Goal: Task Accomplishment & Management: Complete application form

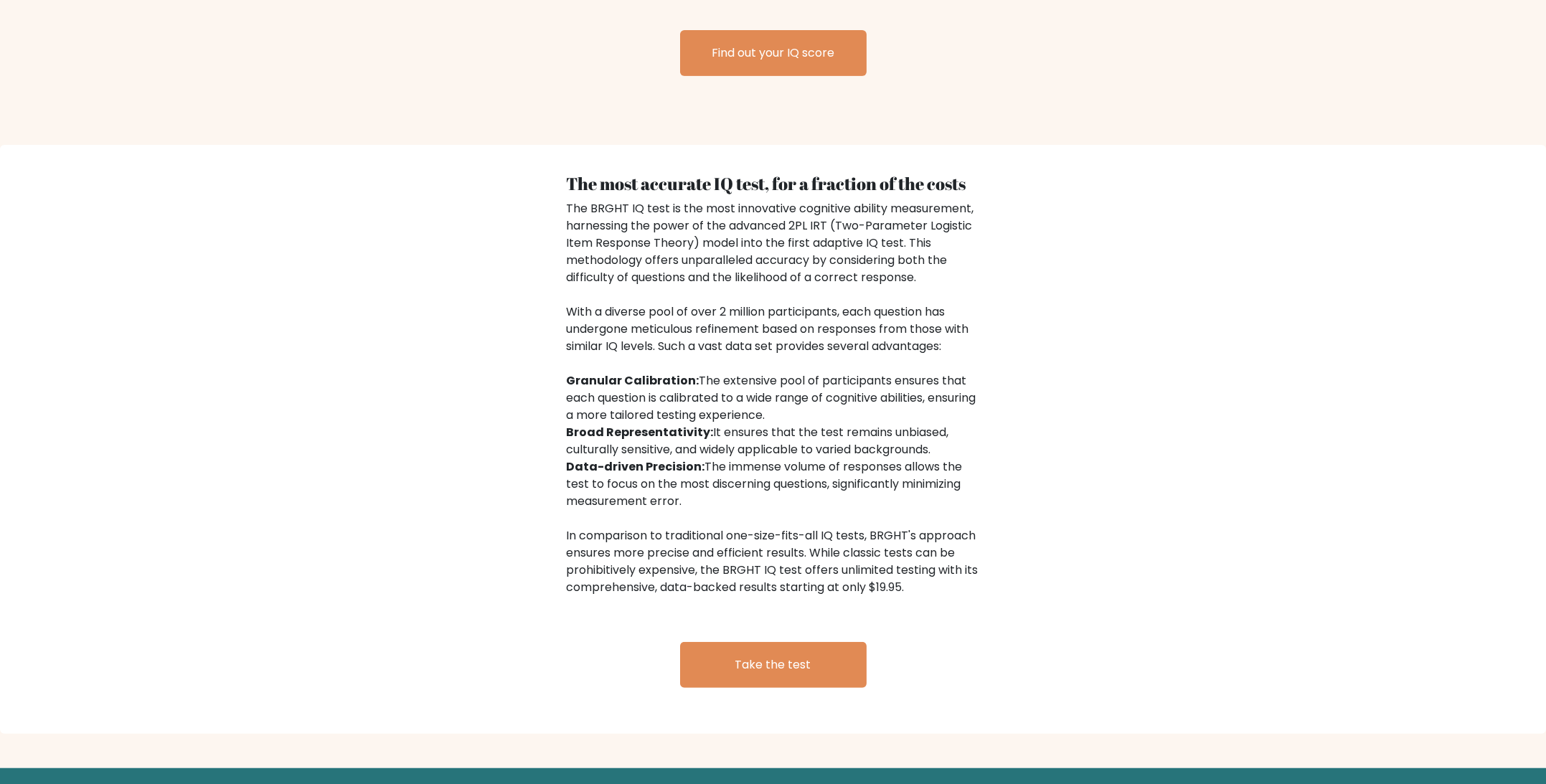
scroll to position [2119, 0]
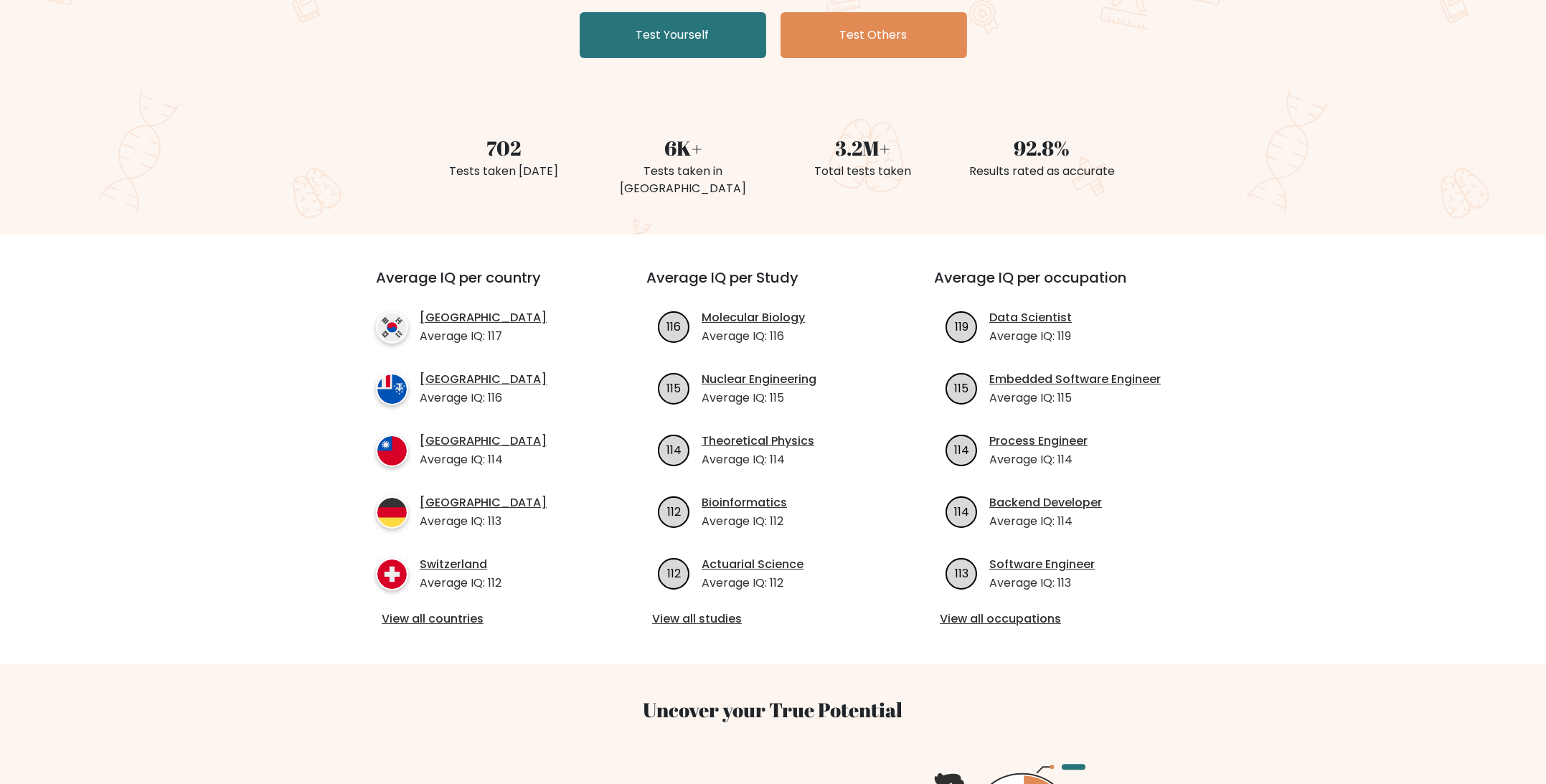
drag, startPoint x: 1023, startPoint y: 427, endPoint x: 1060, endPoint y: 212, distance: 218.2
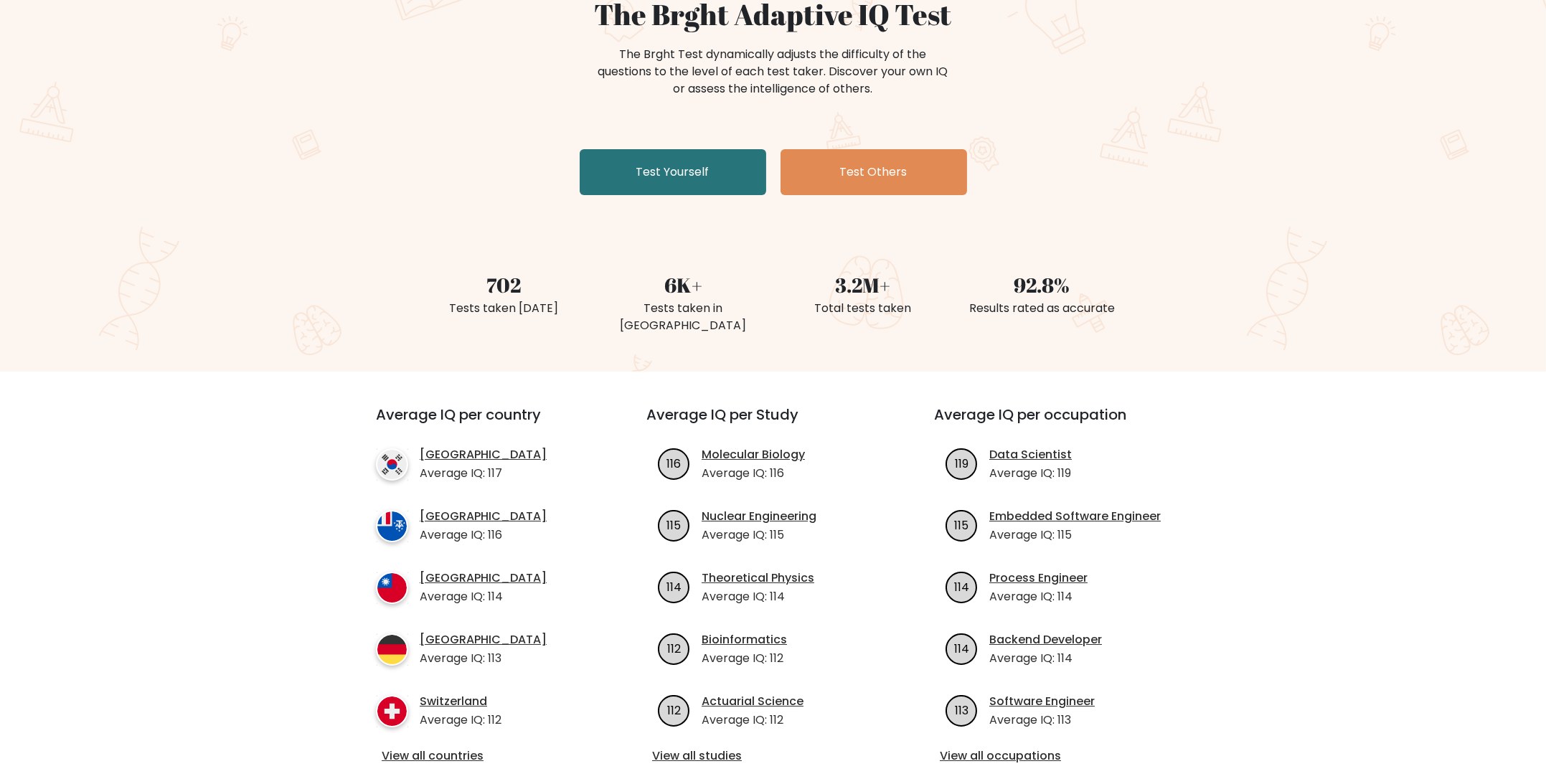
scroll to position [0, 0]
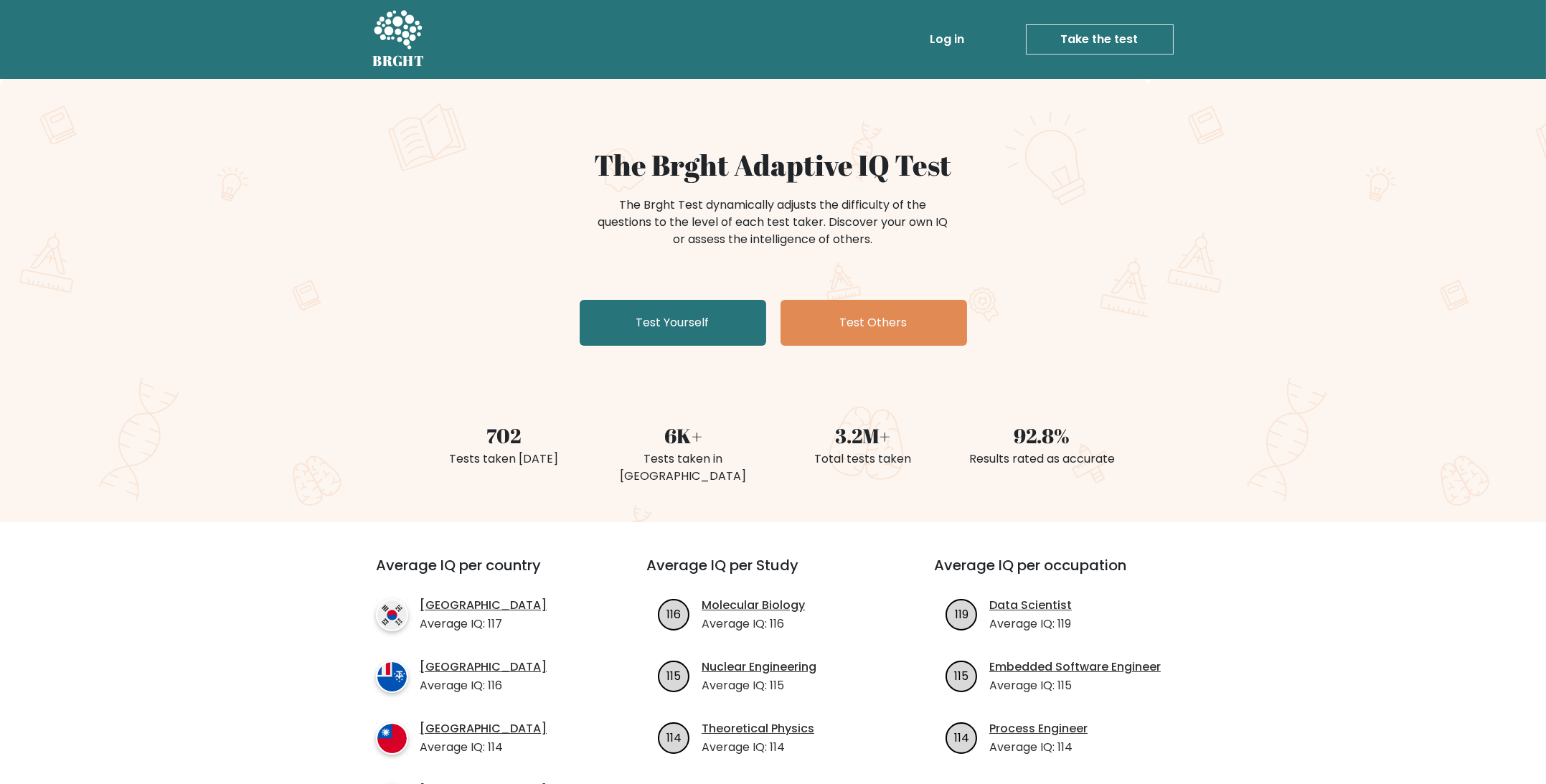
drag, startPoint x: 1158, startPoint y: 299, endPoint x: 1156, endPoint y: 242, distance: 57.0
click at [1109, 28] on link "Take the test" at bounding box center [1099, 39] width 148 height 30
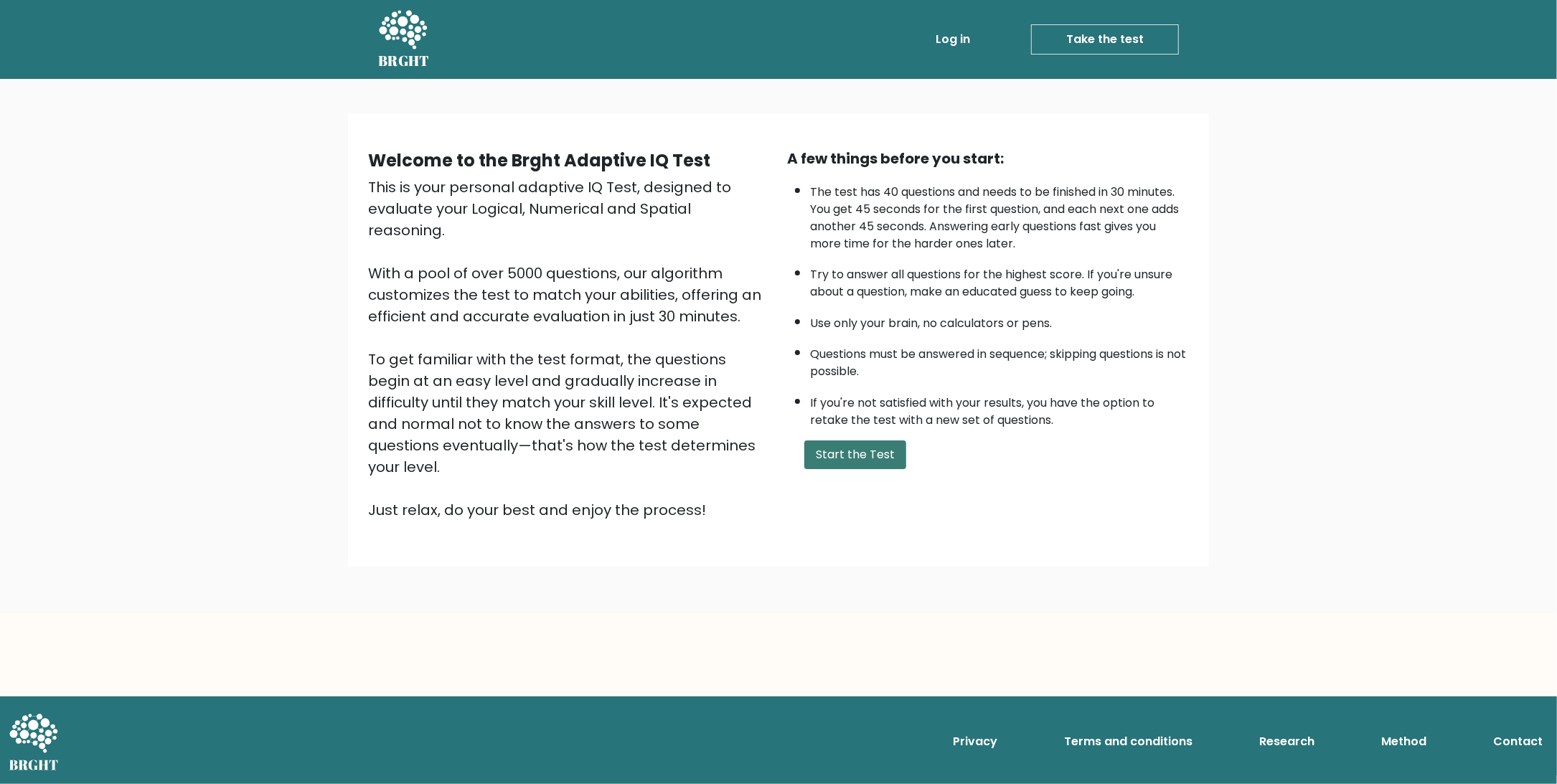
click at [876, 458] on button "Start the Test" at bounding box center [856, 454] width 102 height 29
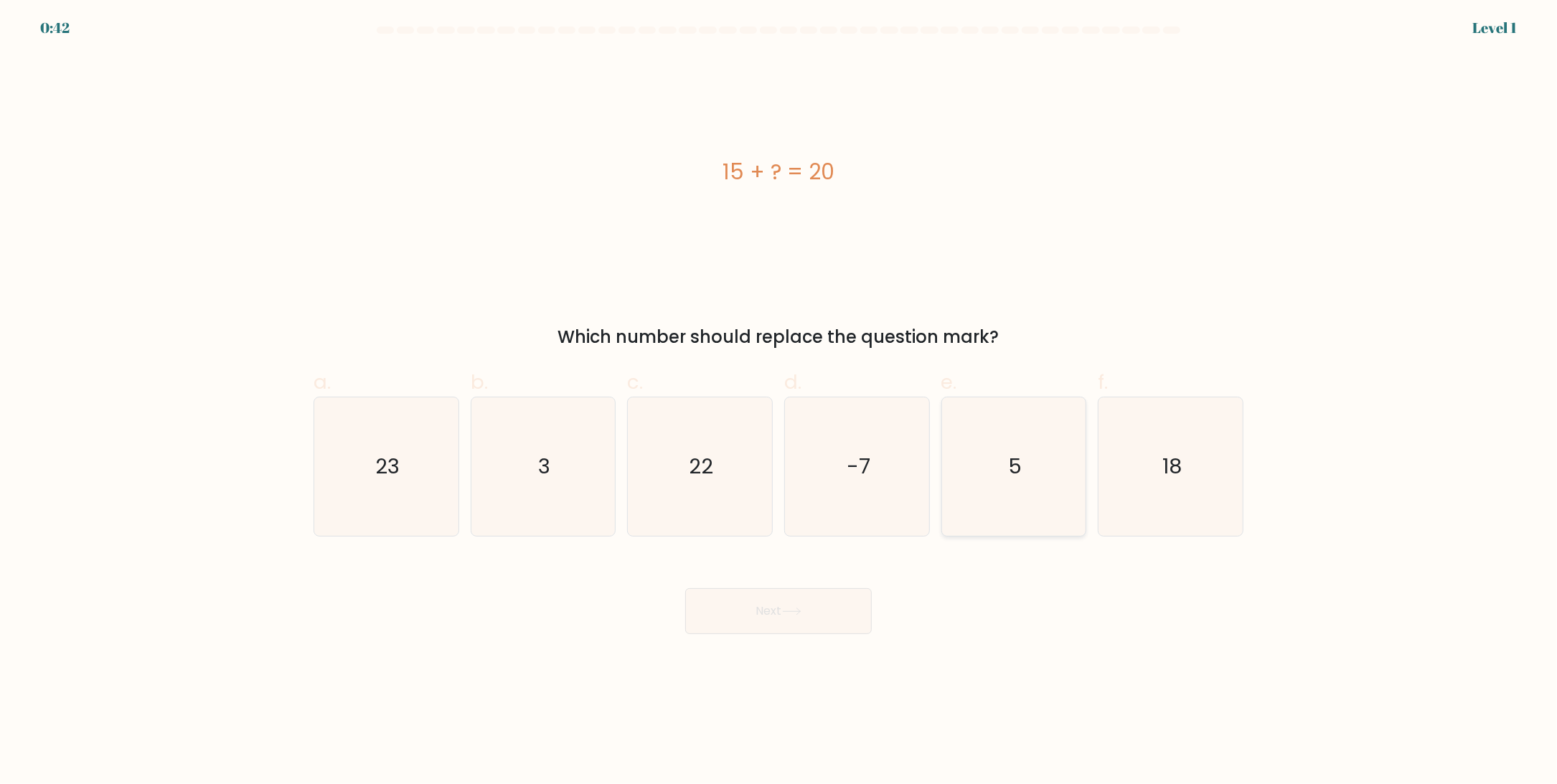
click at [996, 470] on icon "5" at bounding box center [1013, 466] width 139 height 139
click at [779, 402] on input "e. 5" at bounding box center [778, 397] width 1 height 9
radio input "true"
click at [790, 607] on button "Next" at bounding box center [778, 611] width 187 height 46
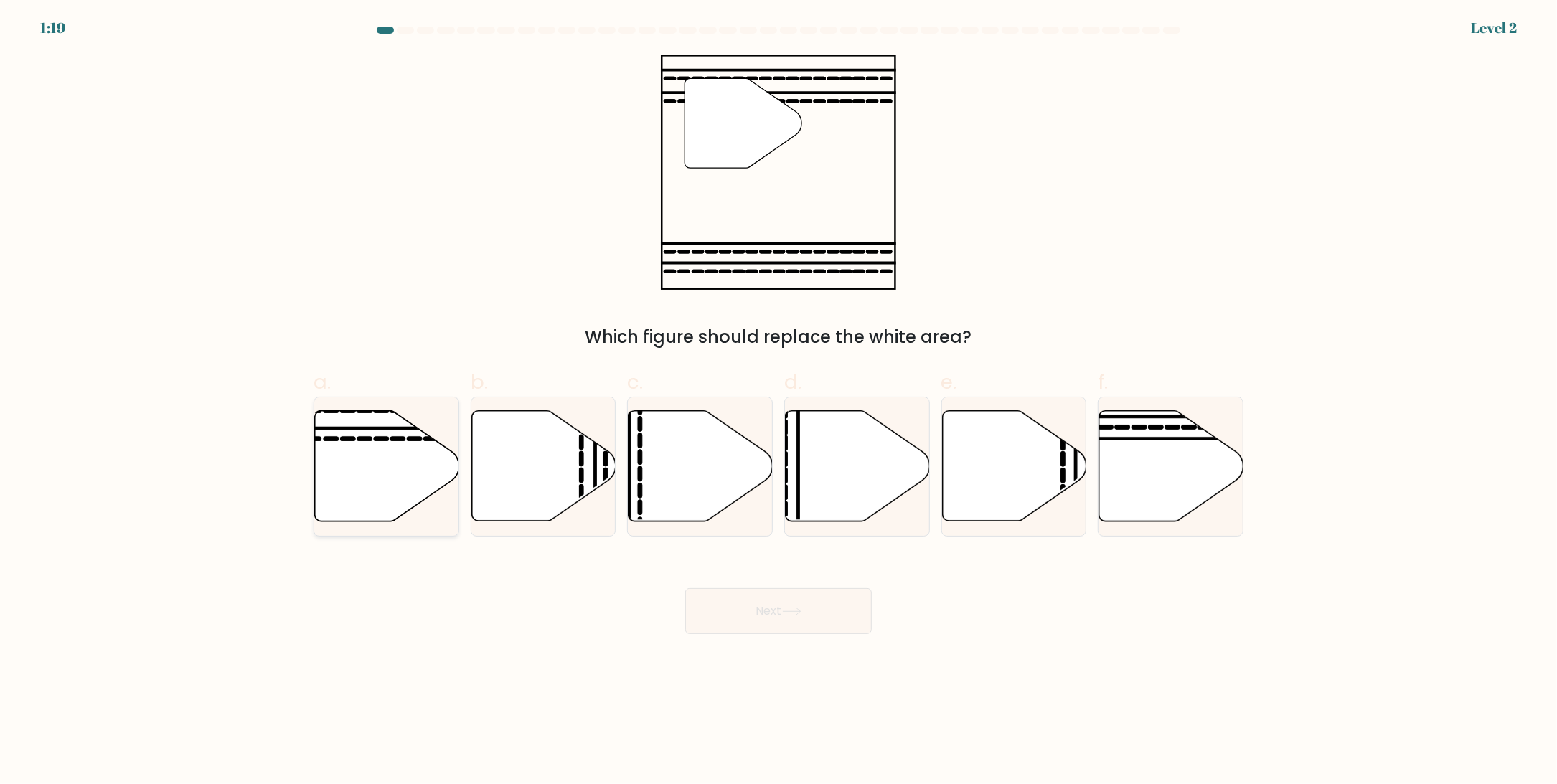
click at [365, 467] on icon at bounding box center [387, 466] width 144 height 111
click at [778, 402] on input "a." at bounding box center [778, 397] width 1 height 9
radio input "true"
click at [801, 606] on button "Next" at bounding box center [778, 611] width 187 height 46
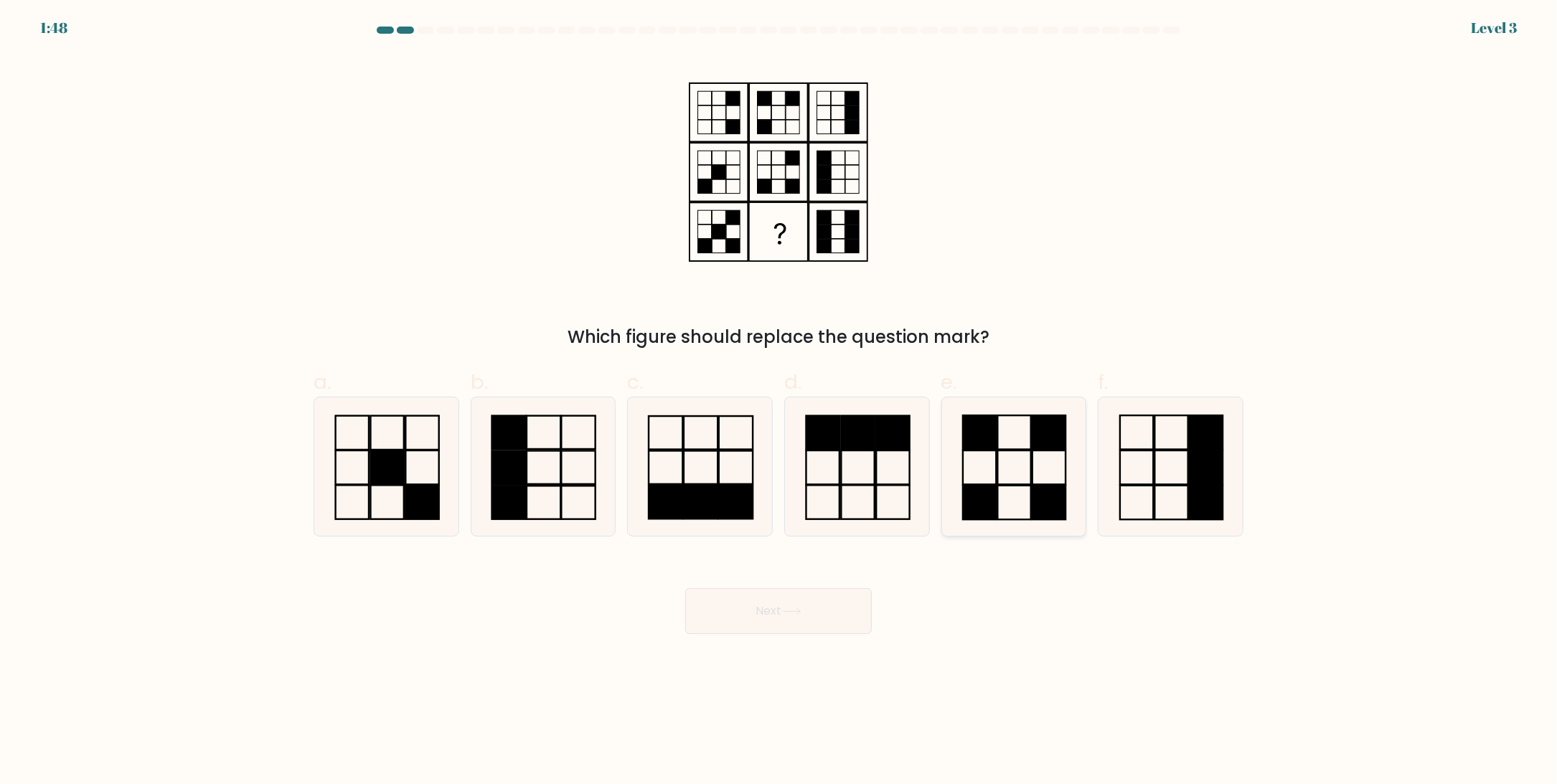
click at [1008, 482] on icon at bounding box center [1013, 466] width 139 height 139
click at [779, 402] on input "e." at bounding box center [778, 397] width 1 height 9
radio input "true"
click at [792, 619] on button "Next" at bounding box center [778, 611] width 187 height 46
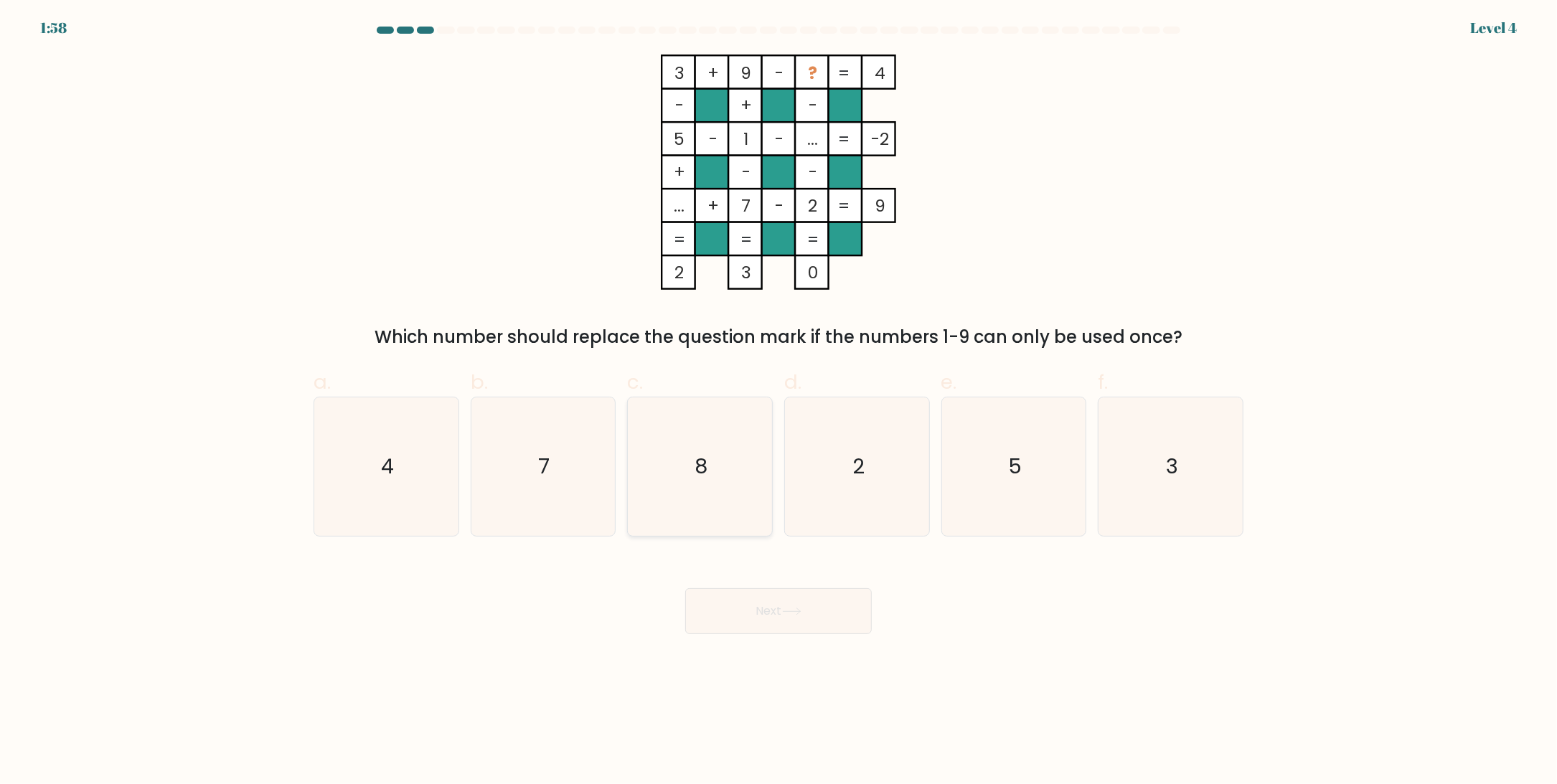
click at [749, 451] on icon "8" at bounding box center [700, 466] width 139 height 139
click at [778, 402] on input "c. 8" at bounding box center [778, 397] width 1 height 9
radio input "true"
click at [794, 608] on icon at bounding box center [791, 611] width 19 height 8
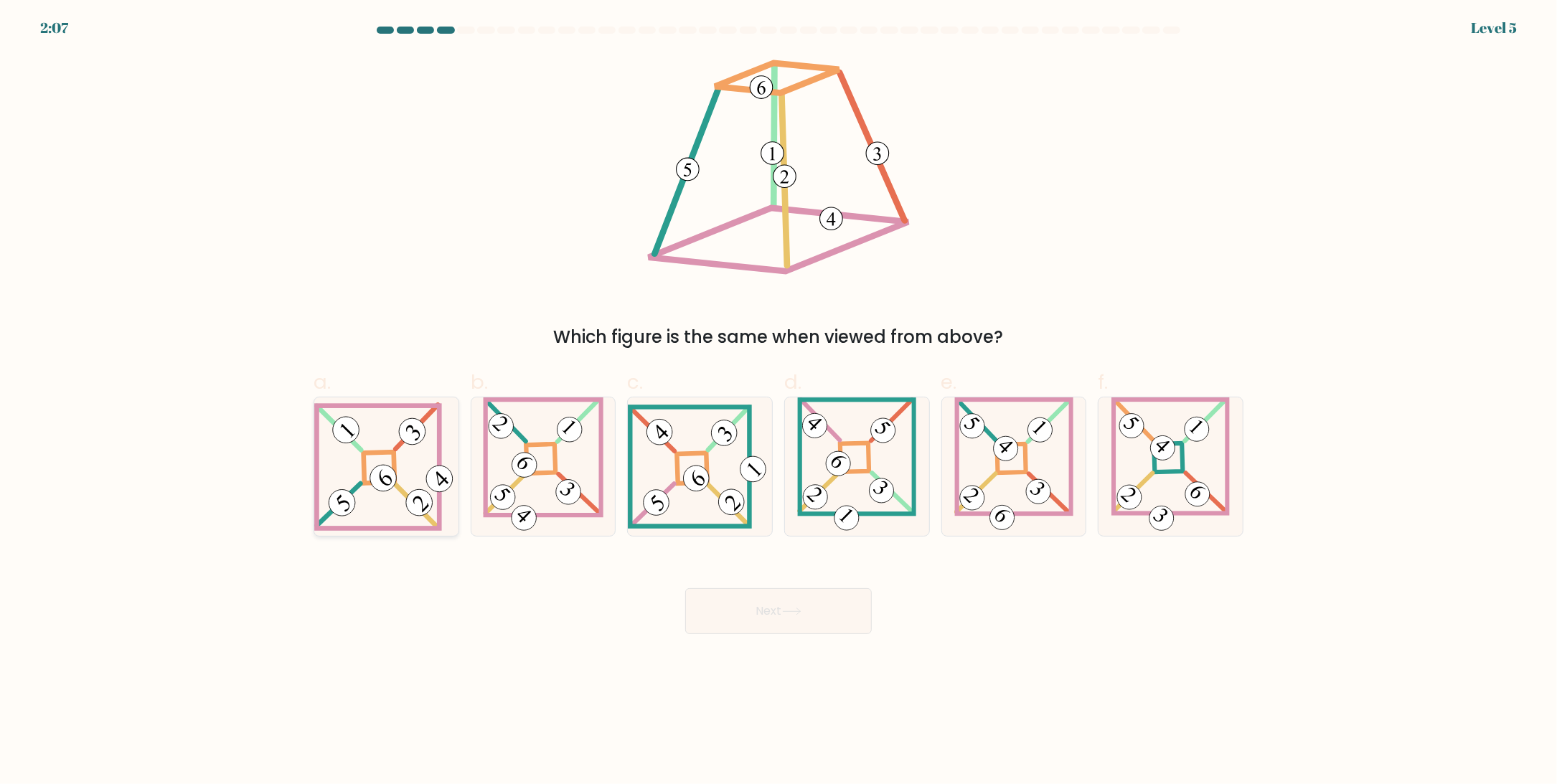
click at [427, 455] on icon at bounding box center [386, 467] width 144 height 128
click at [778, 402] on input "a." at bounding box center [778, 397] width 1 height 9
radio input "true"
click at [772, 611] on button "Next" at bounding box center [778, 611] width 187 height 46
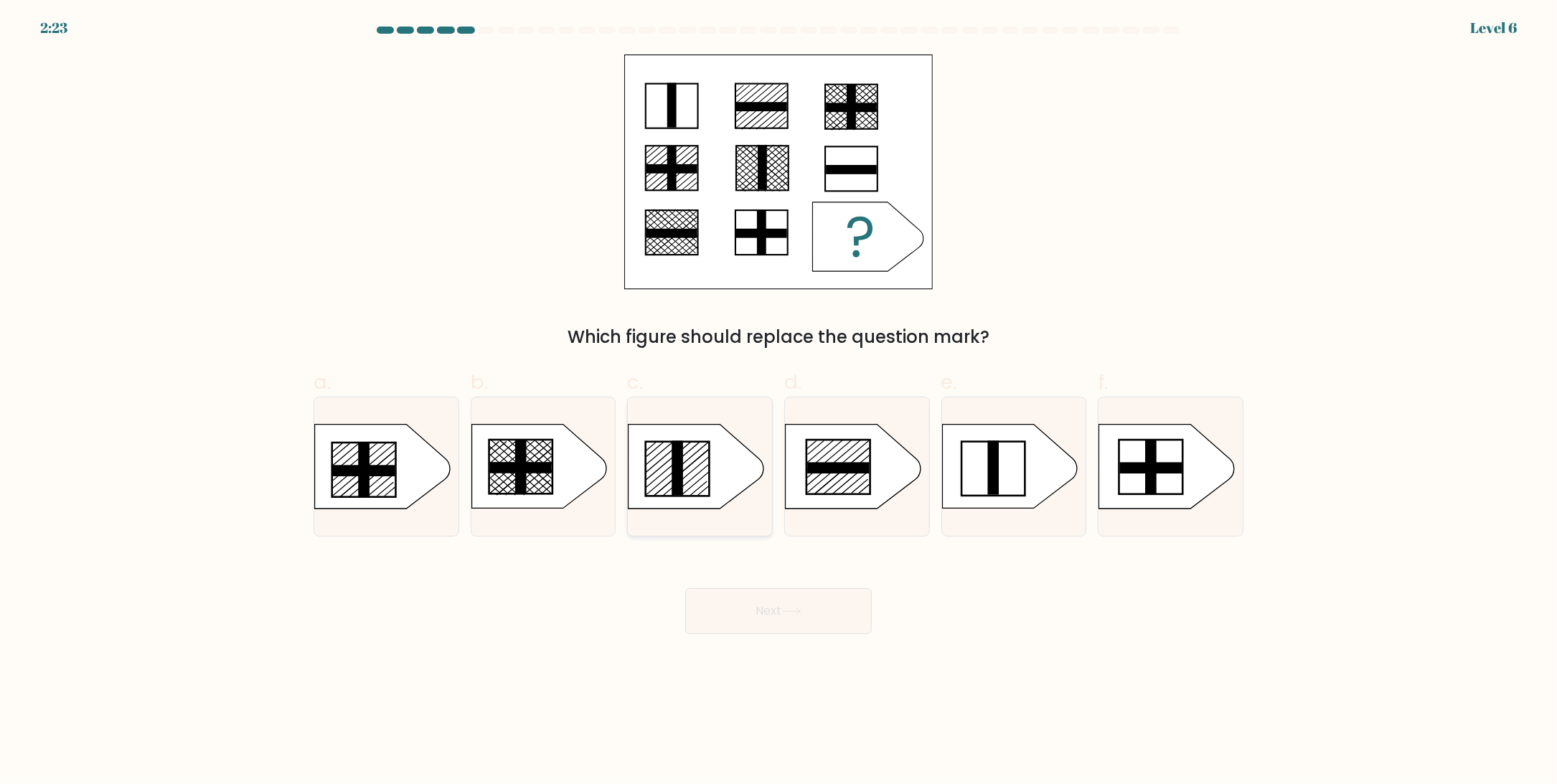
click at [681, 468] on rect at bounding box center [677, 468] width 12 height 54
click at [778, 402] on input "c." at bounding box center [778, 397] width 1 height 9
radio input "true"
click at [739, 596] on button "Next" at bounding box center [778, 611] width 187 height 46
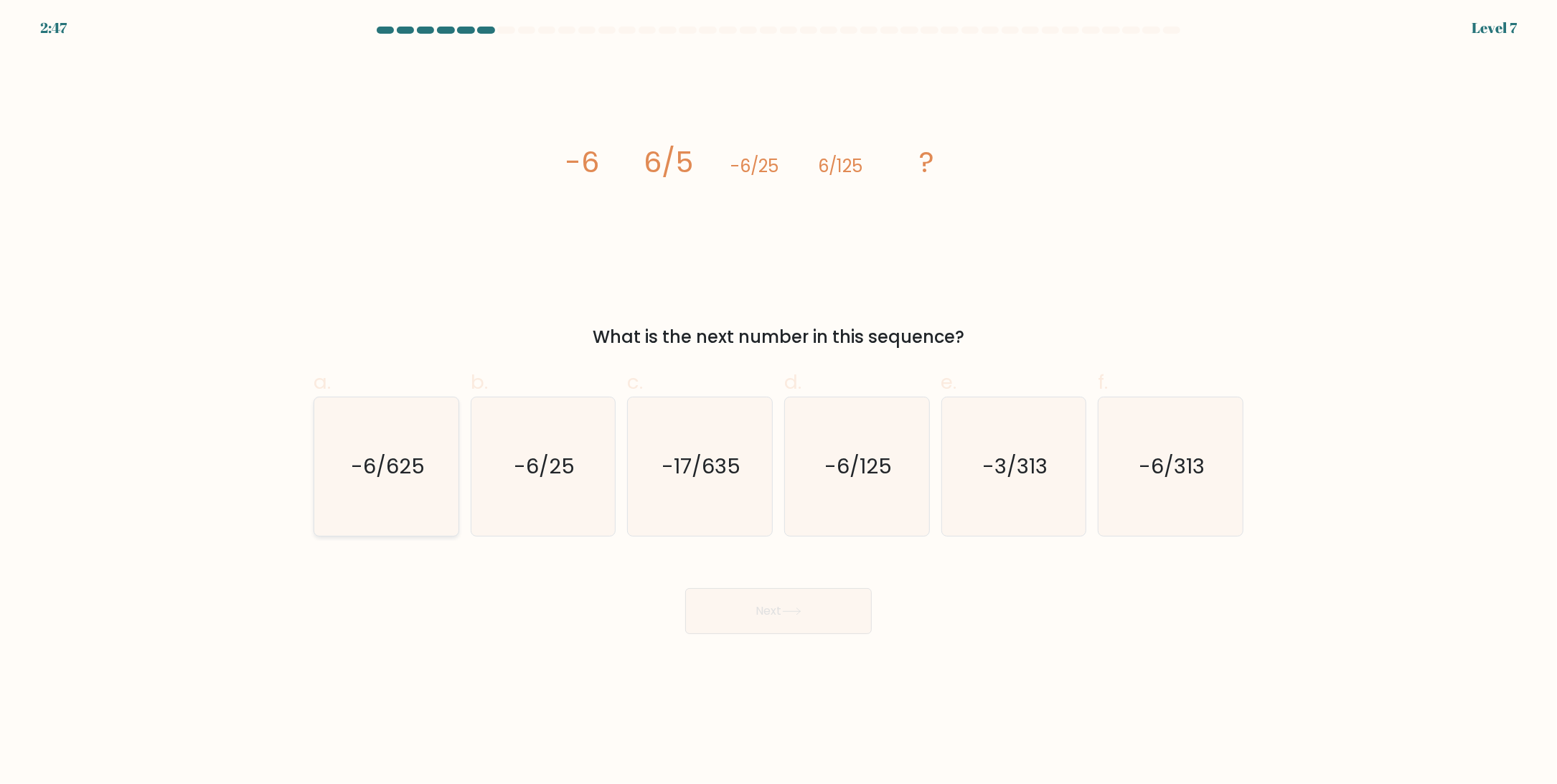
click at [372, 475] on text "-6/625" at bounding box center [387, 467] width 74 height 29
click at [778, 402] on input "a. -6/625" at bounding box center [778, 397] width 1 height 9
radio input "true"
click at [765, 607] on button "Next" at bounding box center [778, 611] width 187 height 46
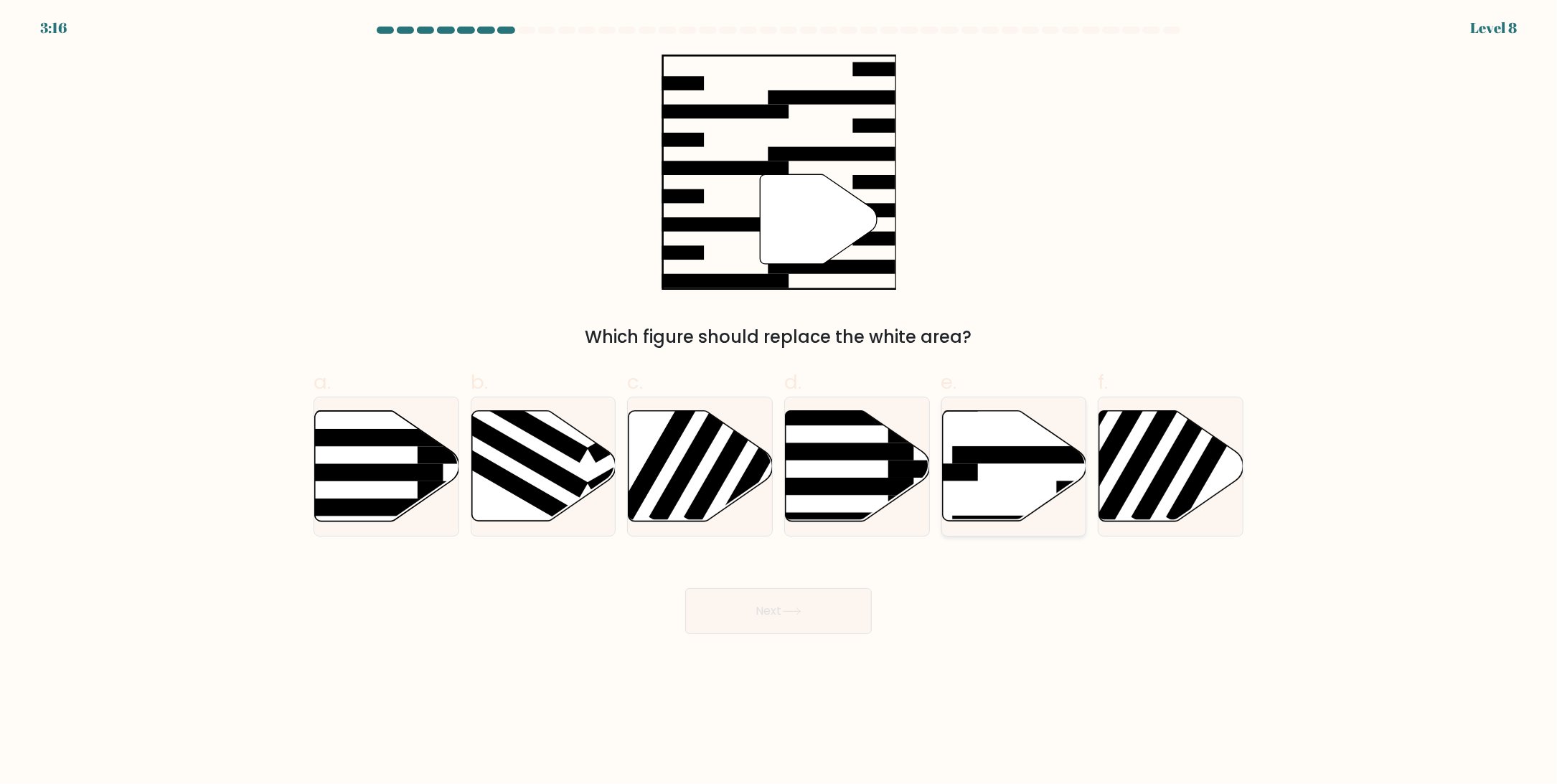
click at [1008, 485] on icon at bounding box center [1014, 466] width 144 height 111
click at [779, 402] on input "e." at bounding box center [778, 397] width 1 height 9
radio input "true"
click at [782, 607] on button "Next" at bounding box center [778, 611] width 187 height 46
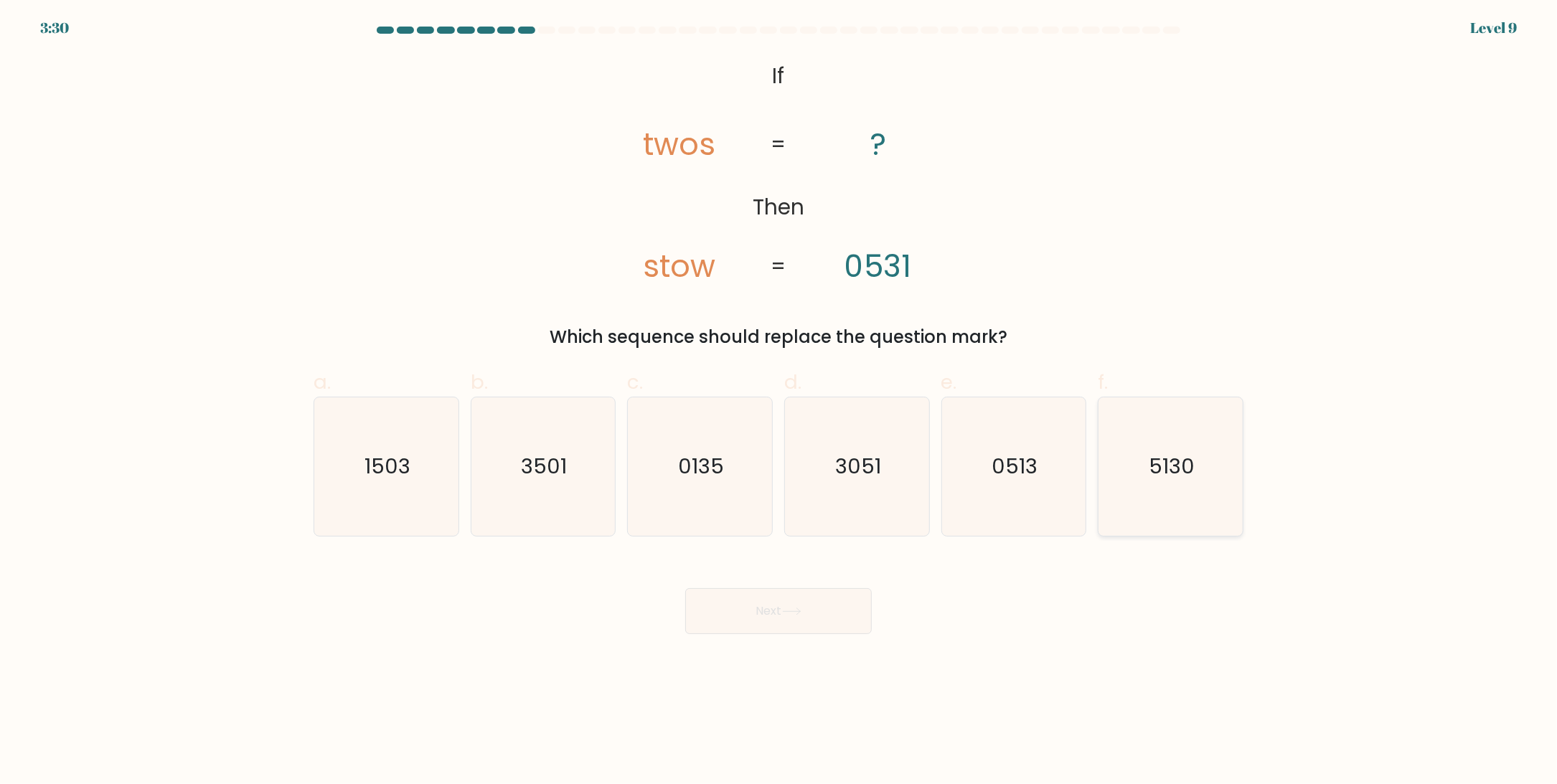
click at [1219, 440] on icon "5130" at bounding box center [1171, 466] width 139 height 139
click at [779, 402] on input "f. 5130" at bounding box center [778, 397] width 1 height 9
radio input "true"
click at [739, 608] on button "Next" at bounding box center [778, 611] width 187 height 46
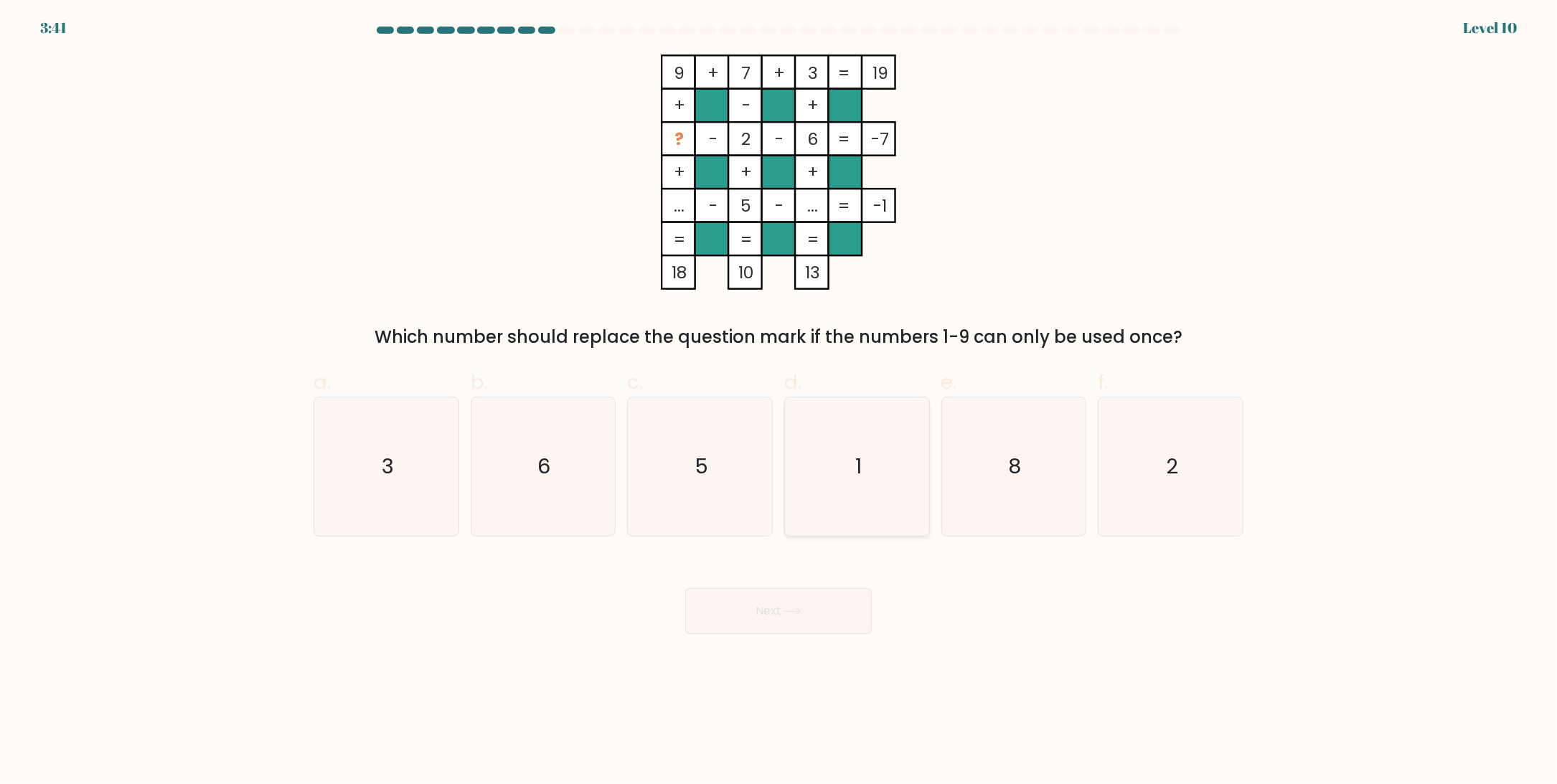
click at [885, 446] on icon "1" at bounding box center [857, 466] width 139 height 139
click at [779, 402] on input "d. 1" at bounding box center [778, 397] width 1 height 9
radio input "true"
click at [784, 608] on button "Next" at bounding box center [778, 611] width 187 height 46
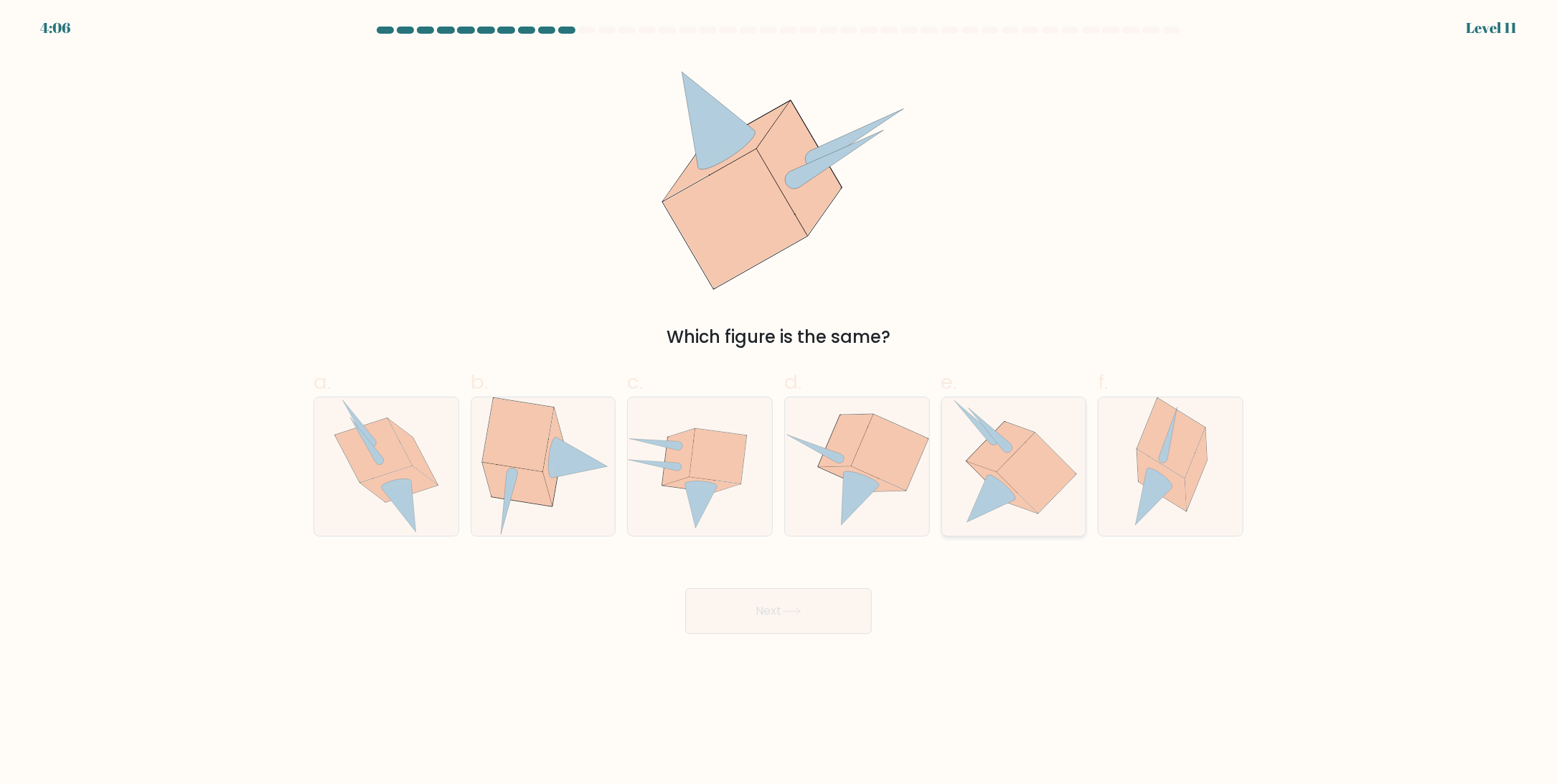
click at [1031, 484] on icon at bounding box center [1036, 474] width 80 height 80
click at [779, 402] on input "e." at bounding box center [778, 397] width 1 height 9
radio input "true"
click at [808, 605] on button "Next" at bounding box center [778, 611] width 187 height 46
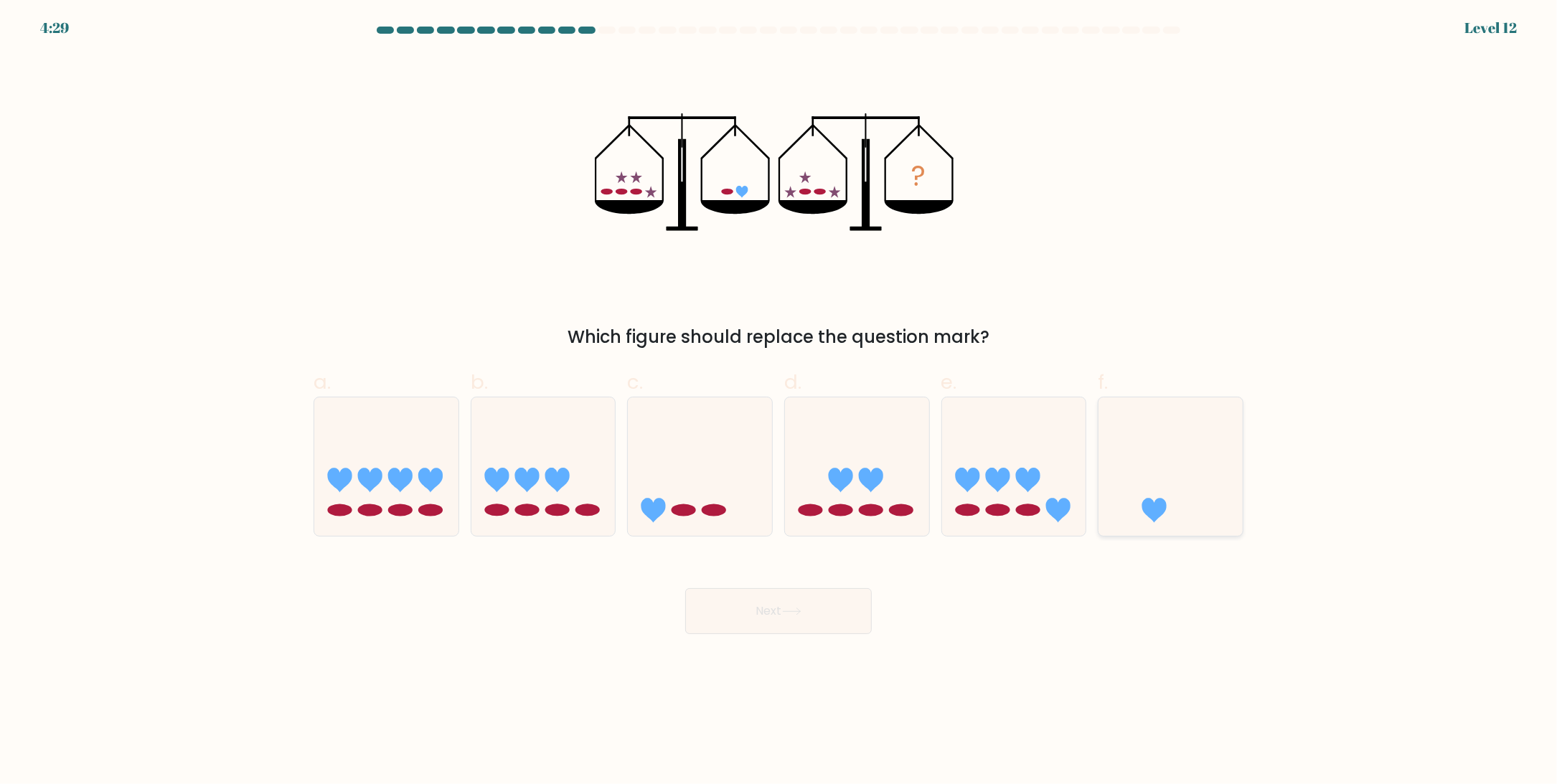
click at [1125, 472] on icon at bounding box center [1171, 467] width 144 height 119
click at [779, 402] on input "f." at bounding box center [778, 397] width 1 height 9
radio input "true"
click at [775, 615] on button "Next" at bounding box center [778, 611] width 187 height 46
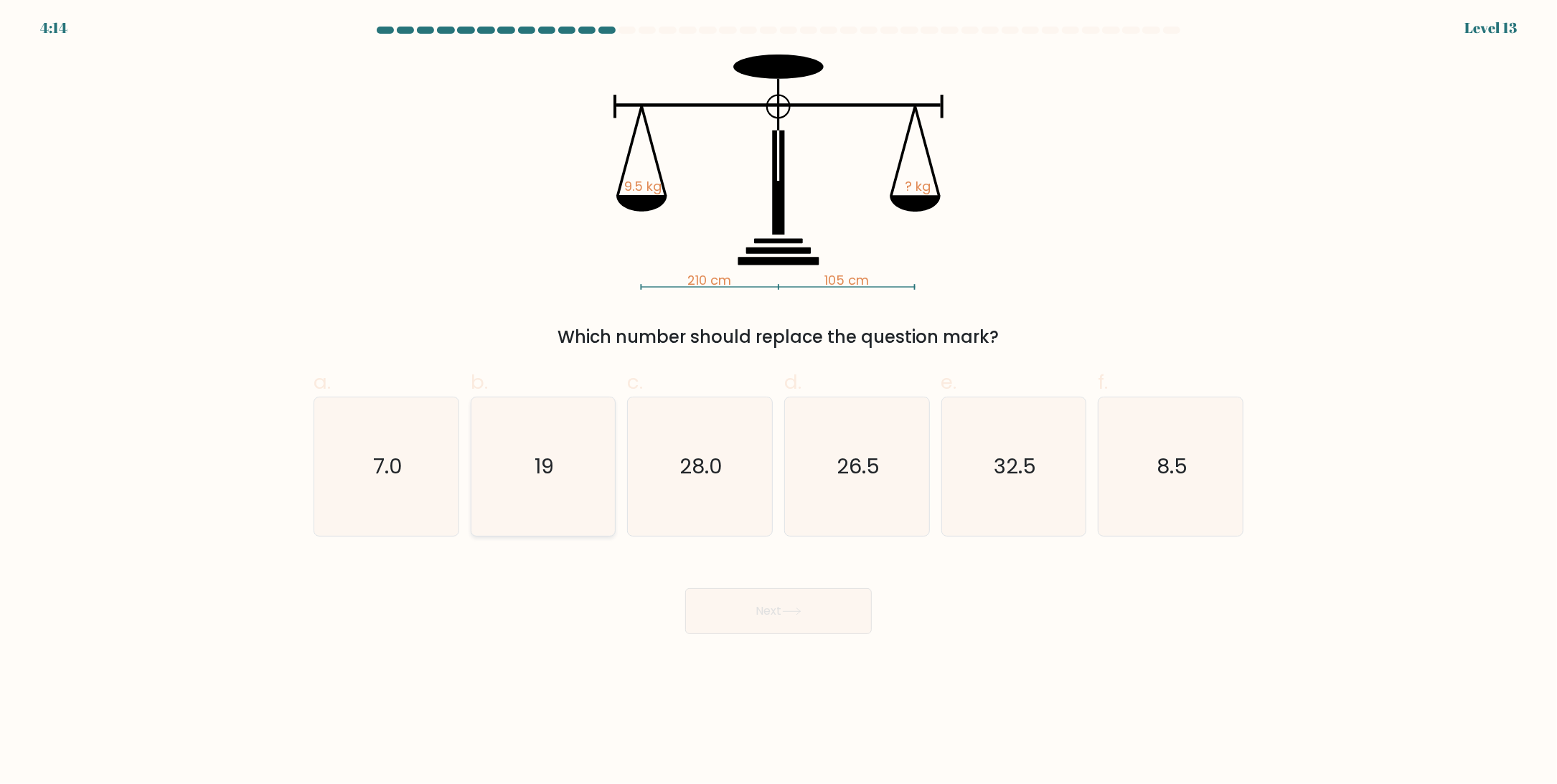
click at [546, 455] on text "19" at bounding box center [544, 467] width 19 height 29
click at [778, 402] on input "b. 19" at bounding box center [778, 397] width 1 height 9
radio input "true"
click at [729, 606] on button "Next" at bounding box center [778, 611] width 187 height 46
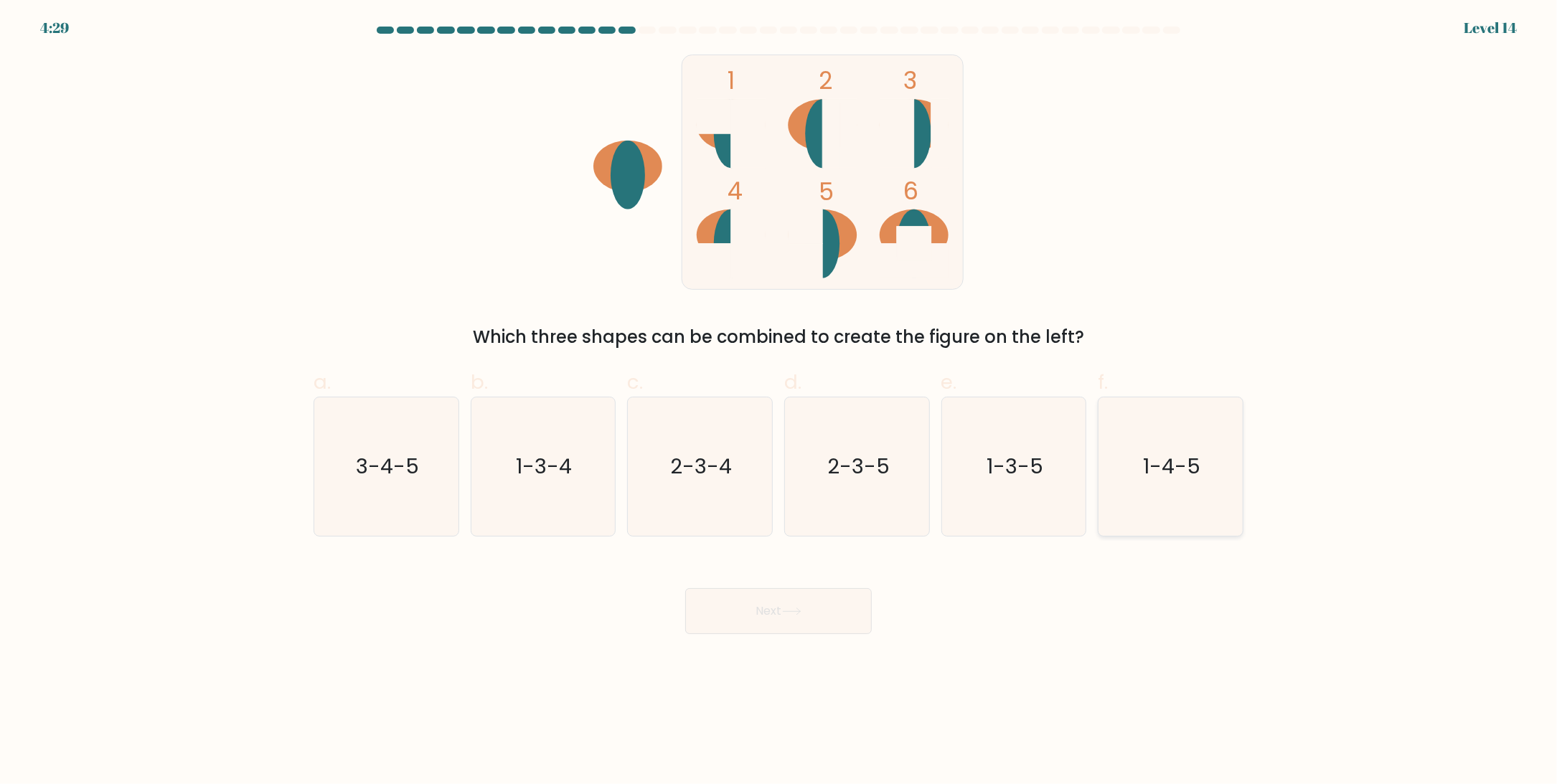
click at [1185, 494] on icon "1-4-5" at bounding box center [1171, 466] width 139 height 139
click at [779, 402] on input "f. 1-4-5" at bounding box center [778, 397] width 1 height 9
radio input "true"
click at [797, 605] on button "Next" at bounding box center [778, 611] width 187 height 46
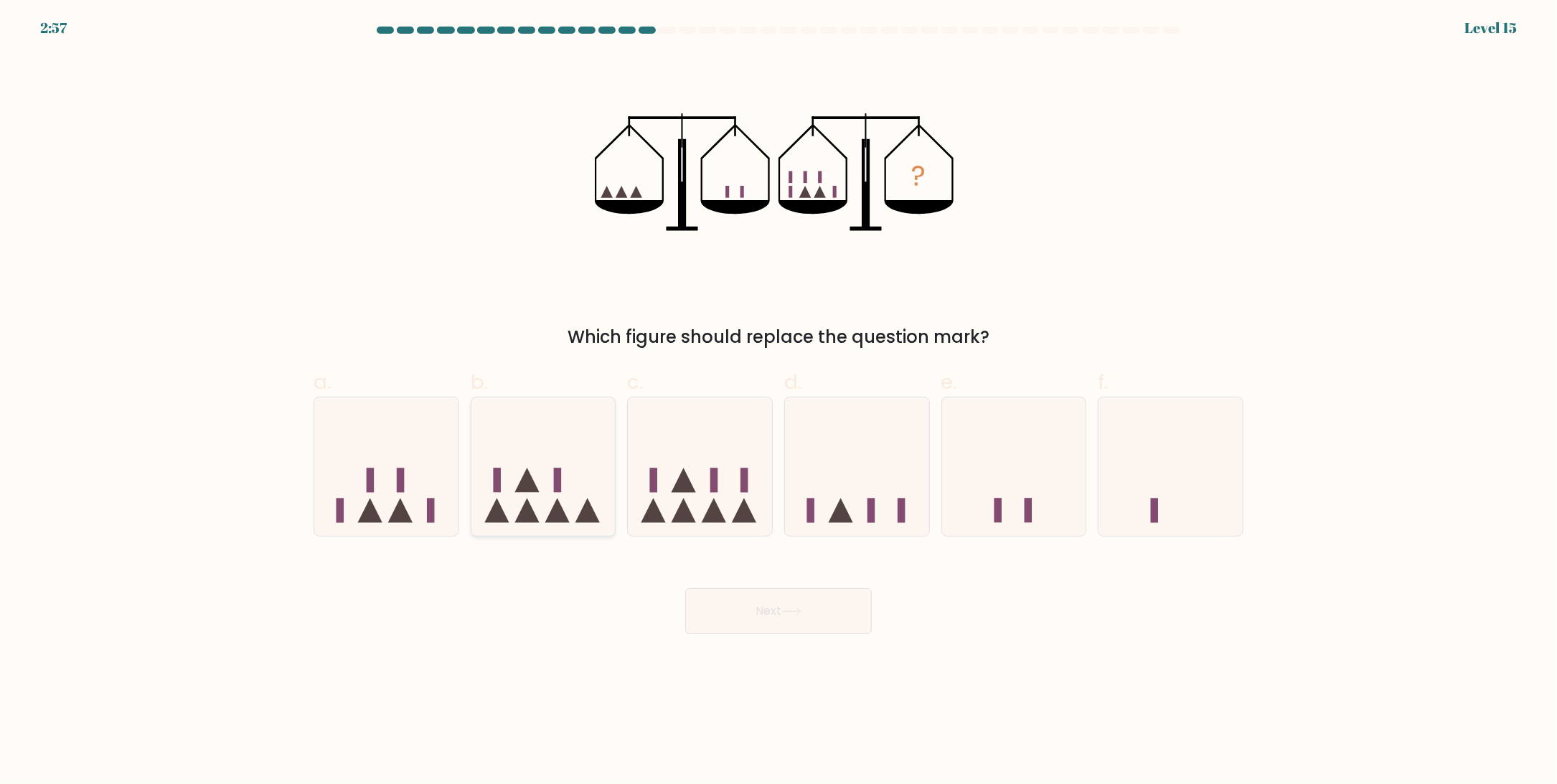
click at [557, 503] on icon at bounding box center [557, 510] width 25 height 25
click at [778, 402] on input "b." at bounding box center [778, 397] width 1 height 9
radio input "true"
click at [691, 492] on icon at bounding box center [700, 467] width 144 height 119
click at [778, 402] on input "c." at bounding box center [778, 397] width 1 height 9
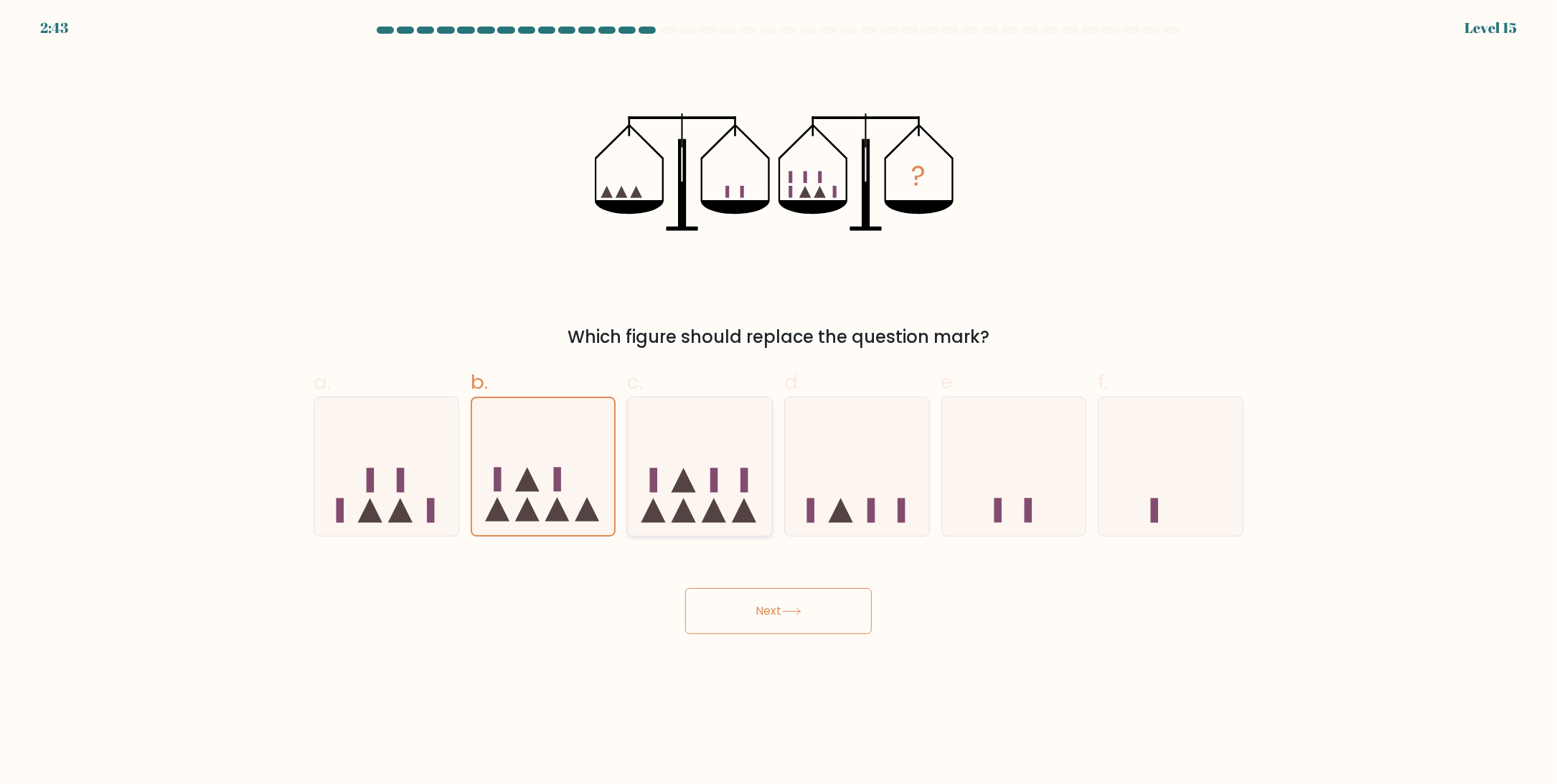
radio input "true"
click at [763, 606] on button "Next" at bounding box center [778, 611] width 187 height 46
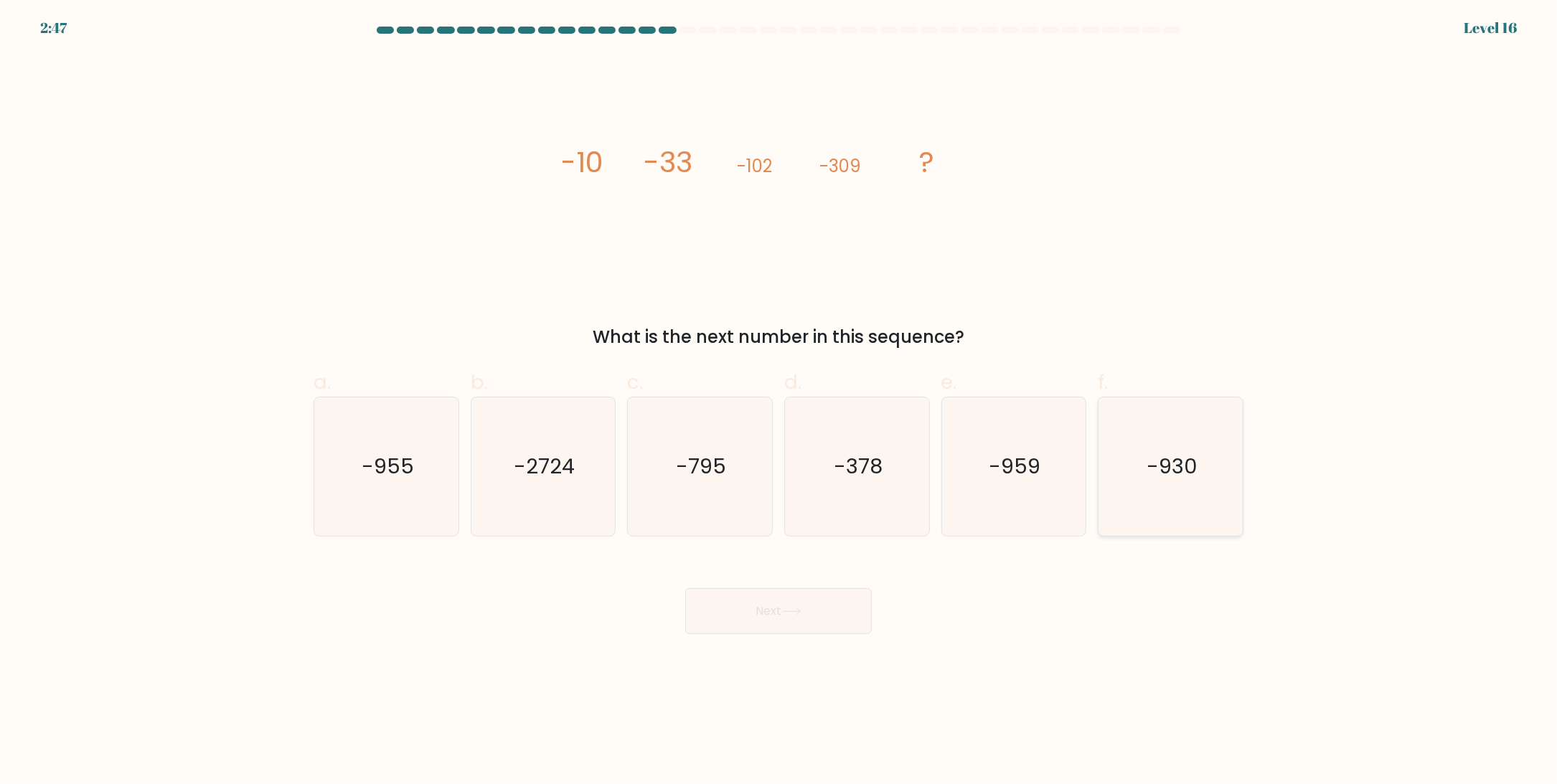
click at [1185, 479] on text "-930" at bounding box center [1172, 467] width 51 height 29
click at [779, 402] on input "f. -930" at bounding box center [778, 397] width 1 height 9
radio input "true"
click at [814, 609] on button "Next" at bounding box center [778, 611] width 187 height 46
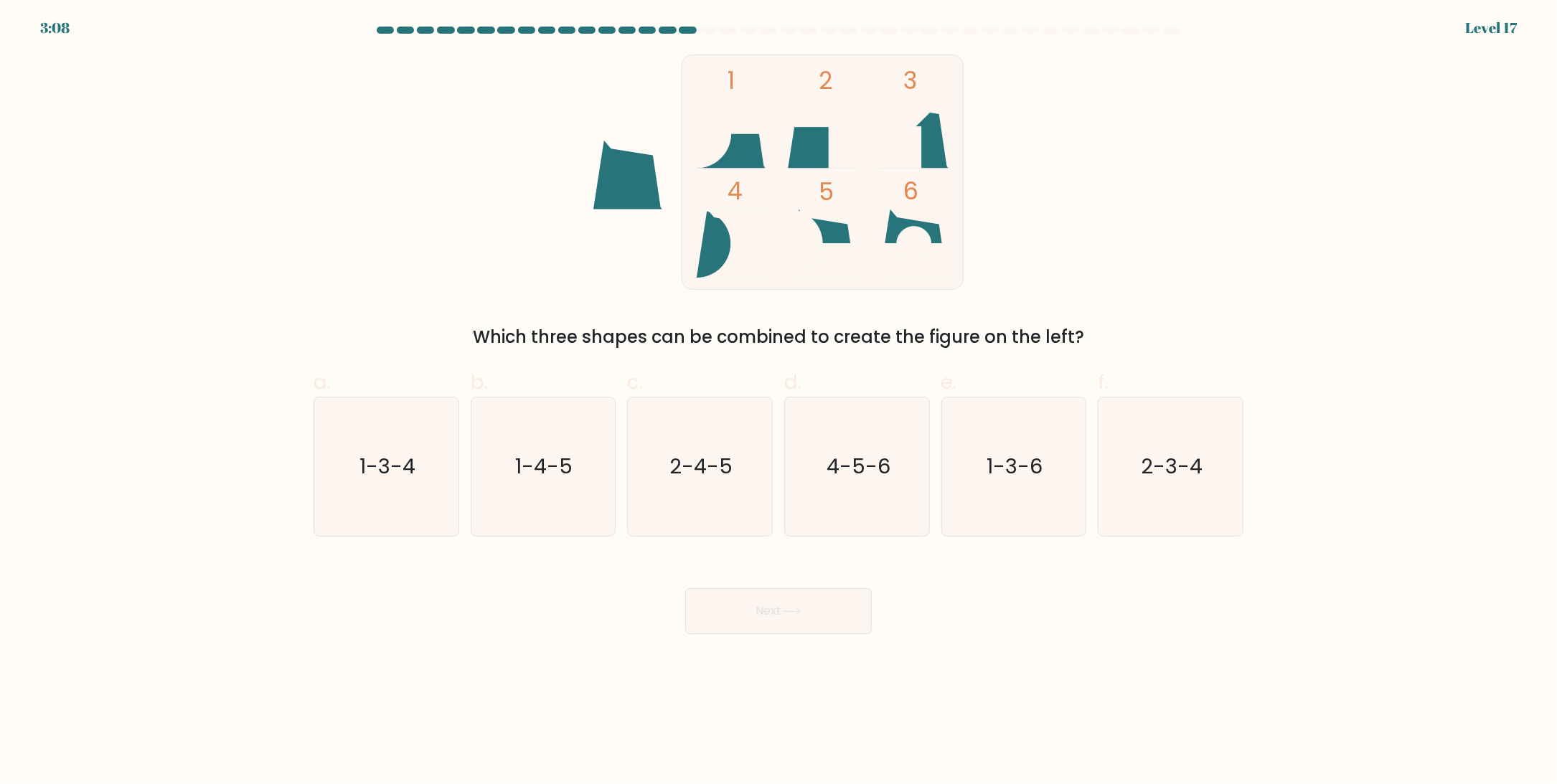
click at [717, 228] on icon at bounding box center [731, 244] width 69 height 69
click at [520, 457] on text "1-4-5" at bounding box center [544, 467] width 57 height 29
click at [778, 402] on input "b. 1-4-5" at bounding box center [778, 397] width 1 height 9
radio input "true"
click at [764, 621] on button "Next" at bounding box center [778, 611] width 187 height 46
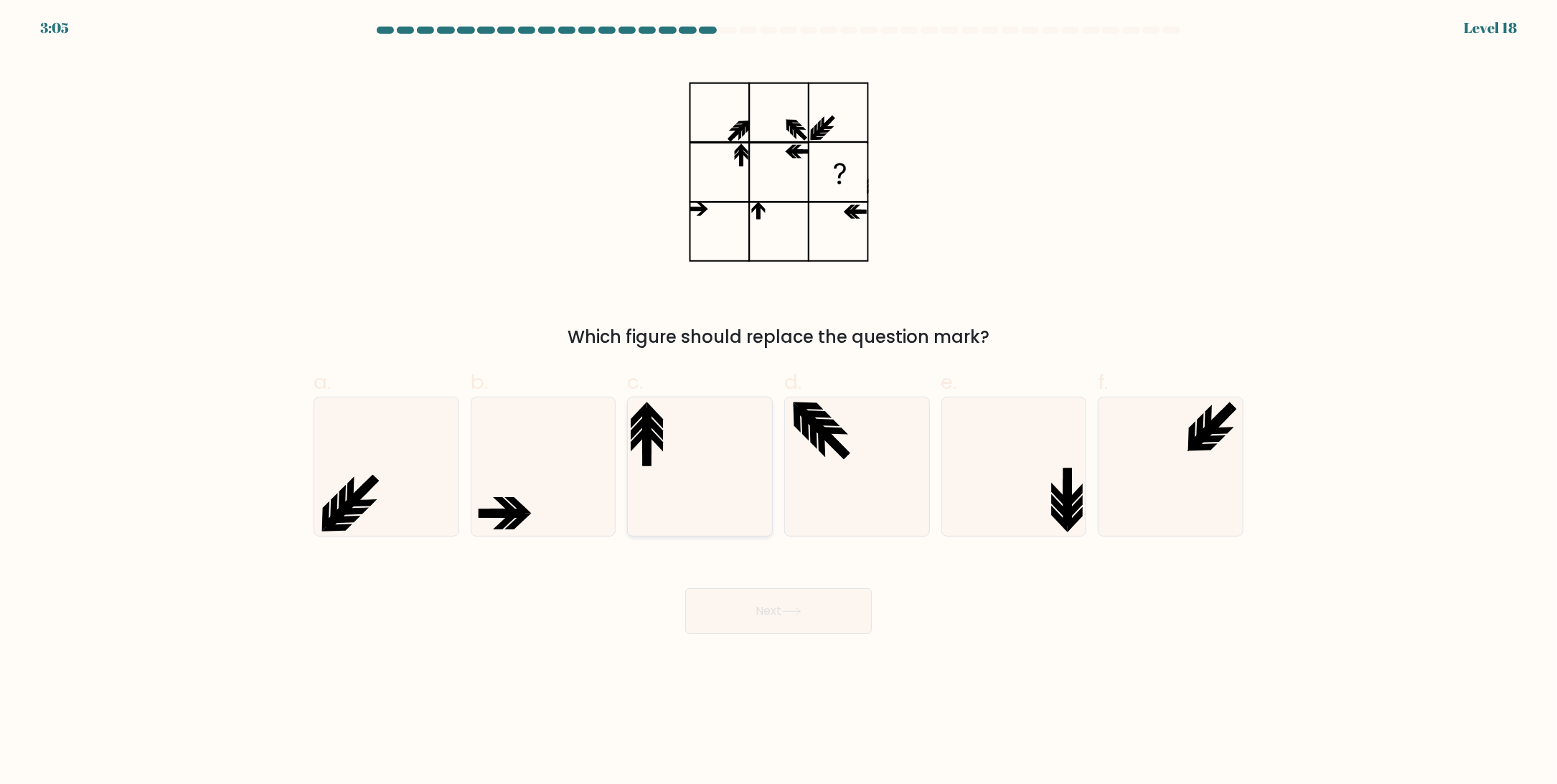
click at [685, 419] on icon at bounding box center [700, 466] width 139 height 139
click at [778, 402] on input "c." at bounding box center [778, 397] width 1 height 9
radio input "true"
click at [790, 601] on button "Next" at bounding box center [778, 611] width 187 height 46
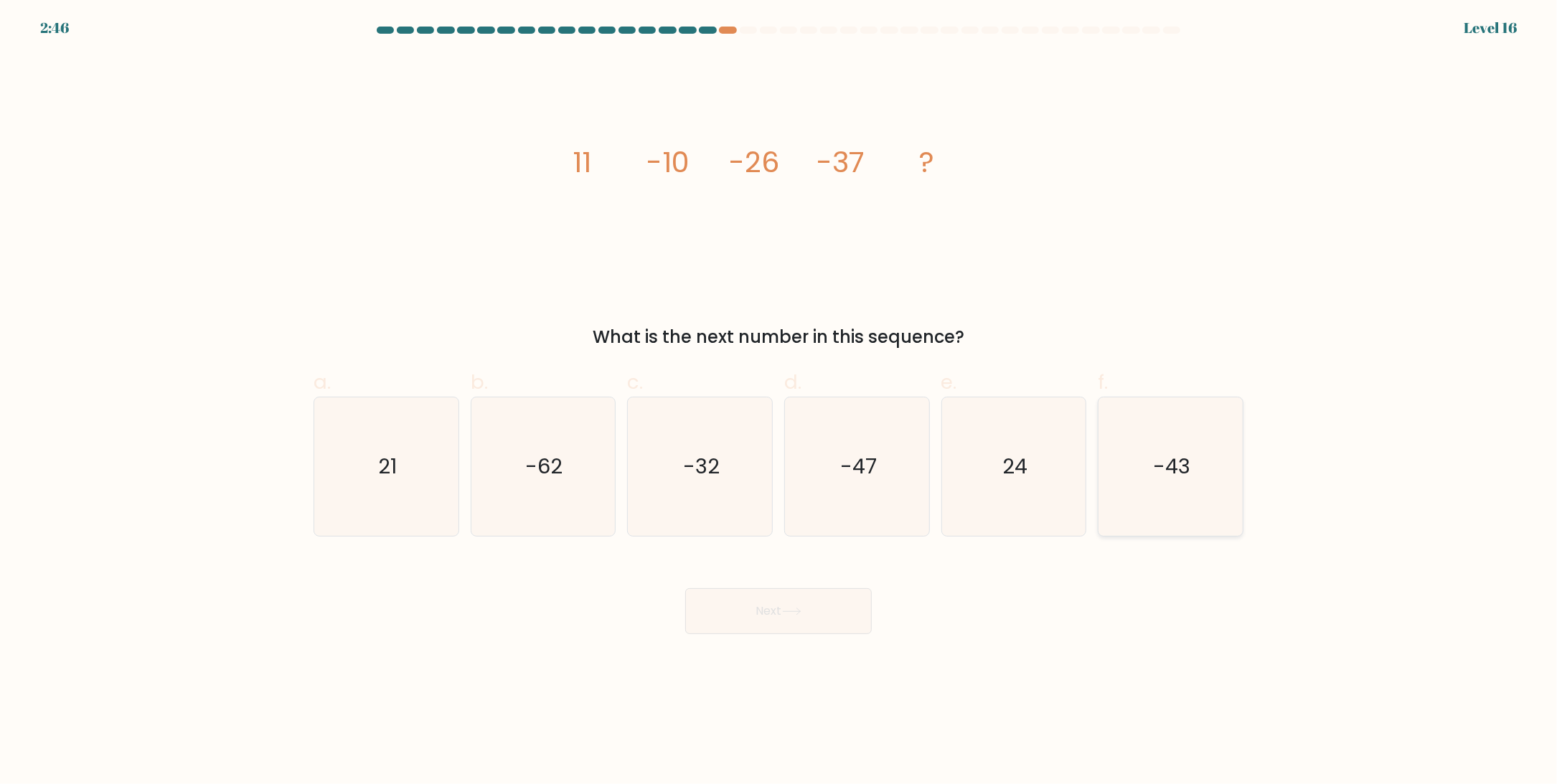
click at [1128, 399] on icon "-43" at bounding box center [1171, 466] width 139 height 139
click at [779, 399] on input "f. -43" at bounding box center [778, 397] width 1 height 9
radio input "true"
click at [760, 608] on button "Next" at bounding box center [778, 611] width 187 height 46
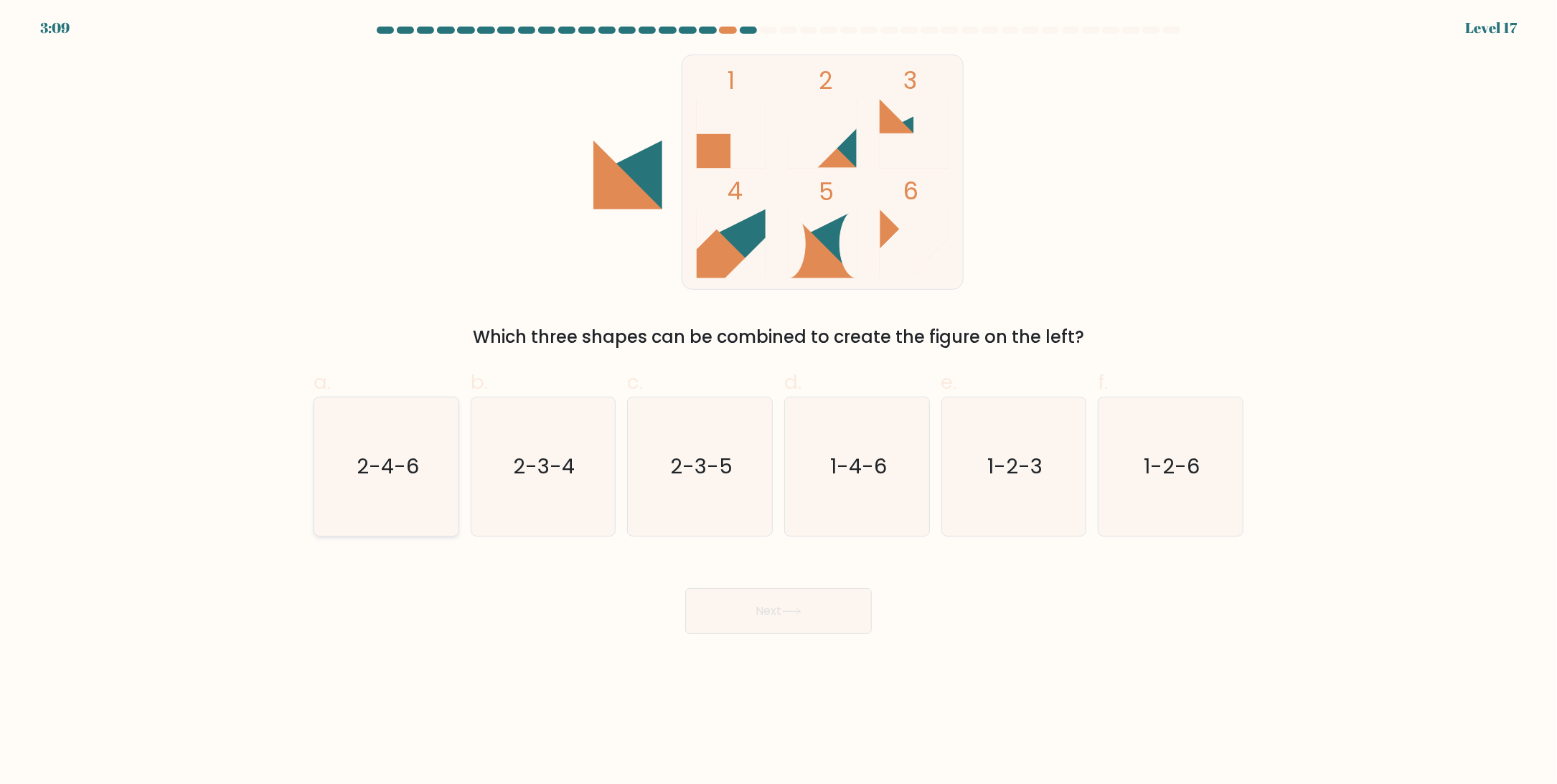
click at [438, 485] on icon "2-4-6" at bounding box center [386, 466] width 139 height 139
click at [778, 402] on input "a. 2-4-6" at bounding box center [778, 397] width 1 height 9
radio input "true"
click at [812, 607] on button "Next" at bounding box center [778, 611] width 187 height 46
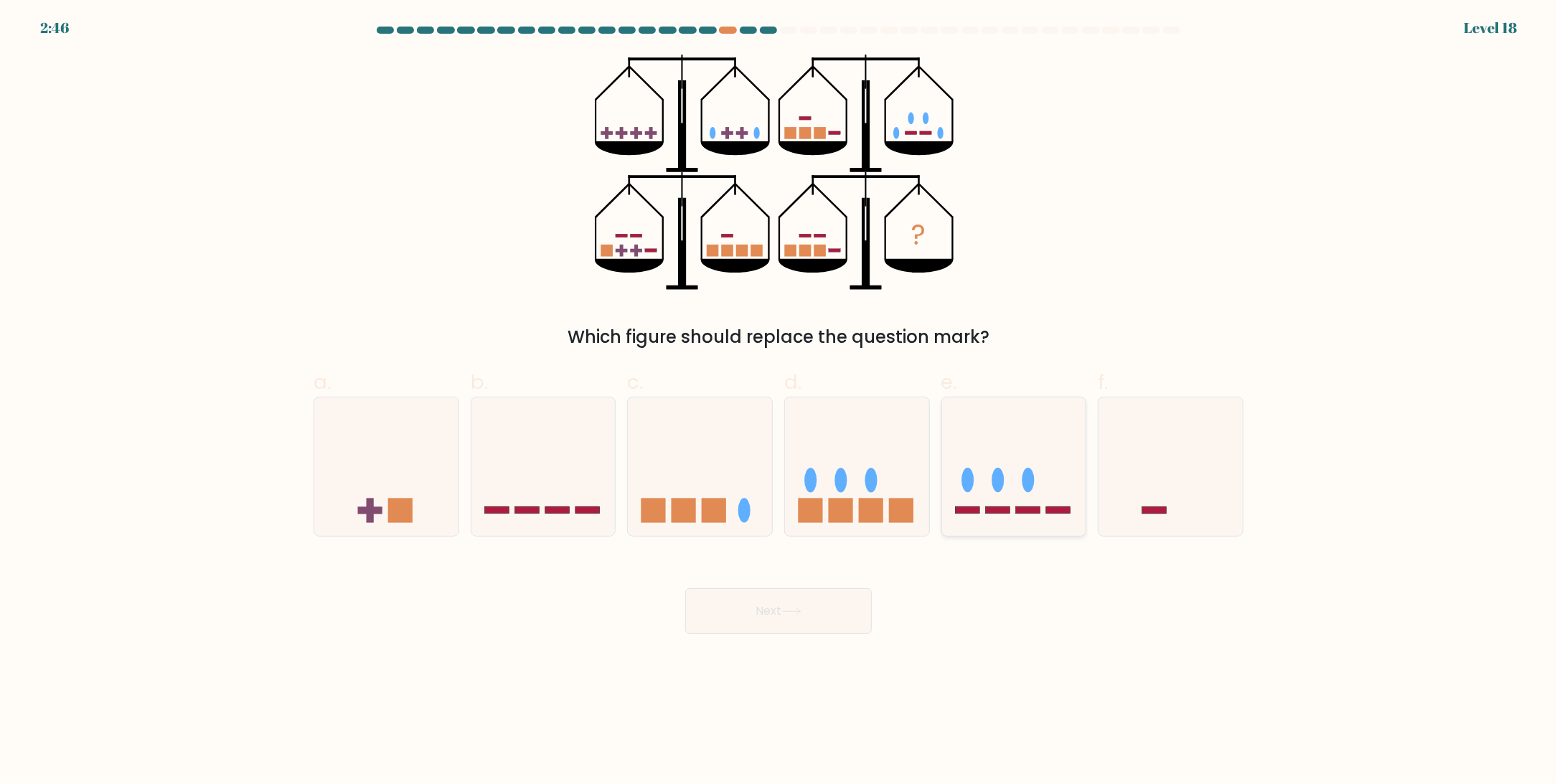
click at [977, 499] on icon at bounding box center [1014, 467] width 144 height 119
click at [779, 402] on input "e." at bounding box center [778, 397] width 1 height 9
radio input "true"
click at [775, 611] on button "Next" at bounding box center [778, 611] width 187 height 46
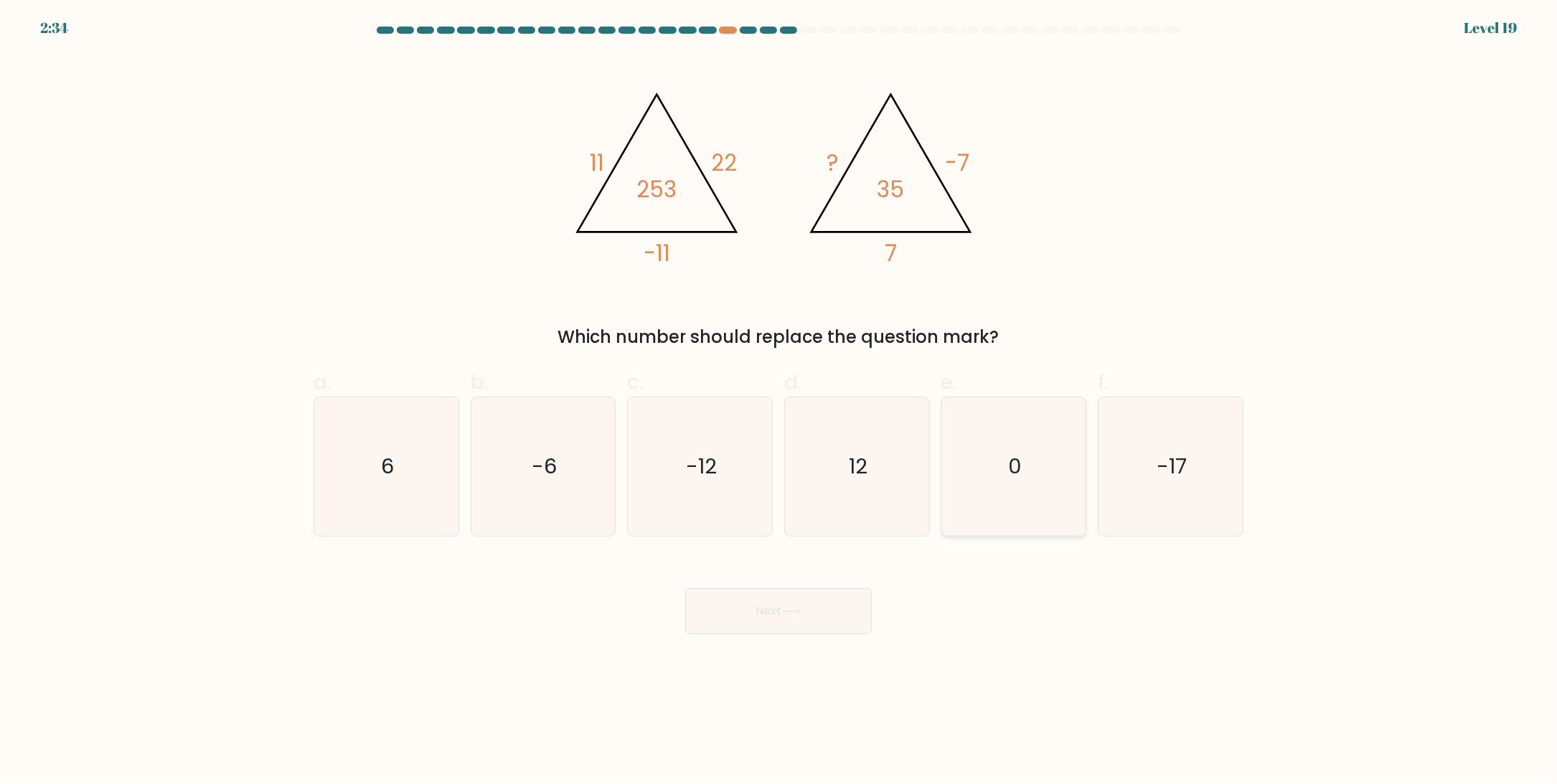
click at [1016, 444] on icon "0" at bounding box center [1013, 466] width 139 height 139
click at [779, 402] on input "e. 0" at bounding box center [778, 397] width 1 height 9
radio input "true"
drag, startPoint x: 881, startPoint y: 189, endPoint x: 904, endPoint y: 189, distance: 23.0
click at [904, 189] on tspan "35" at bounding box center [890, 189] width 27 height 32
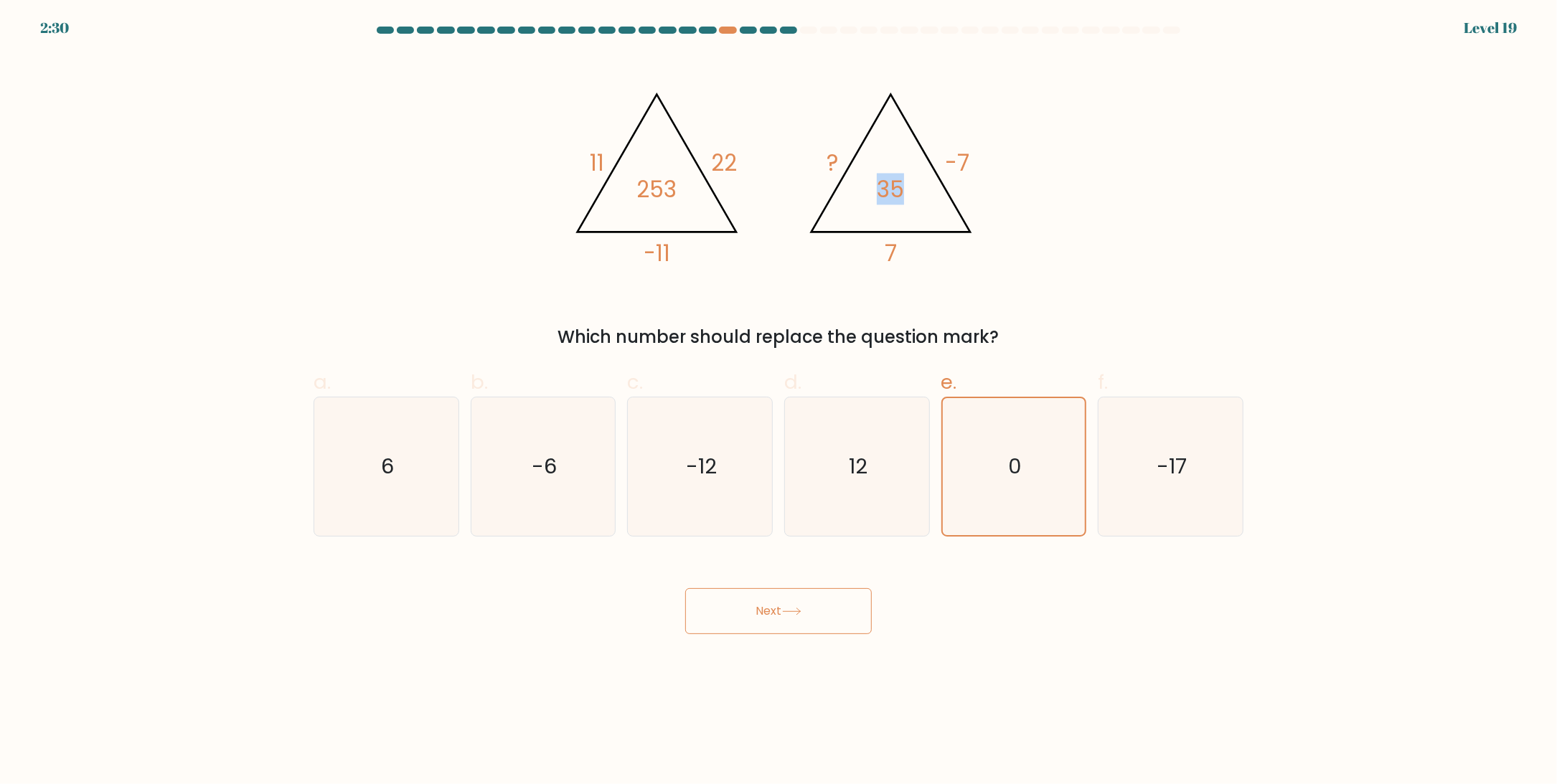
click at [904, 189] on tspan "35" at bounding box center [890, 189] width 27 height 32
click at [780, 615] on button "Next" at bounding box center [778, 611] width 187 height 46
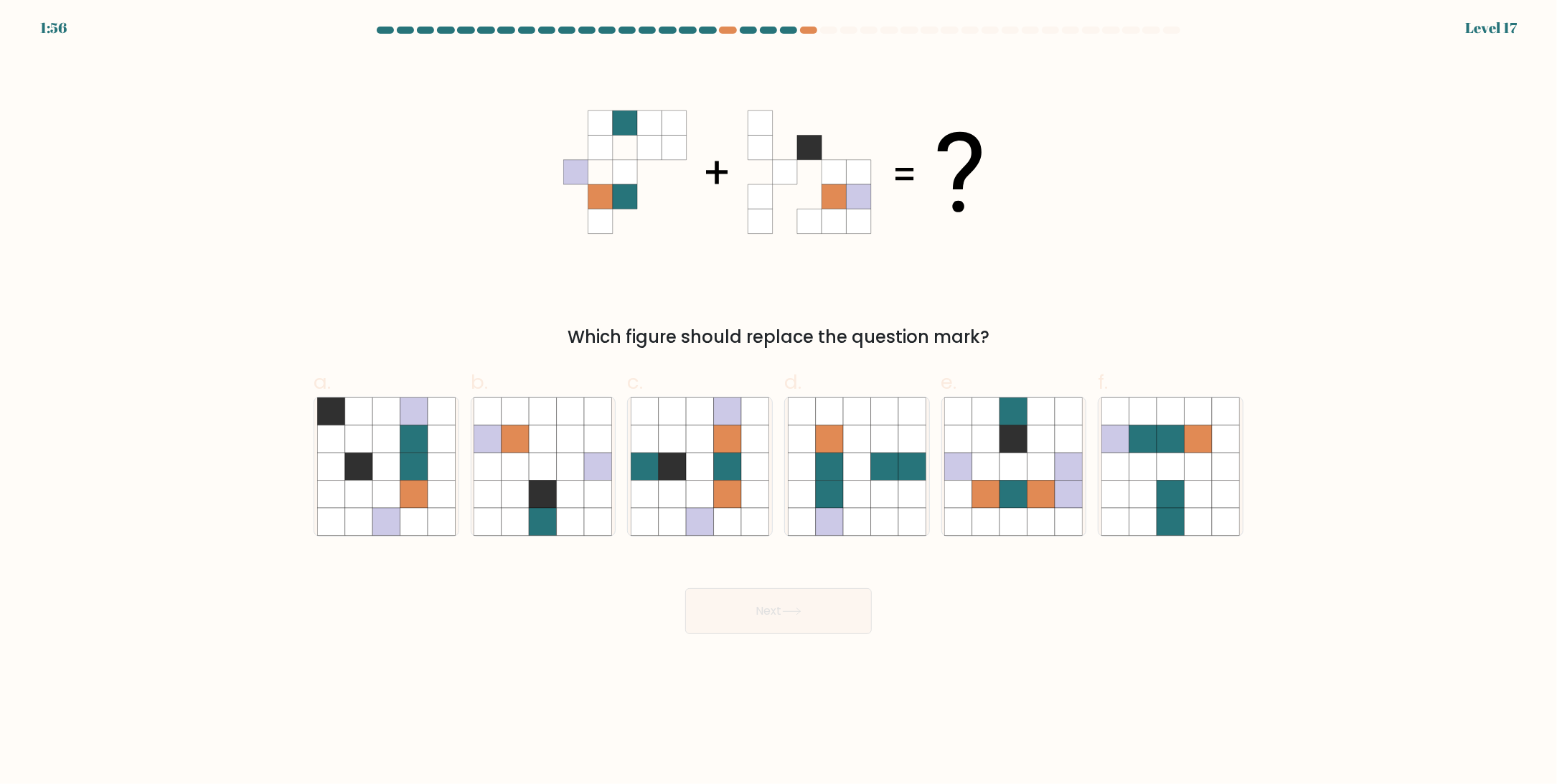
click at [758, 170] on icon at bounding box center [760, 173] width 25 height 25
drag, startPoint x: 788, startPoint y: 197, endPoint x: 821, endPoint y: 197, distance: 33.0
click at [788, 197] on icon at bounding box center [785, 197] width 25 height 25
click at [824, 196] on icon at bounding box center [834, 197] width 25 height 25
click at [808, 197] on icon at bounding box center [810, 197] width 25 height 25
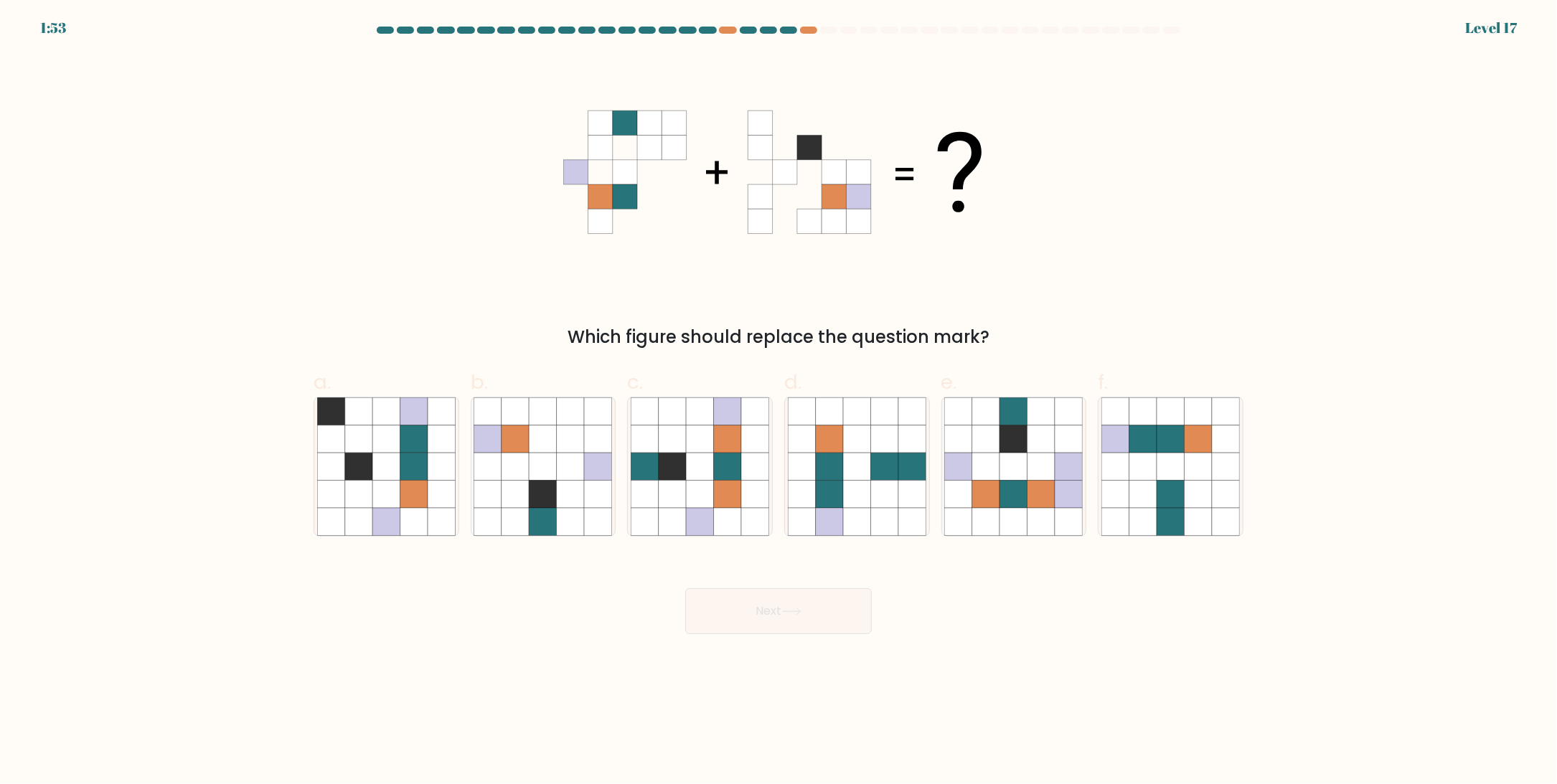
click at [784, 199] on icon at bounding box center [785, 197] width 25 height 25
click at [811, 195] on icon at bounding box center [810, 197] width 25 height 25
click at [788, 221] on icon at bounding box center [785, 221] width 25 height 25
click at [802, 193] on icon at bounding box center [810, 197] width 25 height 25
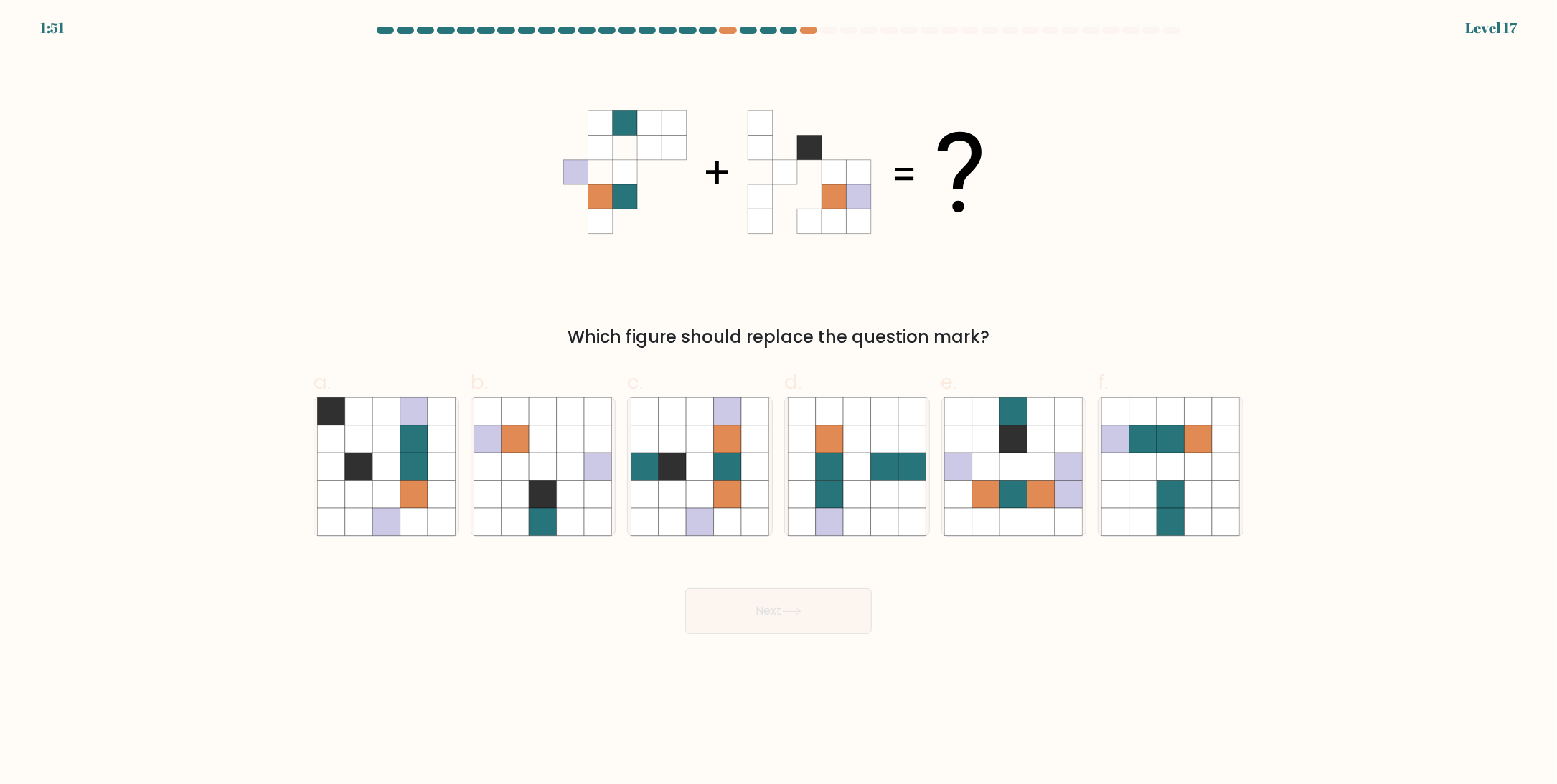
click at [814, 169] on icon at bounding box center [810, 173] width 25 height 25
click at [703, 487] on icon at bounding box center [699, 494] width 27 height 27
click at [778, 402] on input "c." at bounding box center [778, 397] width 1 height 9
radio input "true"
click at [760, 628] on button "Next" at bounding box center [778, 611] width 187 height 46
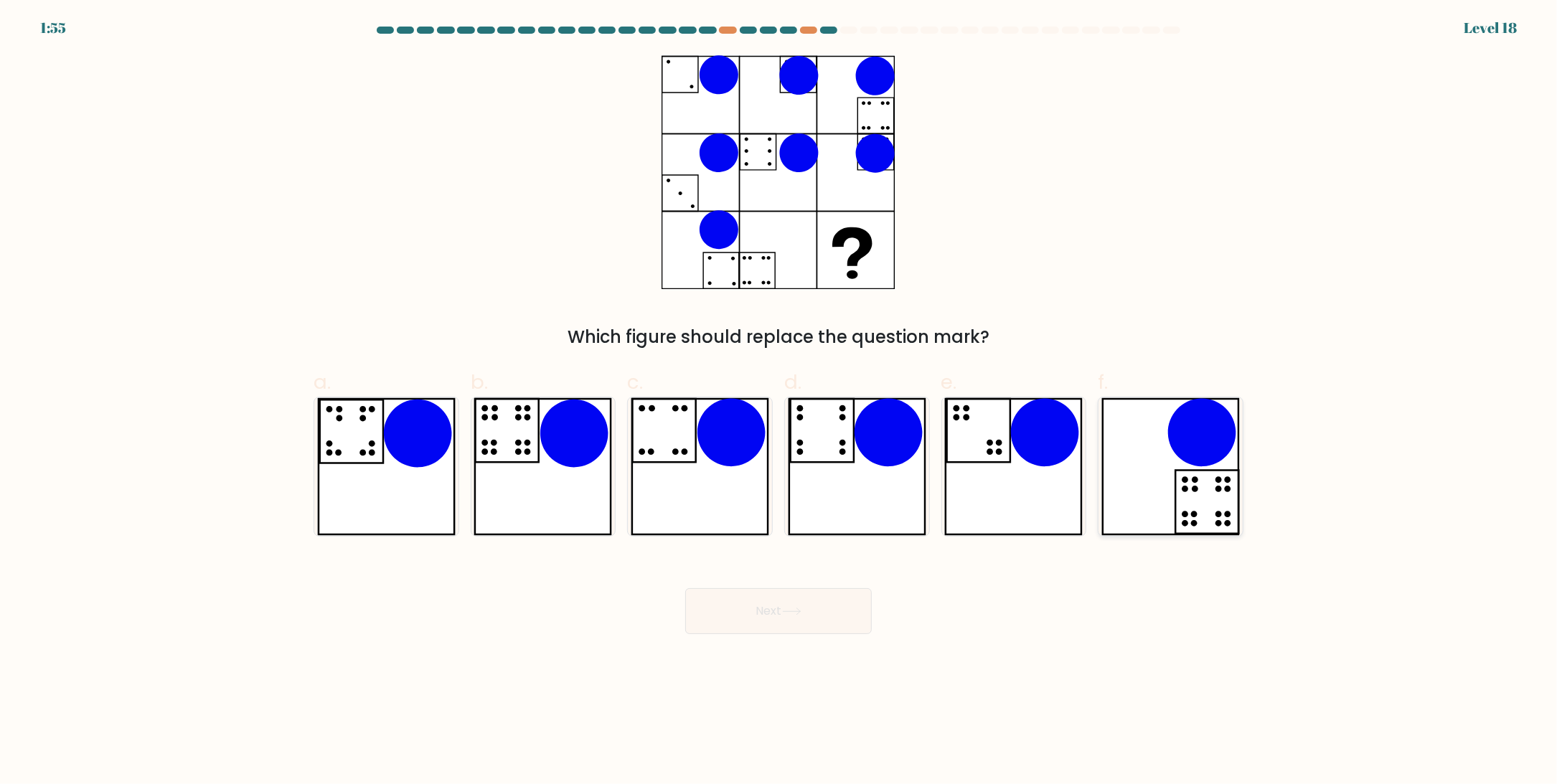
click at [1164, 527] on icon at bounding box center [1171, 466] width 139 height 139
click at [779, 402] on input "f." at bounding box center [778, 397] width 1 height 9
radio input "true"
click at [498, 508] on icon at bounding box center [543, 466] width 139 height 139
click at [778, 402] on input "b." at bounding box center [778, 397] width 1 height 9
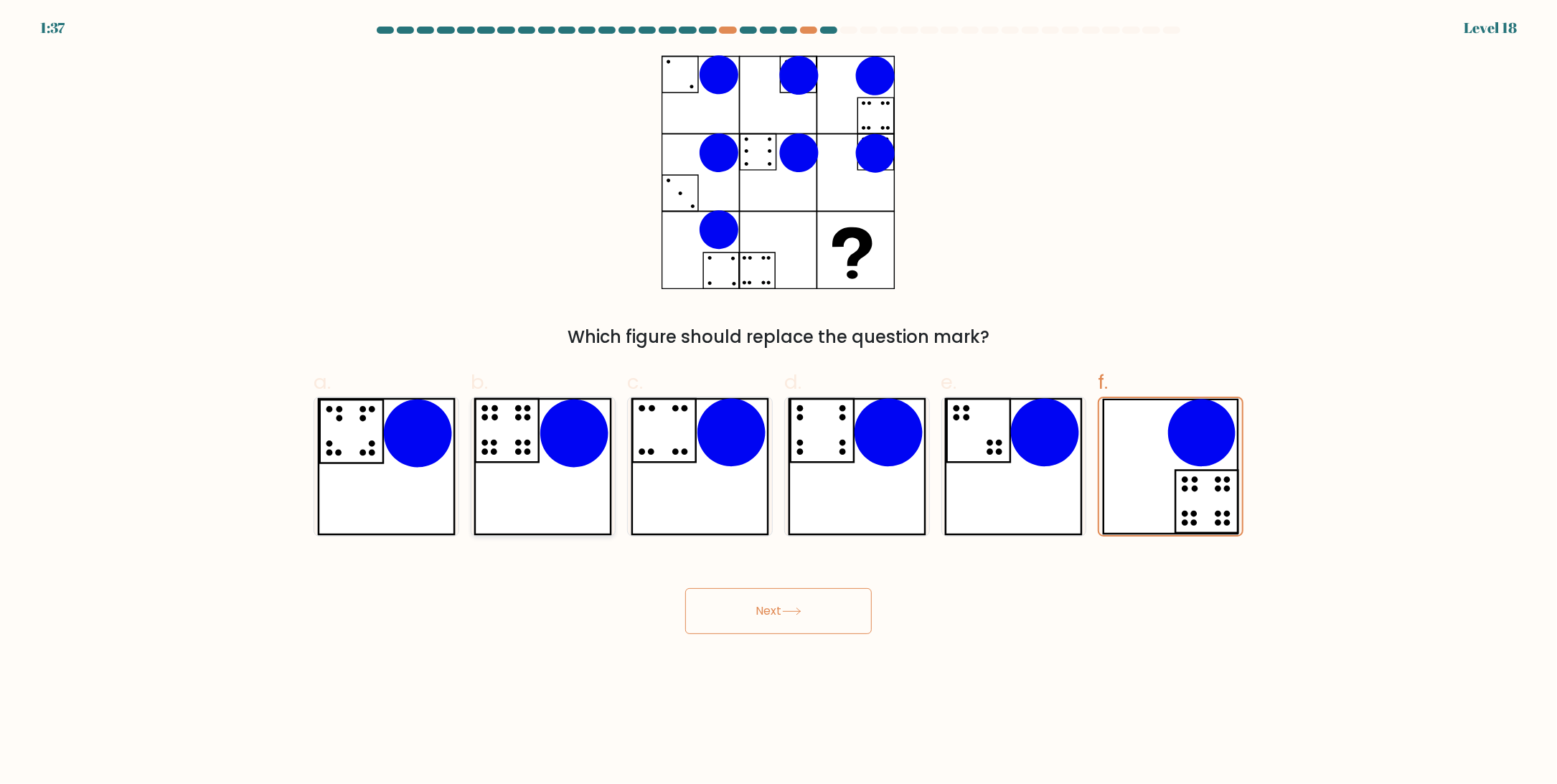
radio input "true"
click at [749, 621] on button "Next" at bounding box center [778, 611] width 187 height 46
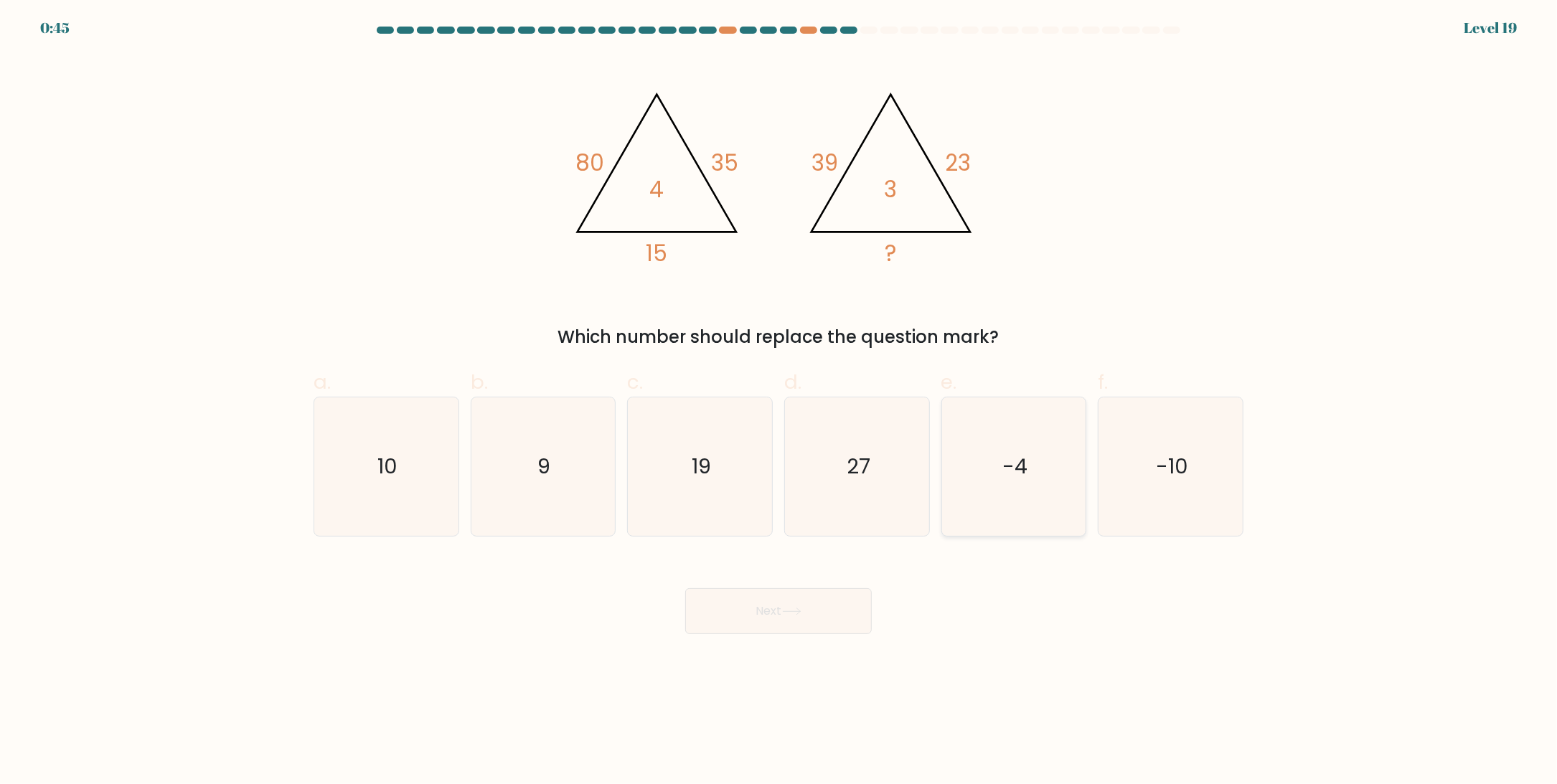
click at [1028, 507] on icon "-4" at bounding box center [1013, 466] width 139 height 139
click at [779, 402] on input "e. -4" at bounding box center [778, 397] width 1 height 9
radio input "true"
click at [835, 607] on button "Next" at bounding box center [778, 611] width 187 height 46
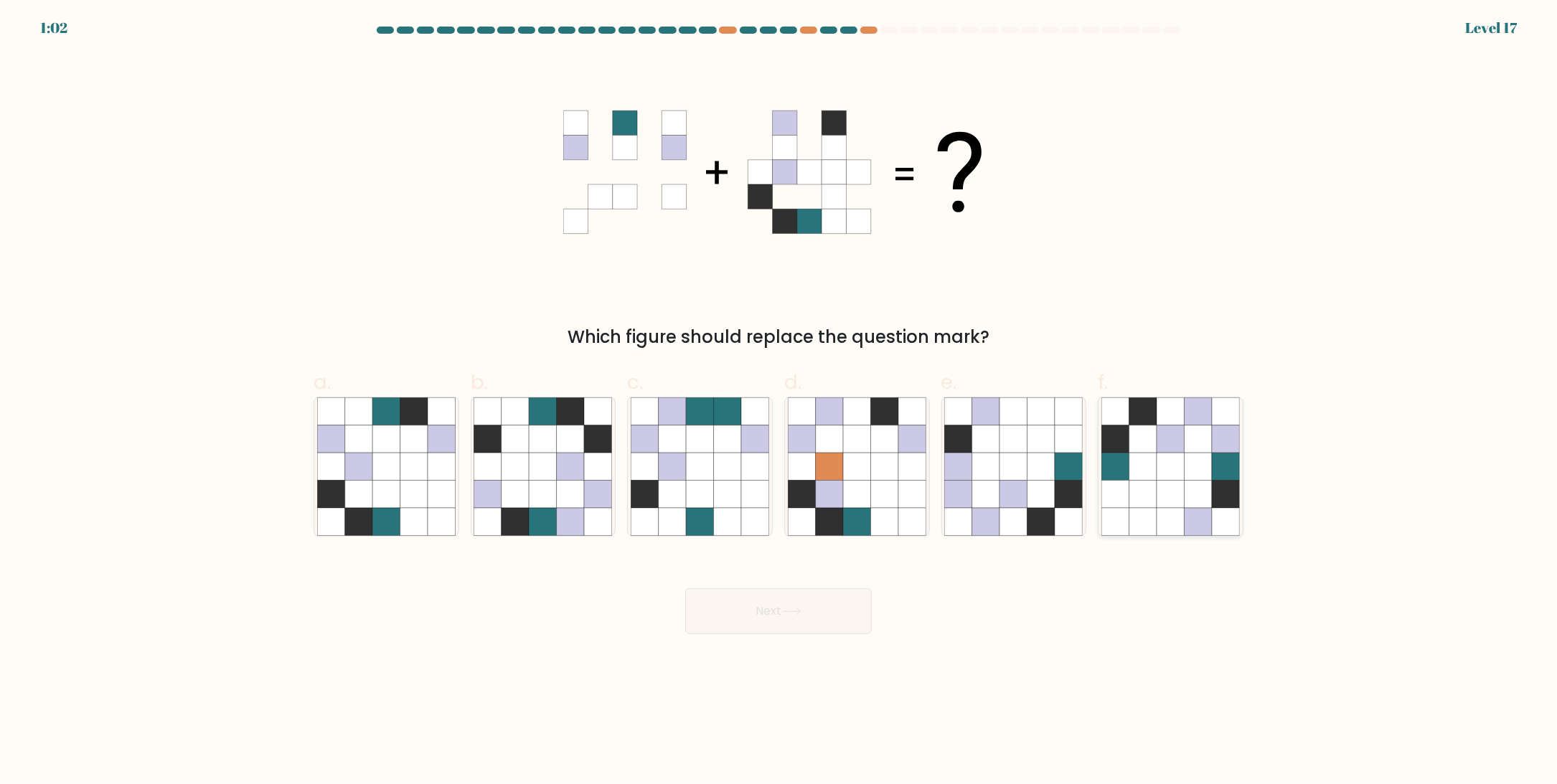
click at [1196, 460] on icon at bounding box center [1198, 466] width 27 height 27
click at [779, 402] on input "f." at bounding box center [778, 397] width 1 height 9
radio input "true"
click at [770, 604] on button "Next" at bounding box center [778, 611] width 187 height 46
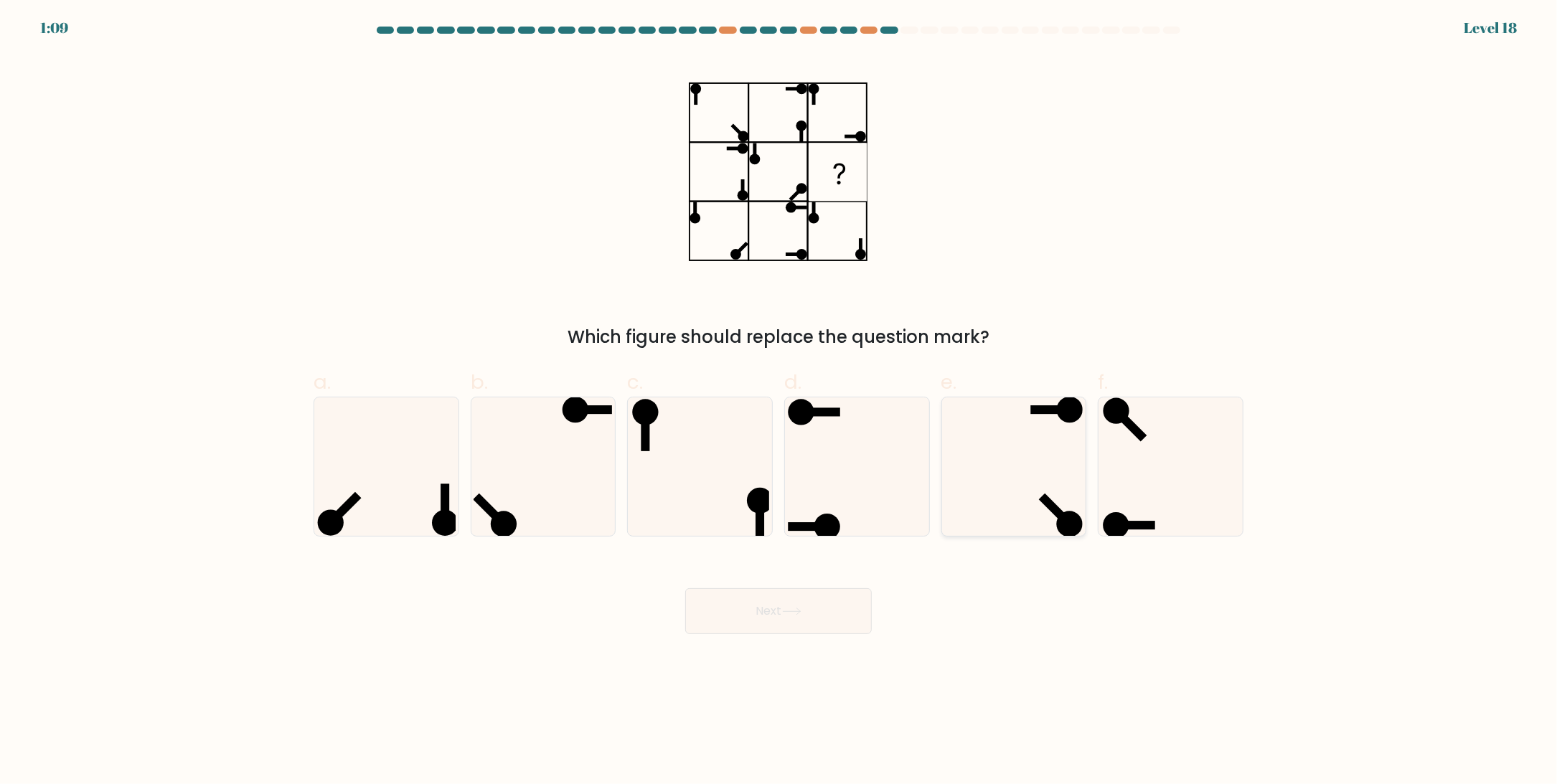
click at [1048, 436] on icon at bounding box center [1013, 466] width 139 height 139
click at [779, 402] on input "e." at bounding box center [778, 397] width 1 height 9
radio input "true"
click at [800, 604] on button "Next" at bounding box center [778, 611] width 187 height 46
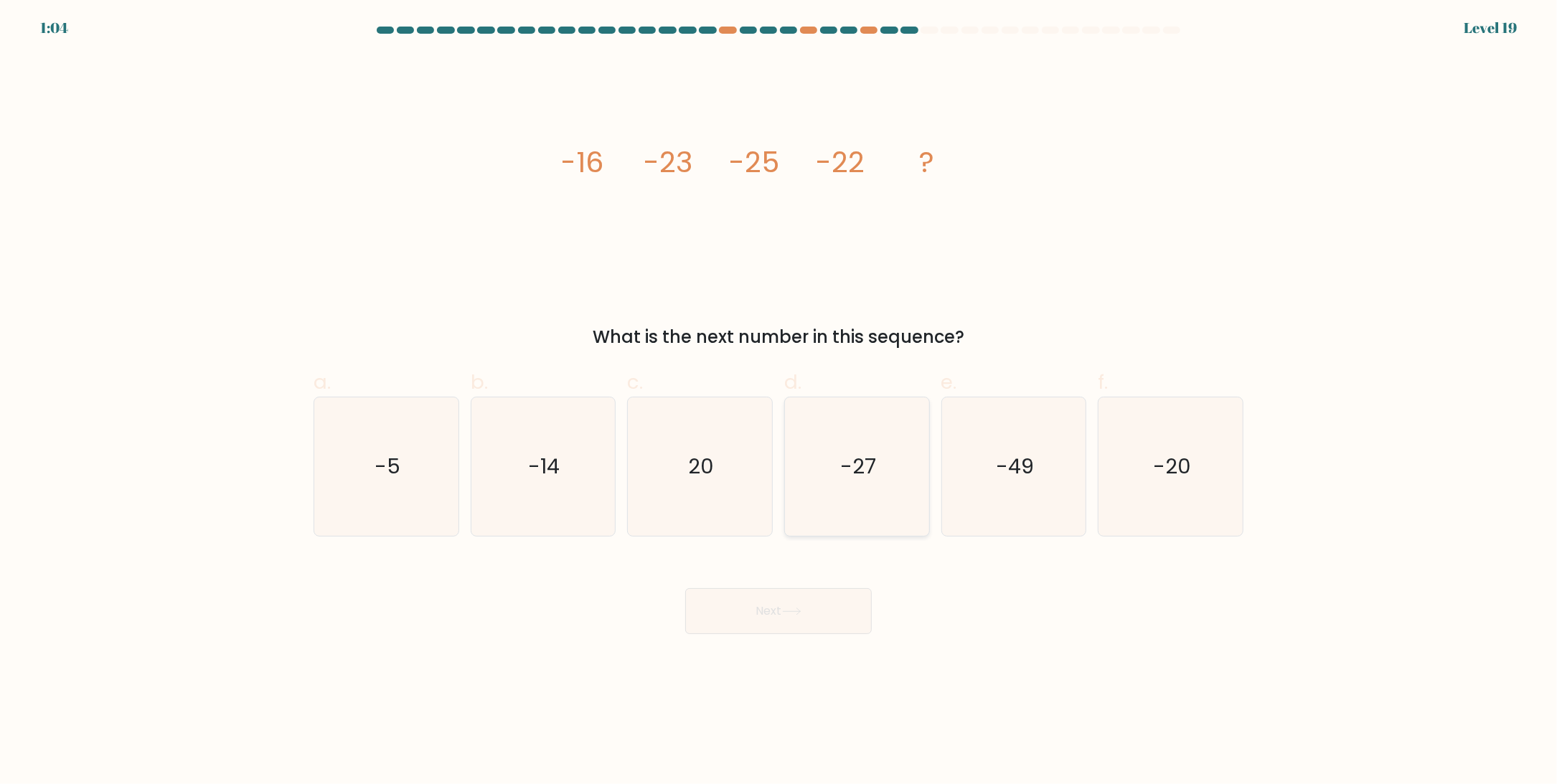
click at [835, 484] on icon "-27" at bounding box center [857, 466] width 139 height 139
click at [779, 402] on input "d. -27" at bounding box center [778, 397] width 1 height 9
radio input "true"
click at [759, 615] on button "Next" at bounding box center [778, 611] width 187 height 46
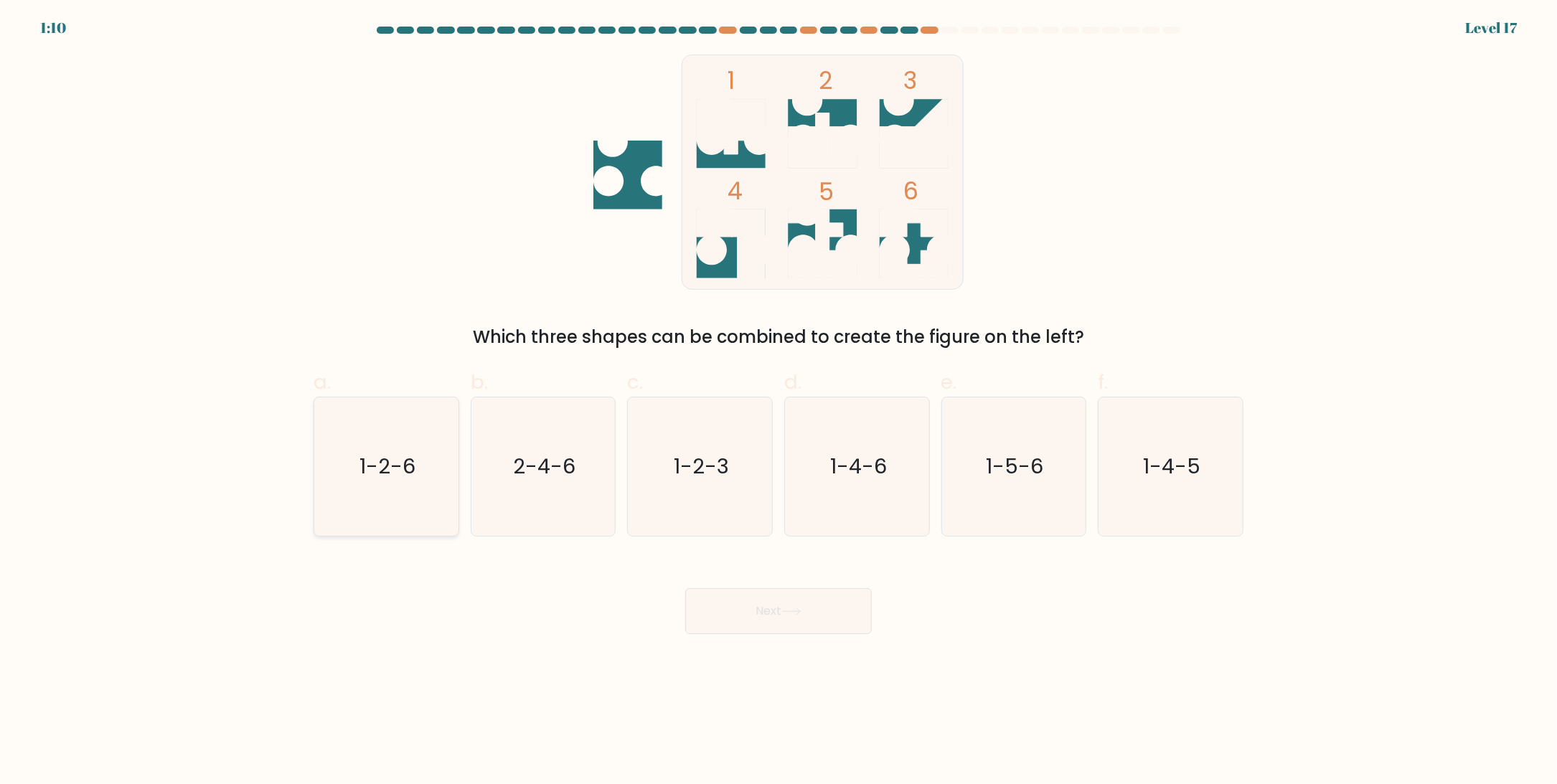
click at [376, 478] on text "1-2-6" at bounding box center [387, 467] width 56 height 29
click at [778, 402] on input "a. 1-2-6" at bounding box center [778, 397] width 1 height 9
radio input "true"
click at [766, 586] on div "Next" at bounding box center [778, 594] width 947 height 80
click at [763, 599] on button "Next" at bounding box center [778, 611] width 187 height 46
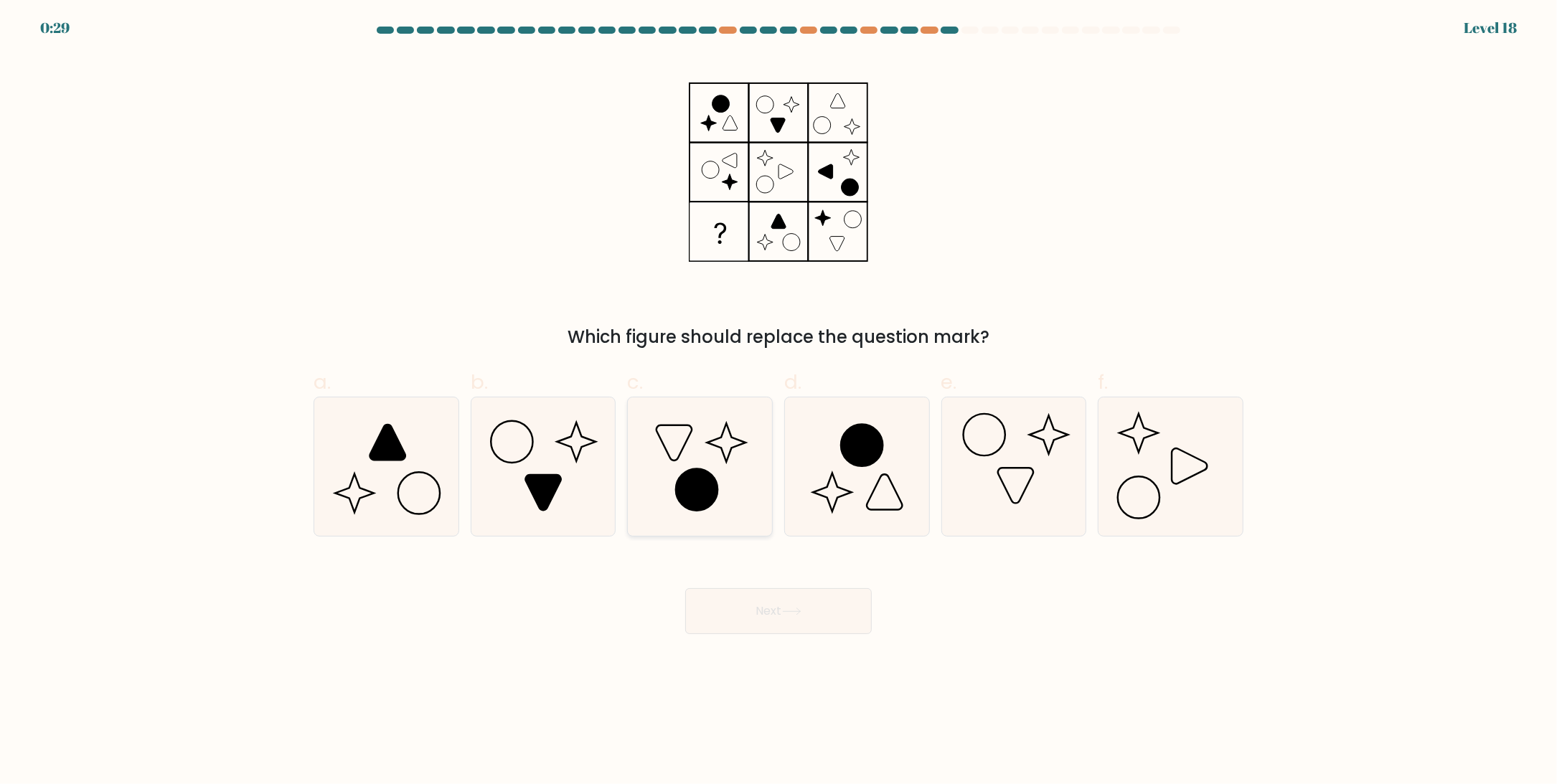
click at [712, 451] on icon at bounding box center [700, 466] width 139 height 139
click at [778, 402] on input "c." at bounding box center [778, 397] width 1 height 9
radio input "true"
click at [773, 609] on button "Next" at bounding box center [778, 611] width 187 height 46
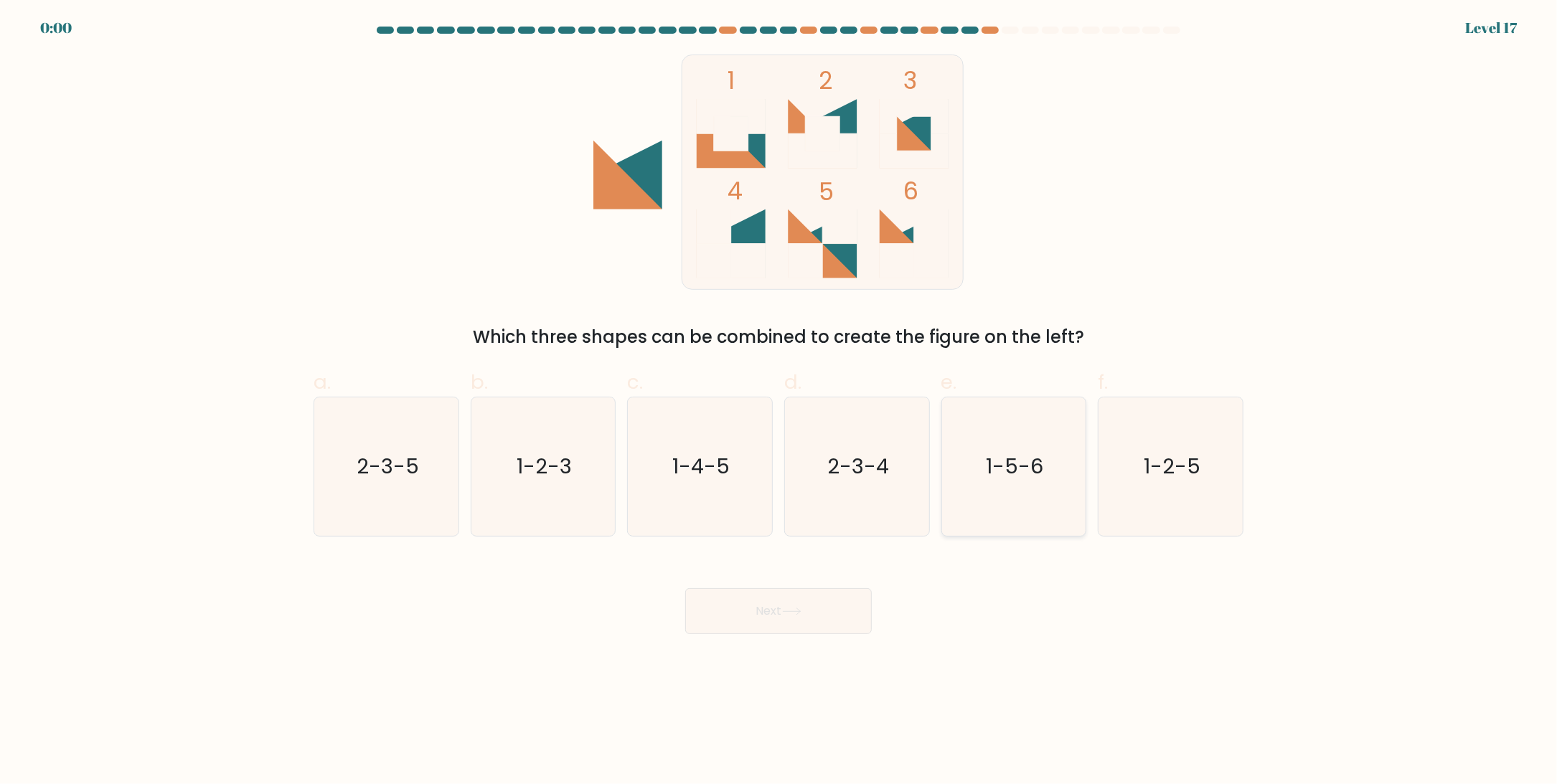
click at [1017, 471] on text "1-5-6" at bounding box center [1015, 467] width 57 height 29
click at [779, 402] on input "e. 1-5-6" at bounding box center [778, 397] width 1 height 9
radio input "true"
click at [777, 604] on button "Next" at bounding box center [778, 611] width 187 height 46
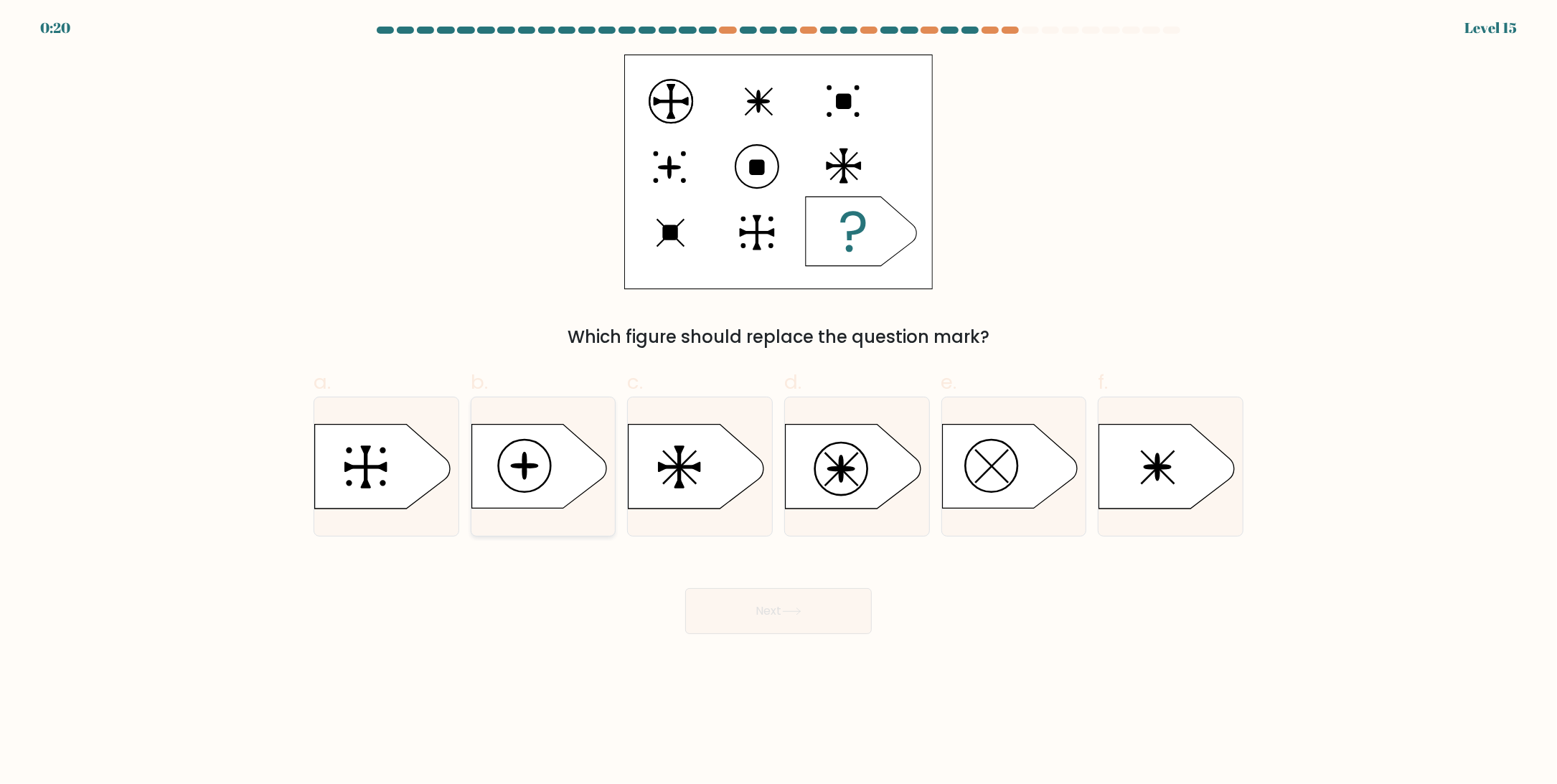
click at [540, 474] on icon at bounding box center [539, 467] width 135 height 84
click at [778, 402] on input "b." at bounding box center [778, 397] width 1 height 9
radio input "true"
click at [738, 606] on button "Next" at bounding box center [778, 611] width 187 height 46
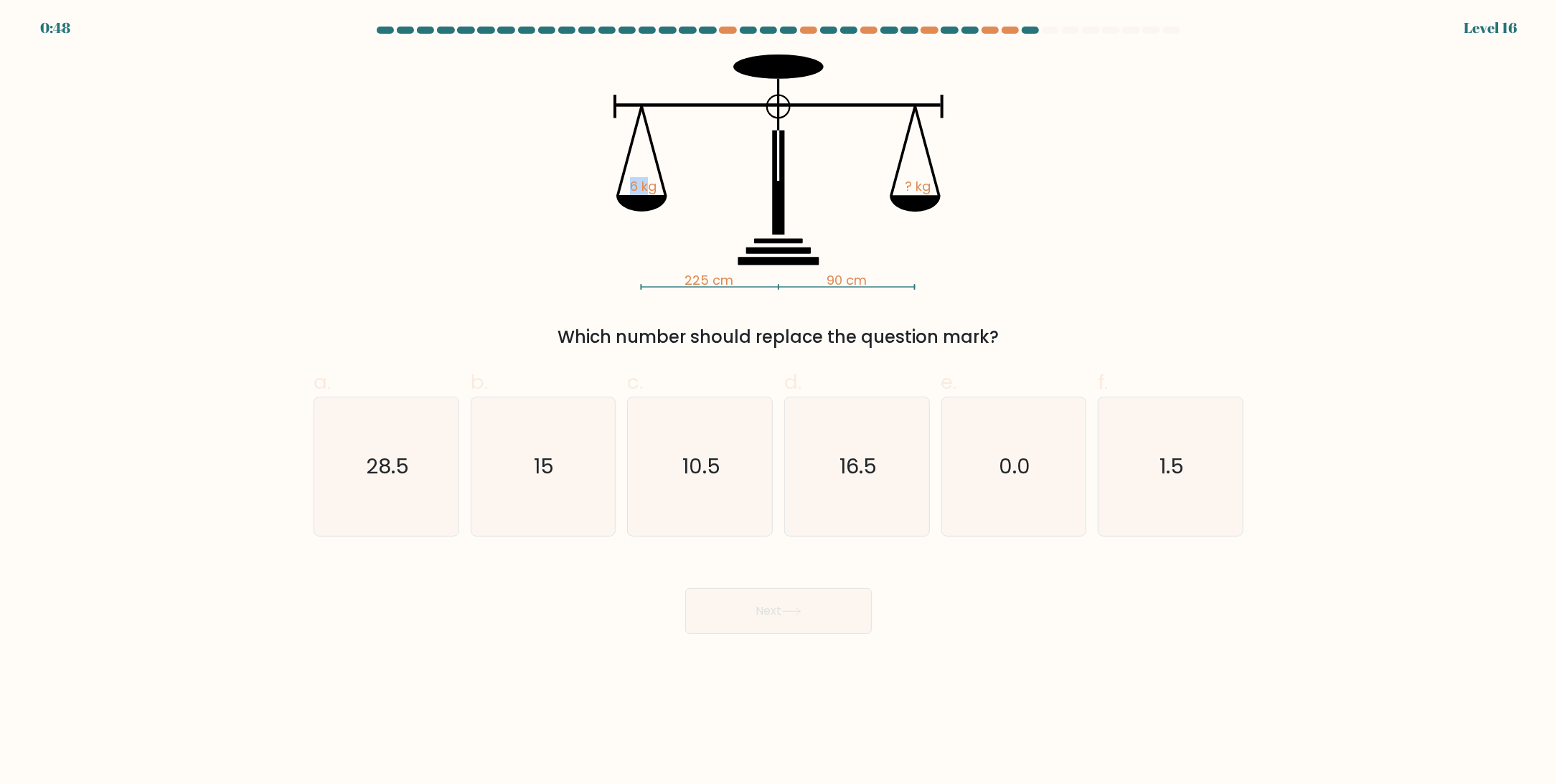
drag, startPoint x: 629, startPoint y: 189, endPoint x: 646, endPoint y: 187, distance: 17.1
click at [646, 187] on icon "225 cm 90 cm 6 kg ? kg" at bounding box center [778, 172] width 430 height 235
click at [1077, 288] on div "225 cm 90 cm 6 kg ? kg Which number should replace the question mark?" at bounding box center [778, 202] width 947 height 296
click at [516, 467] on icon "15" at bounding box center [543, 466] width 139 height 139
click at [778, 402] on input "b. 15" at bounding box center [778, 397] width 1 height 9
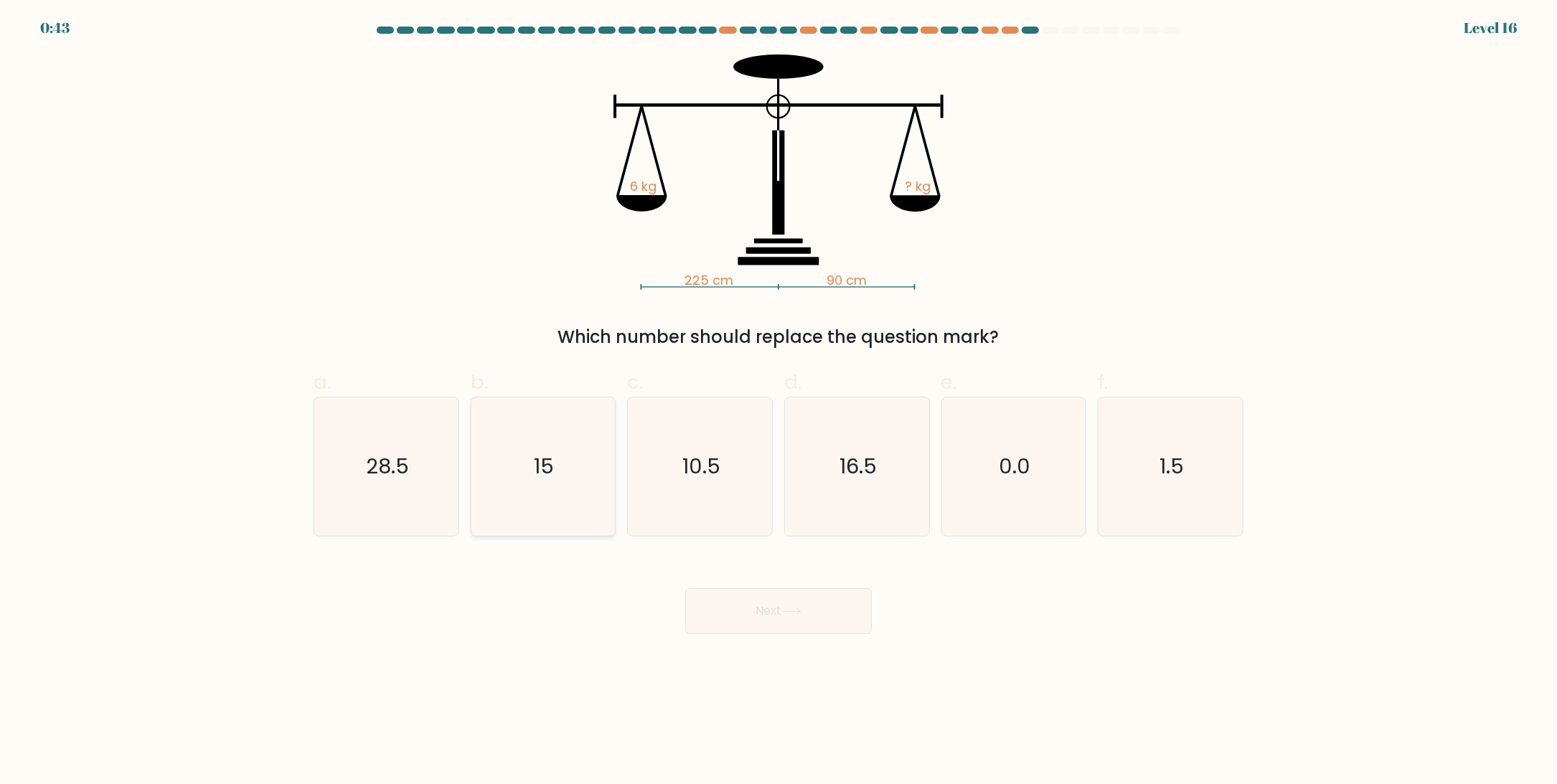
radio input "true"
click at [795, 621] on button "Next" at bounding box center [778, 611] width 187 height 46
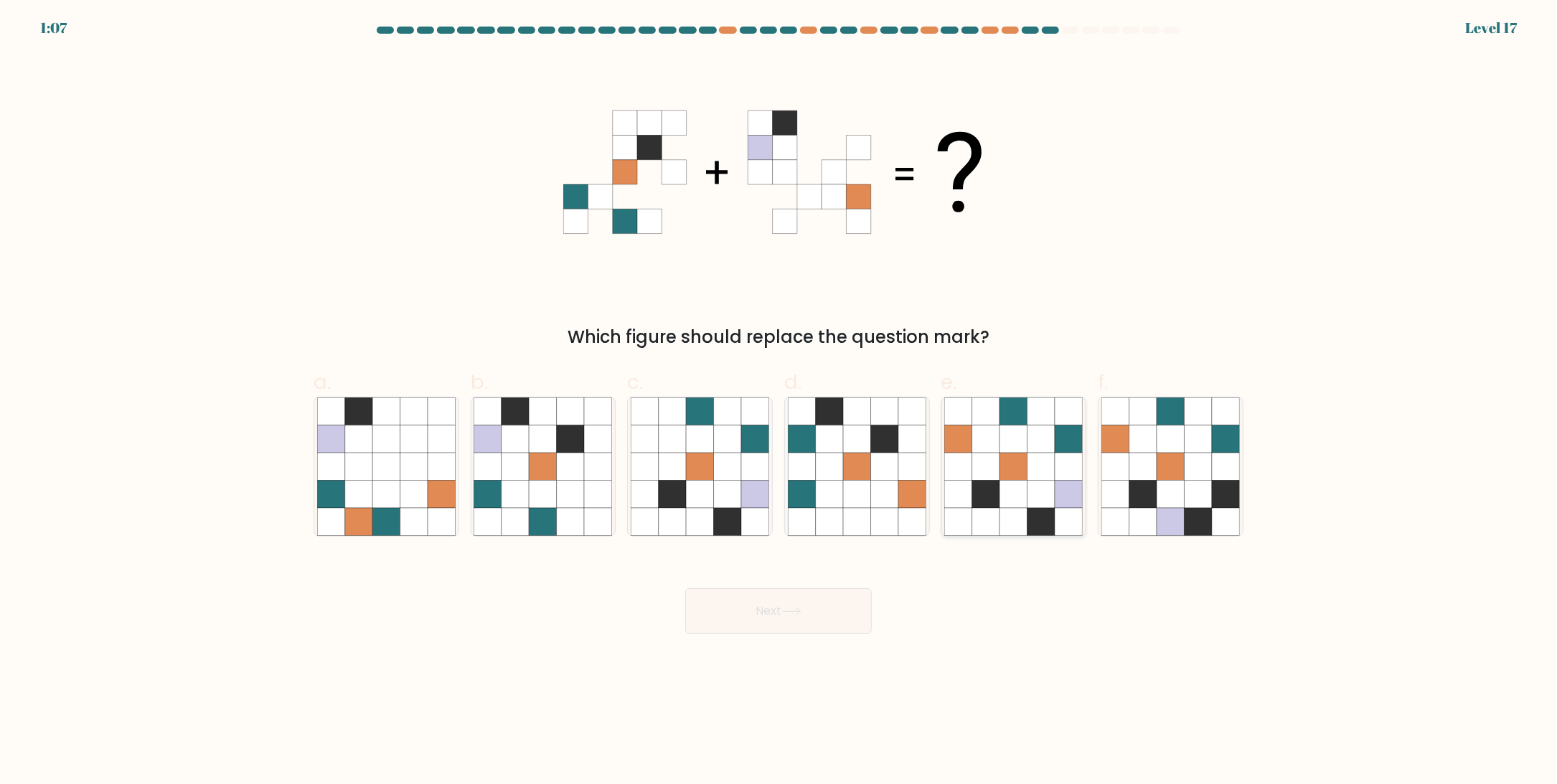
click at [1034, 459] on icon at bounding box center [1041, 466] width 27 height 27
click at [779, 402] on input "e." at bounding box center [778, 397] width 1 height 9
radio input "true"
click at [822, 603] on button "Next" at bounding box center [778, 611] width 187 height 46
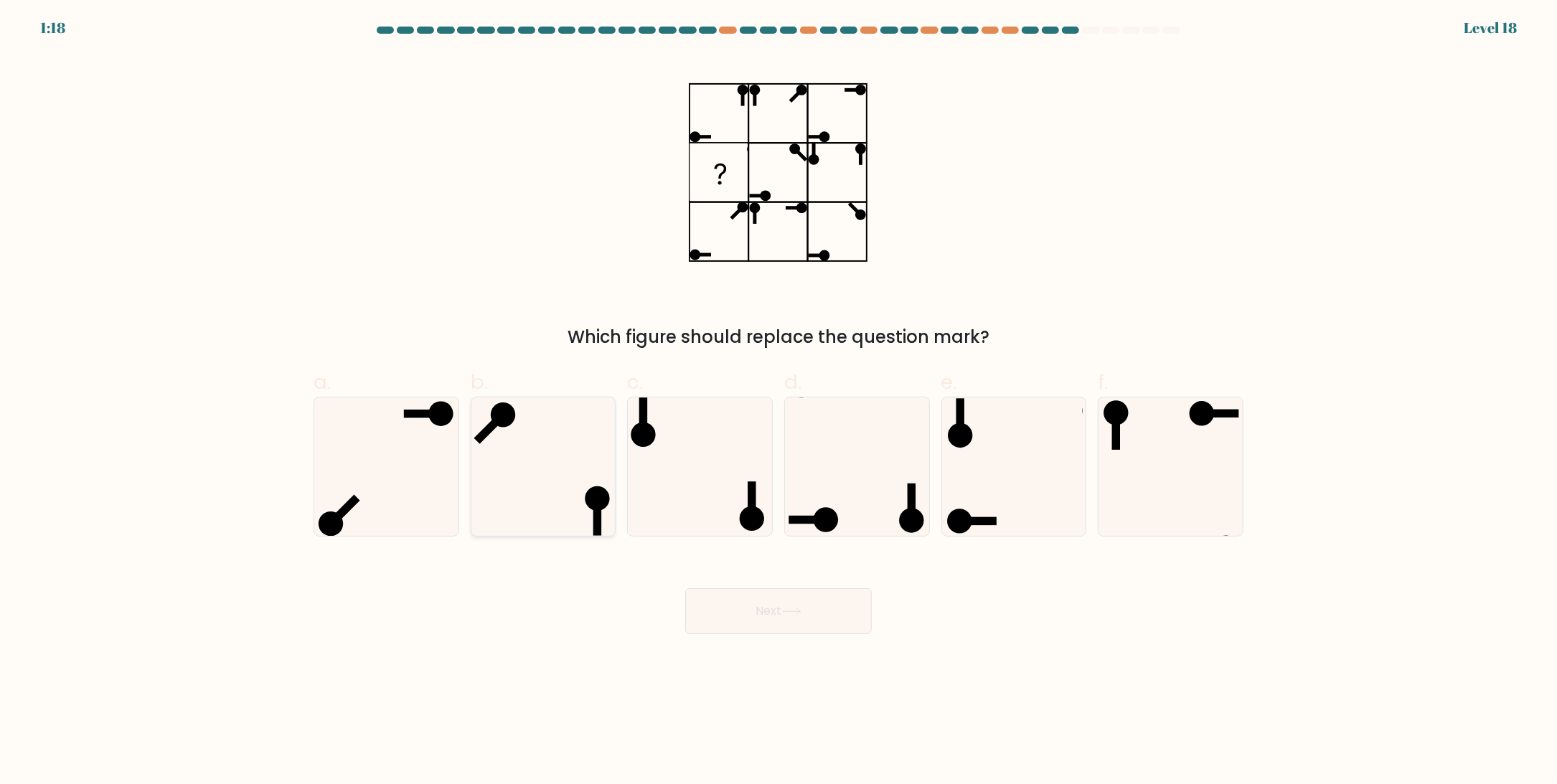
click at [542, 433] on icon at bounding box center [543, 466] width 139 height 139
click at [778, 402] on input "b." at bounding box center [778, 397] width 1 height 9
radio input "true"
click at [1167, 454] on icon at bounding box center [1171, 466] width 139 height 139
click at [779, 402] on input "f." at bounding box center [778, 397] width 1 height 9
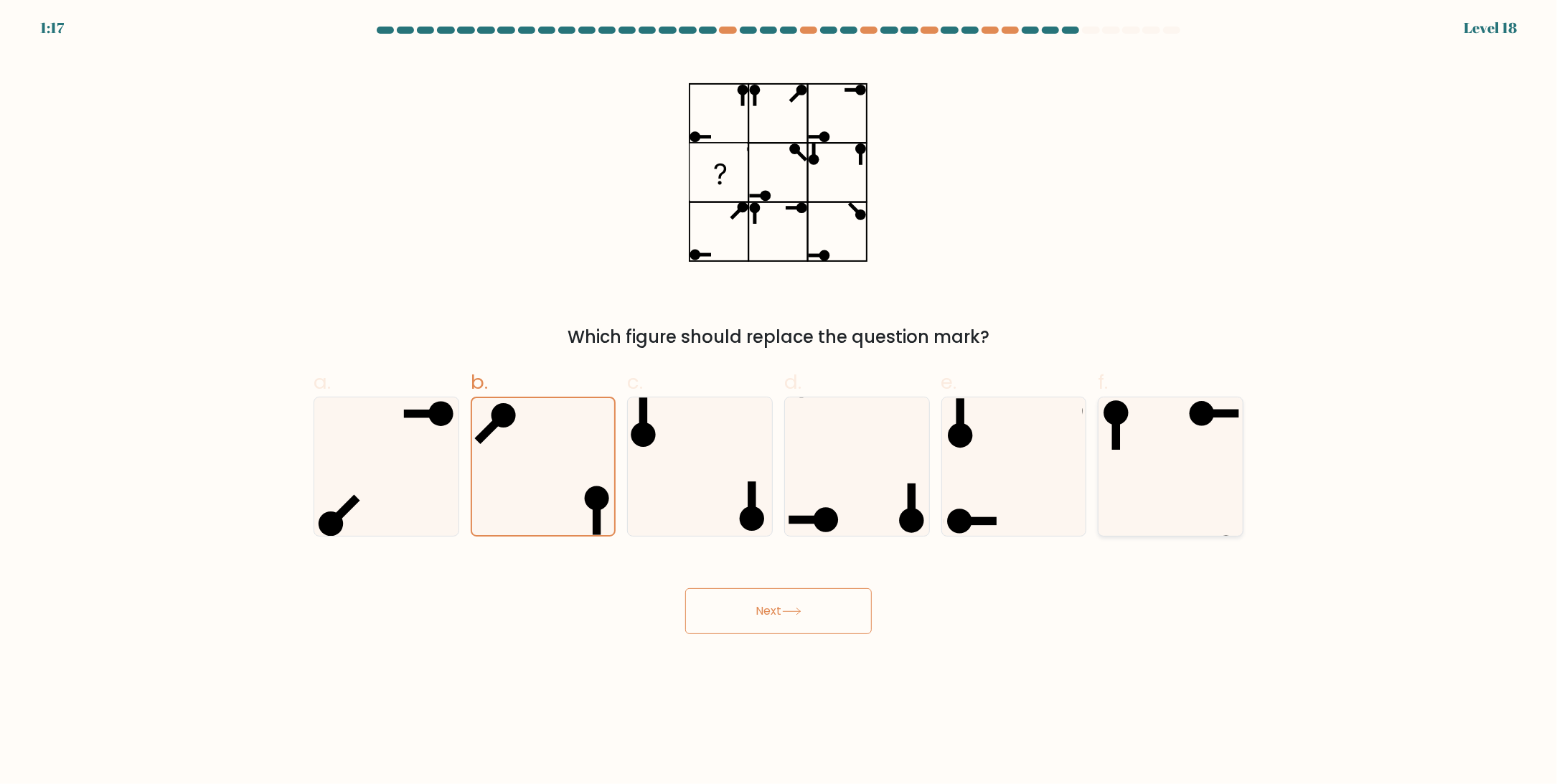
radio input "true"
drag, startPoint x: 684, startPoint y: 452, endPoint x: 574, endPoint y: 454, distance: 110.0
click at [684, 452] on icon at bounding box center [700, 466] width 139 height 139
click at [778, 402] on input "c." at bounding box center [778, 397] width 1 height 9
radio input "true"
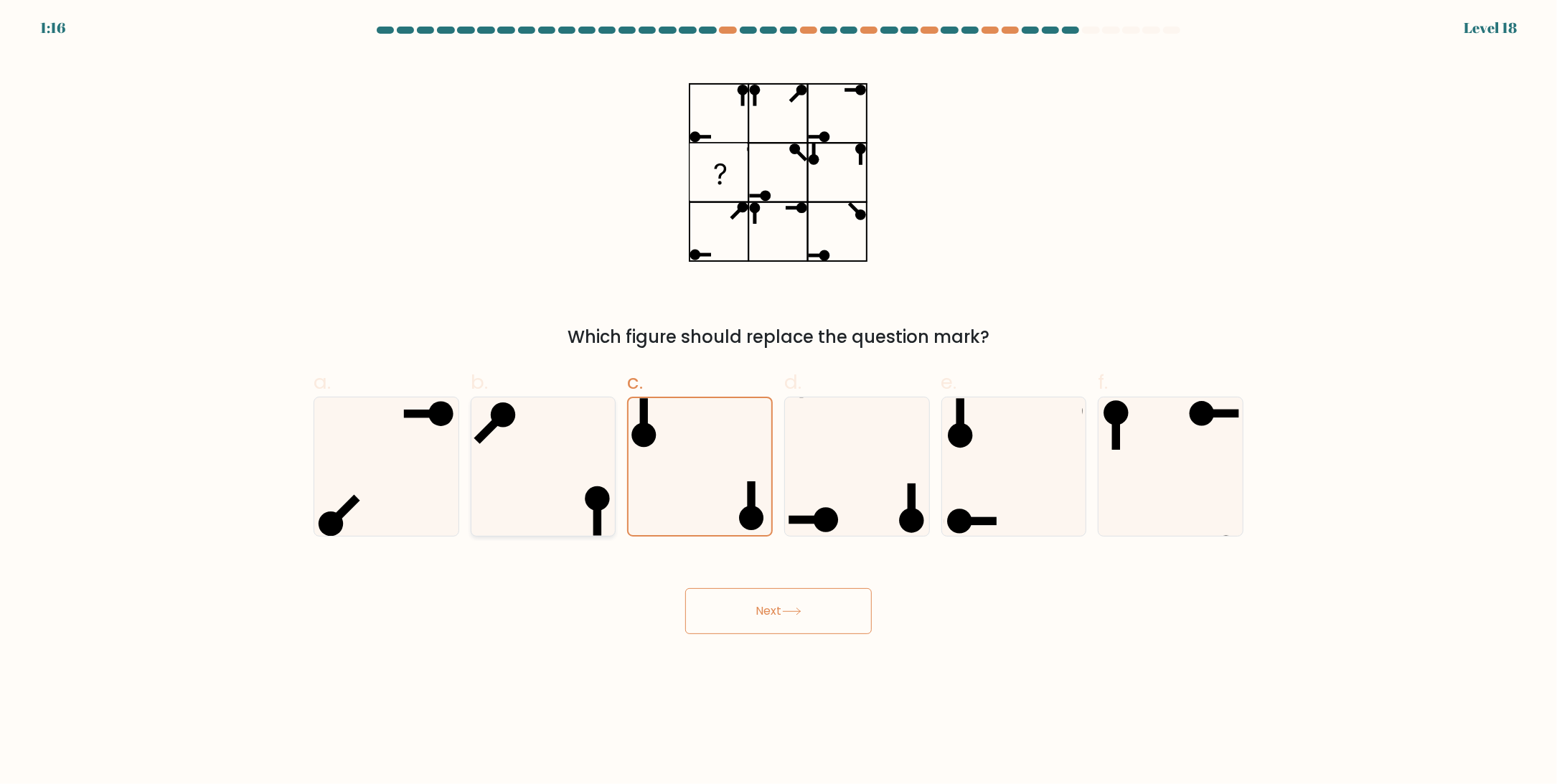
click at [532, 452] on icon at bounding box center [543, 466] width 139 height 139
click at [778, 402] on input "b." at bounding box center [778, 397] width 1 height 9
radio input "true"
click at [679, 443] on icon at bounding box center [700, 466] width 139 height 139
click at [778, 402] on input "c." at bounding box center [778, 397] width 1 height 9
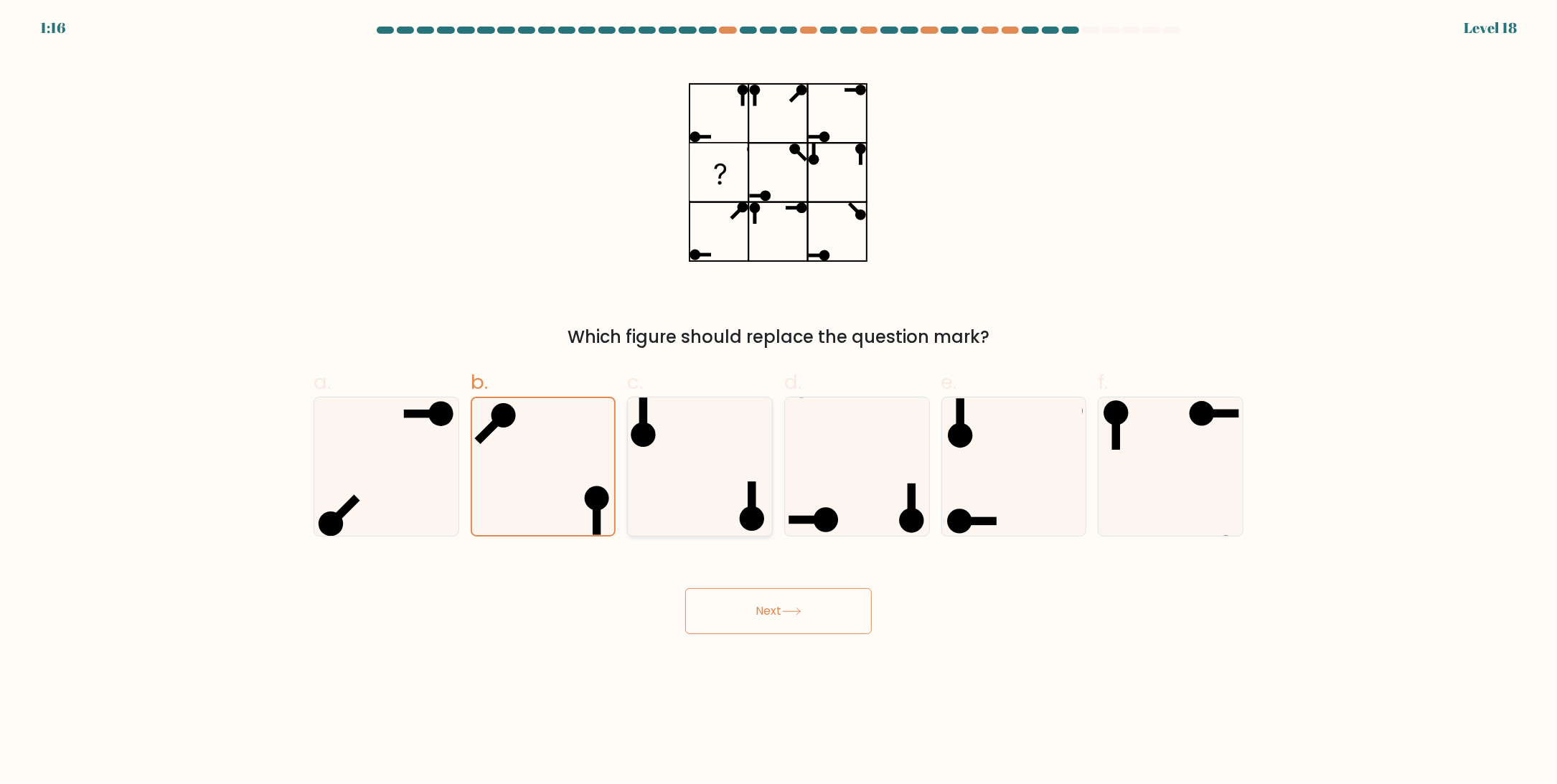
radio input "true"
click at [1147, 452] on icon at bounding box center [1171, 466] width 139 height 139
click at [779, 402] on input "f." at bounding box center [778, 397] width 1 height 9
radio input "true"
click at [787, 610] on icon at bounding box center [791, 611] width 19 height 8
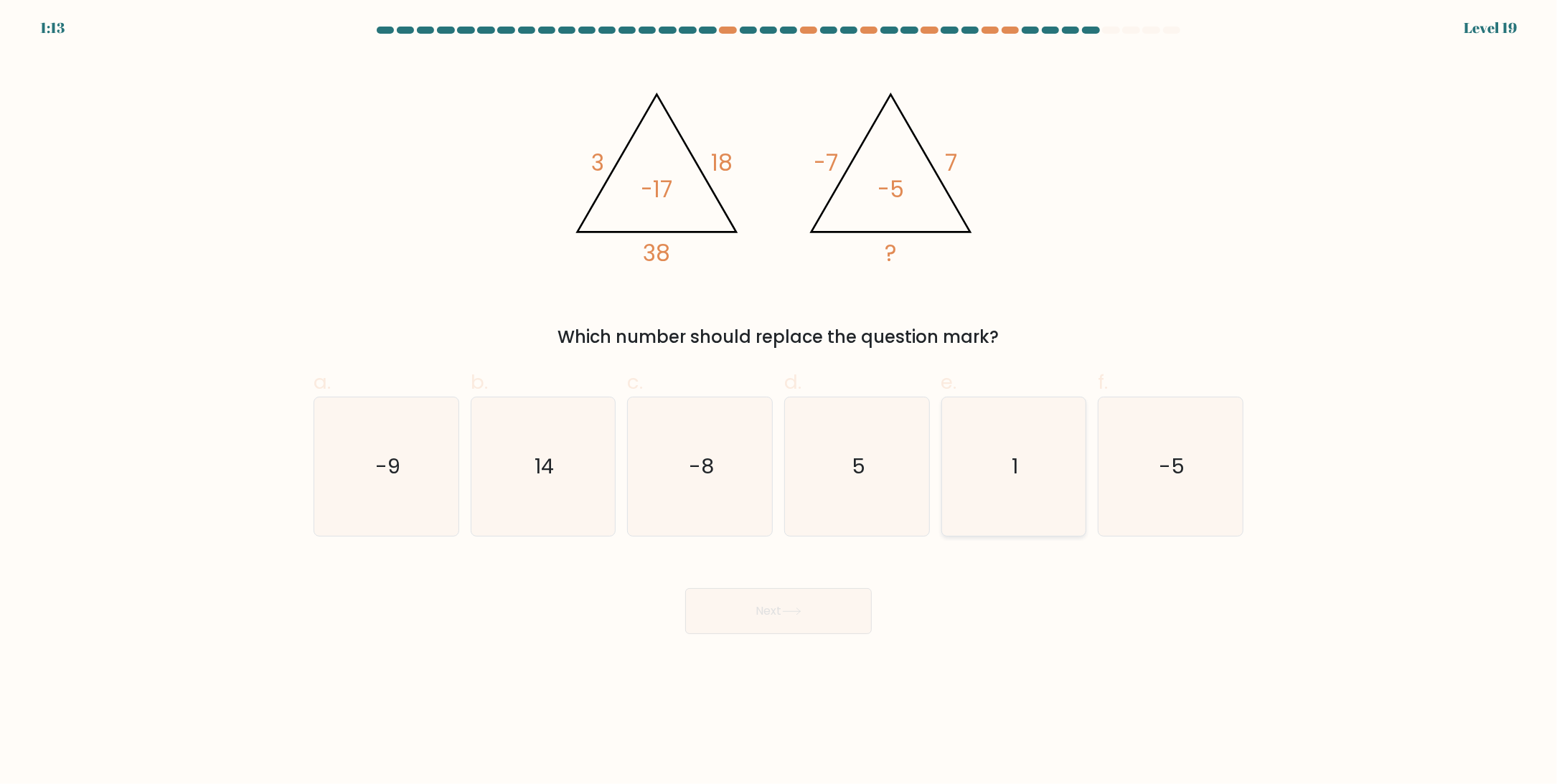
click at [1007, 484] on icon "1" at bounding box center [1013, 466] width 139 height 139
click at [779, 402] on input "e. 1" at bounding box center [778, 397] width 1 height 9
radio input "true"
click at [755, 337] on div "Which number should replace the question mark?" at bounding box center [778, 337] width 913 height 26
click at [869, 475] on icon "5" at bounding box center [857, 466] width 139 height 139
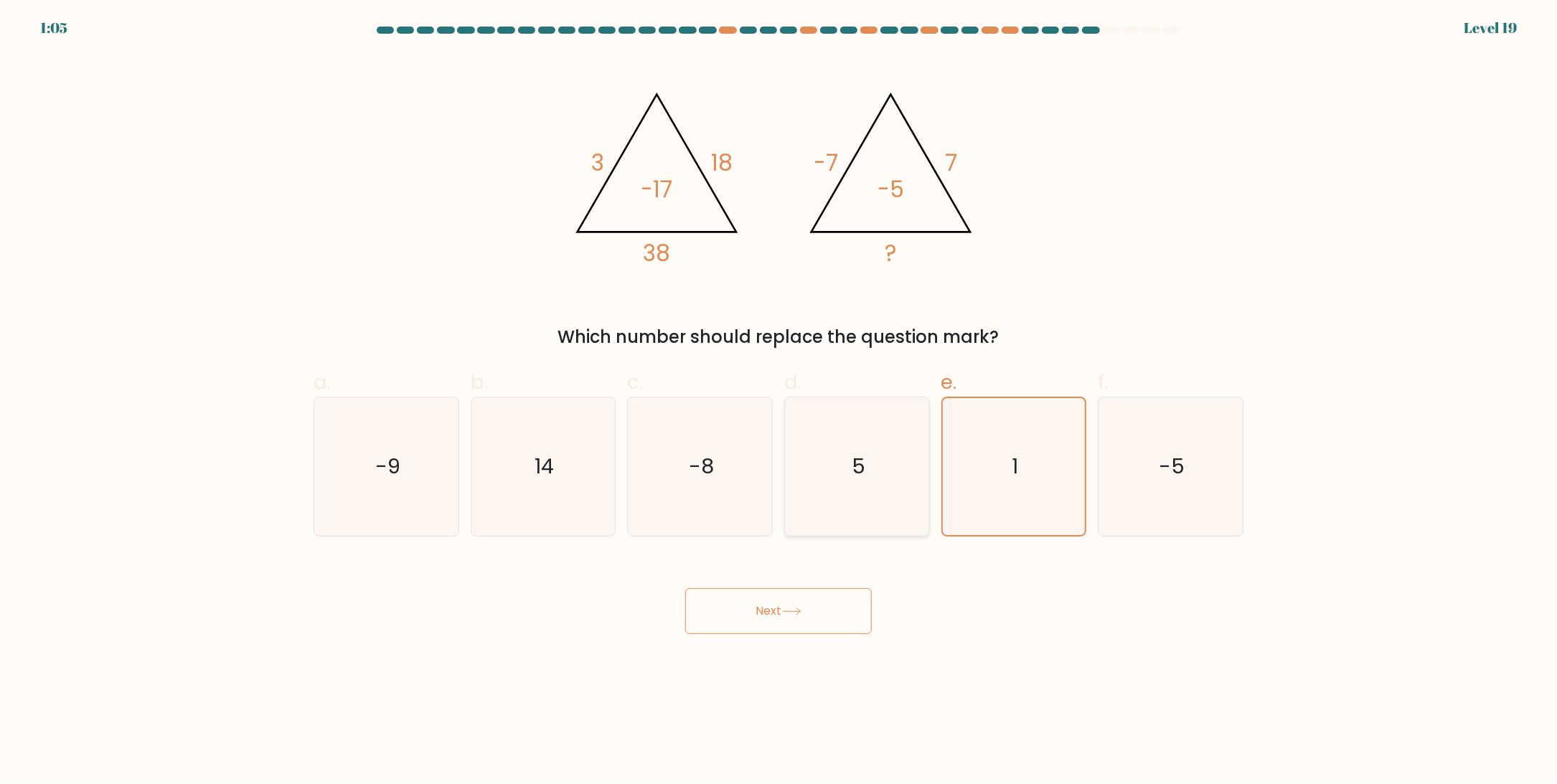
click at [779, 402] on input "d. 5" at bounding box center [778, 397] width 1 height 9
radio input "true"
click at [709, 459] on text "-8" at bounding box center [701, 467] width 25 height 29
click at [778, 402] on input "c. -8" at bounding box center [778, 397] width 1 height 9
radio input "true"
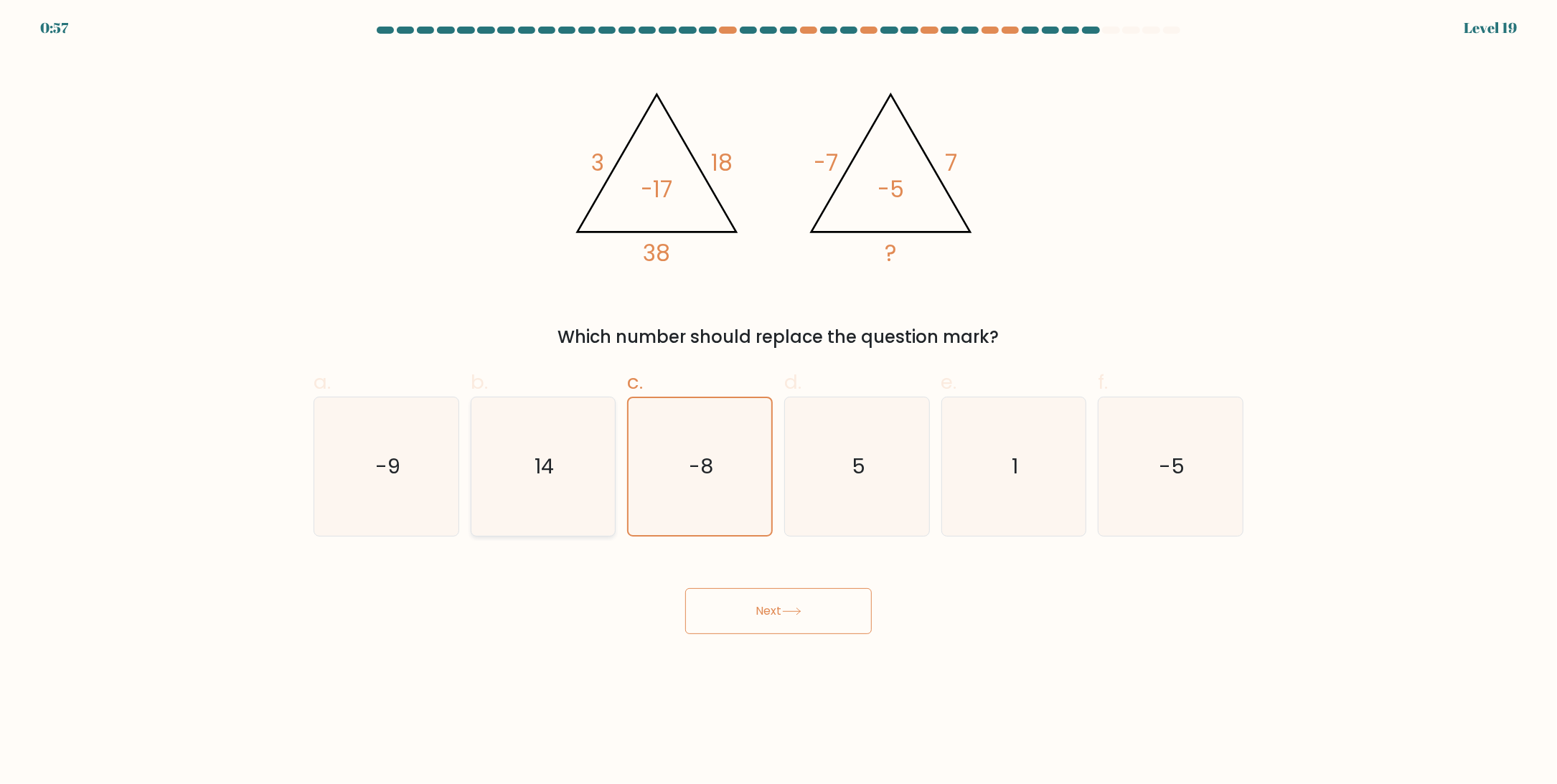
click at [563, 438] on icon "14" at bounding box center [543, 466] width 139 height 139
click at [778, 402] on input "b. 14" at bounding box center [778, 397] width 1 height 9
radio input "true"
click at [876, 339] on div "Which number should replace the question mark?" at bounding box center [778, 337] width 913 height 26
click at [358, 478] on icon "-9" at bounding box center [386, 466] width 139 height 139
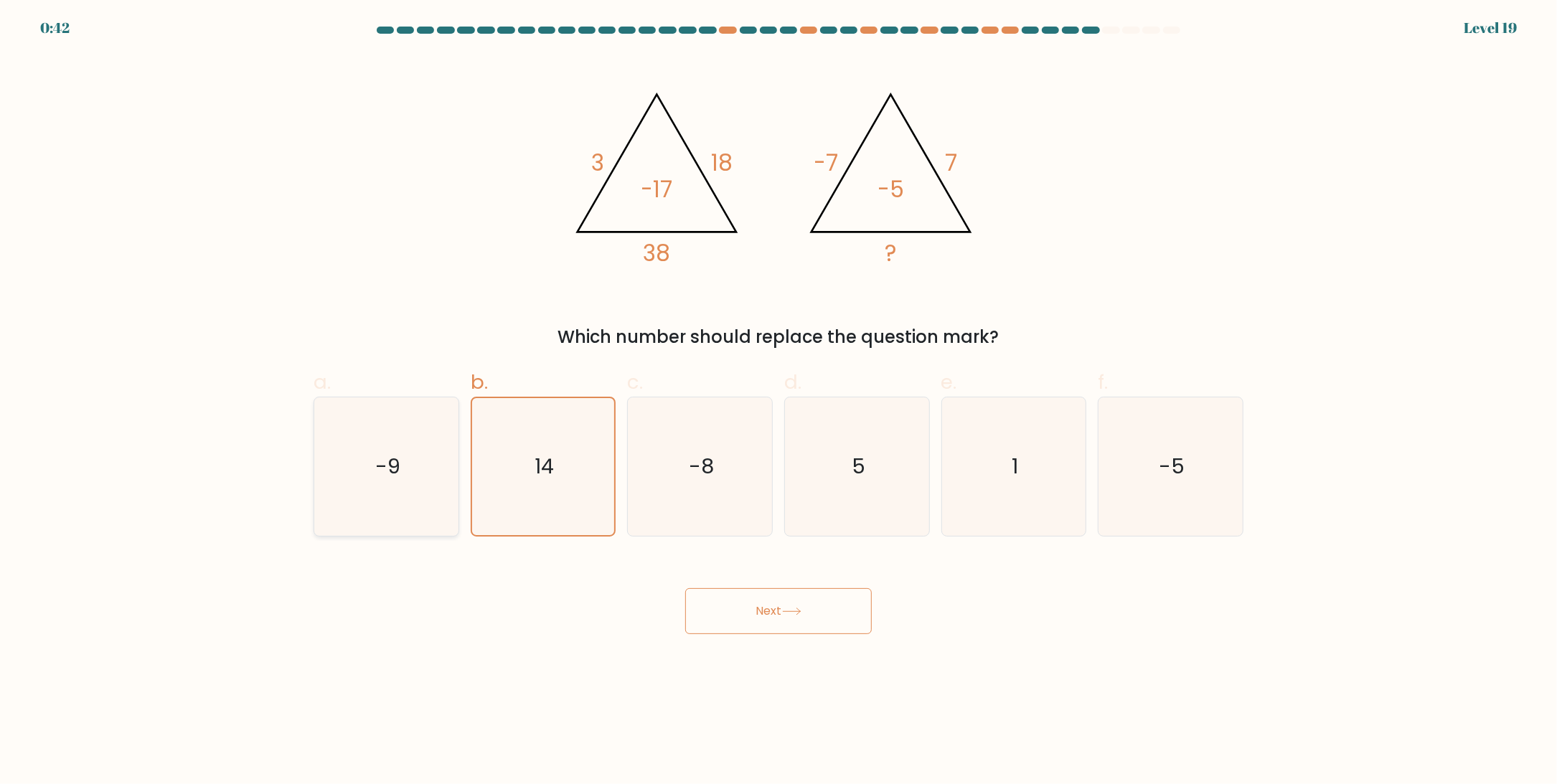
click at [778, 402] on input "a. -9" at bounding box center [778, 397] width 1 height 9
radio input "true"
click at [530, 460] on icon "14" at bounding box center [543, 466] width 139 height 139
click at [778, 402] on input "b. 14" at bounding box center [778, 397] width 1 height 9
radio input "true"
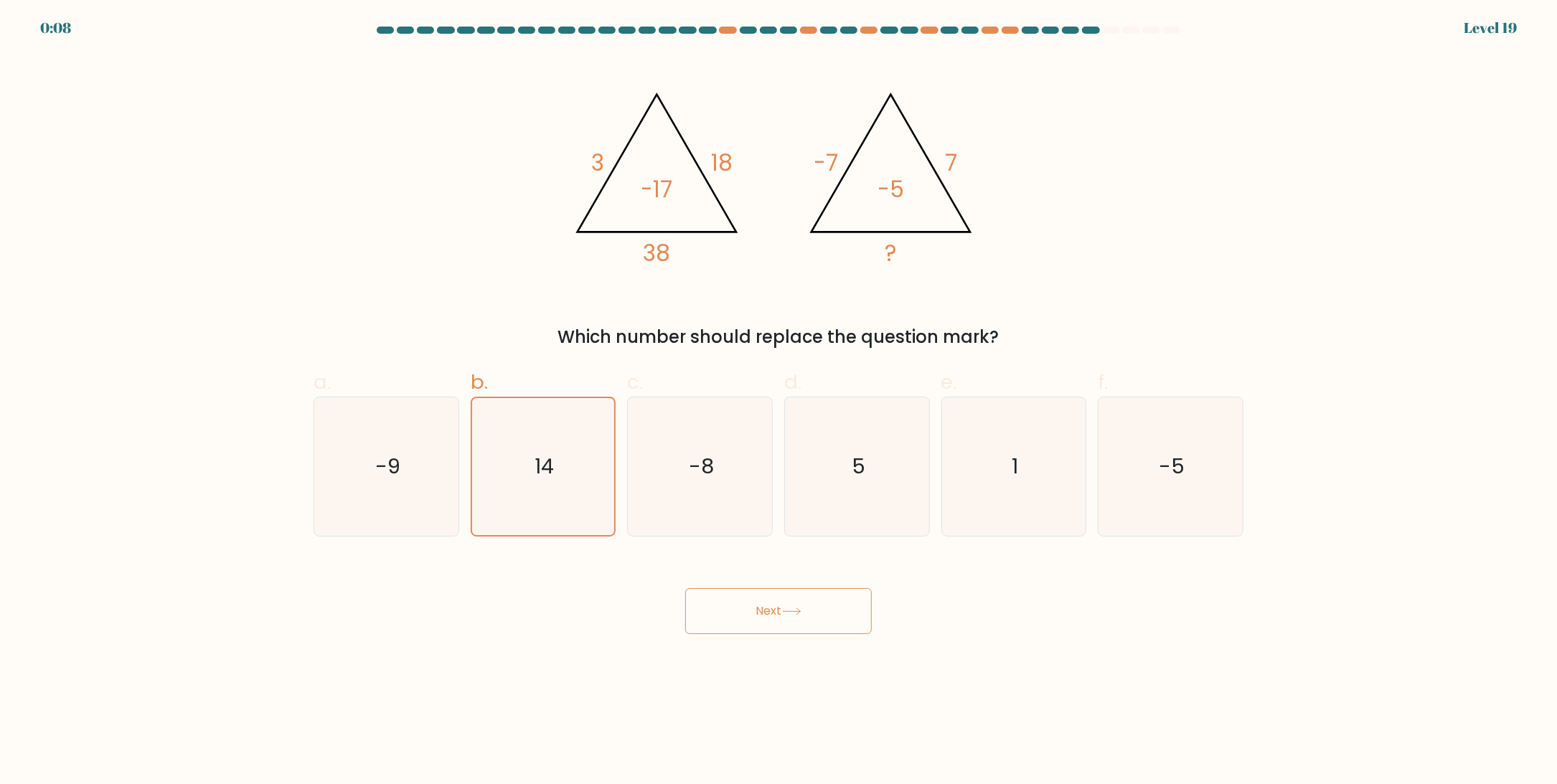
click at [744, 604] on button "Next" at bounding box center [778, 611] width 187 height 46
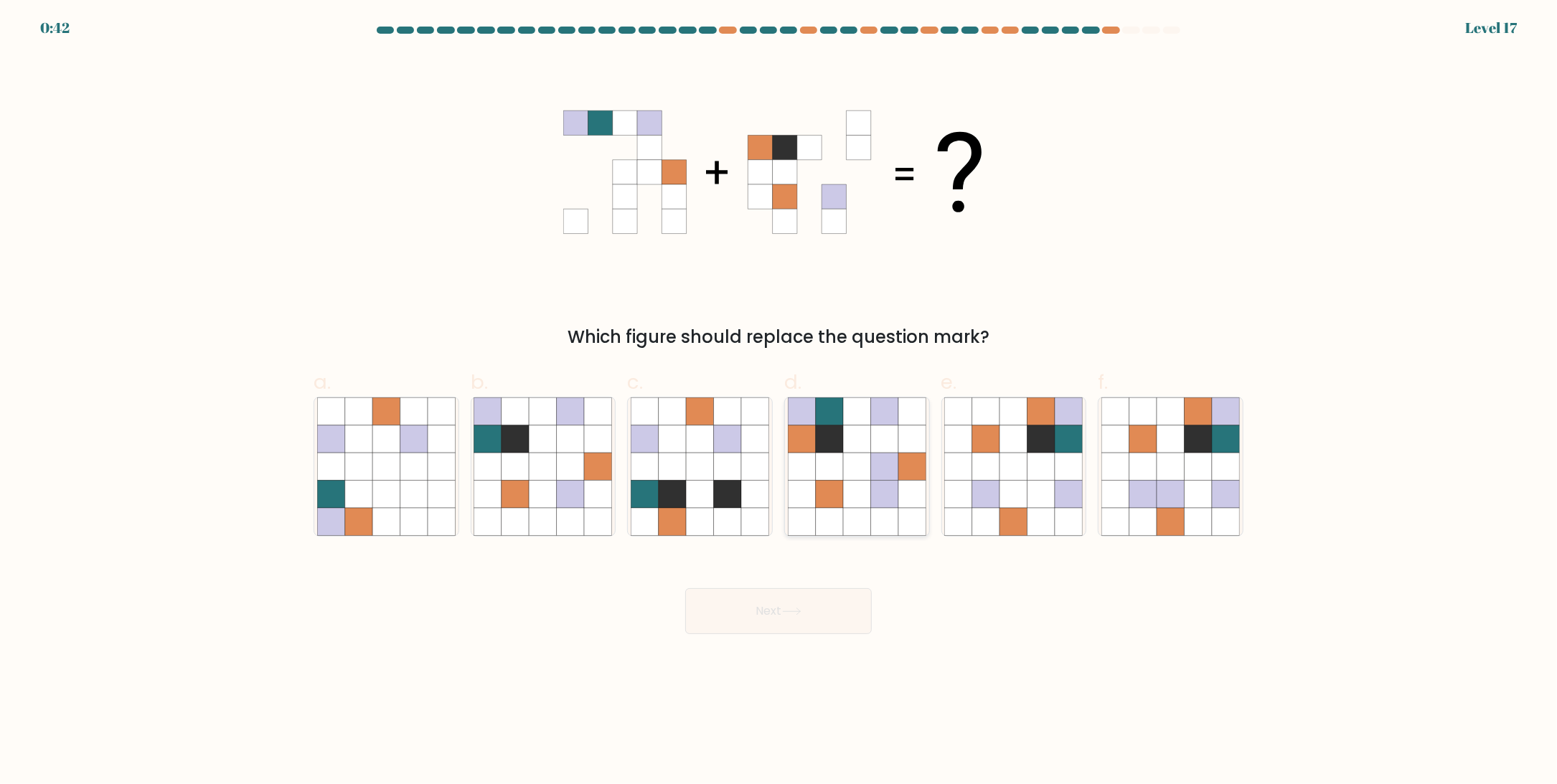
click at [830, 423] on icon at bounding box center [829, 411] width 27 height 27
click at [779, 402] on input "d." at bounding box center [778, 397] width 1 height 9
radio input "true"
click at [1045, 473] on icon at bounding box center [1041, 466] width 27 height 27
click at [779, 402] on input "e." at bounding box center [778, 397] width 1 height 9
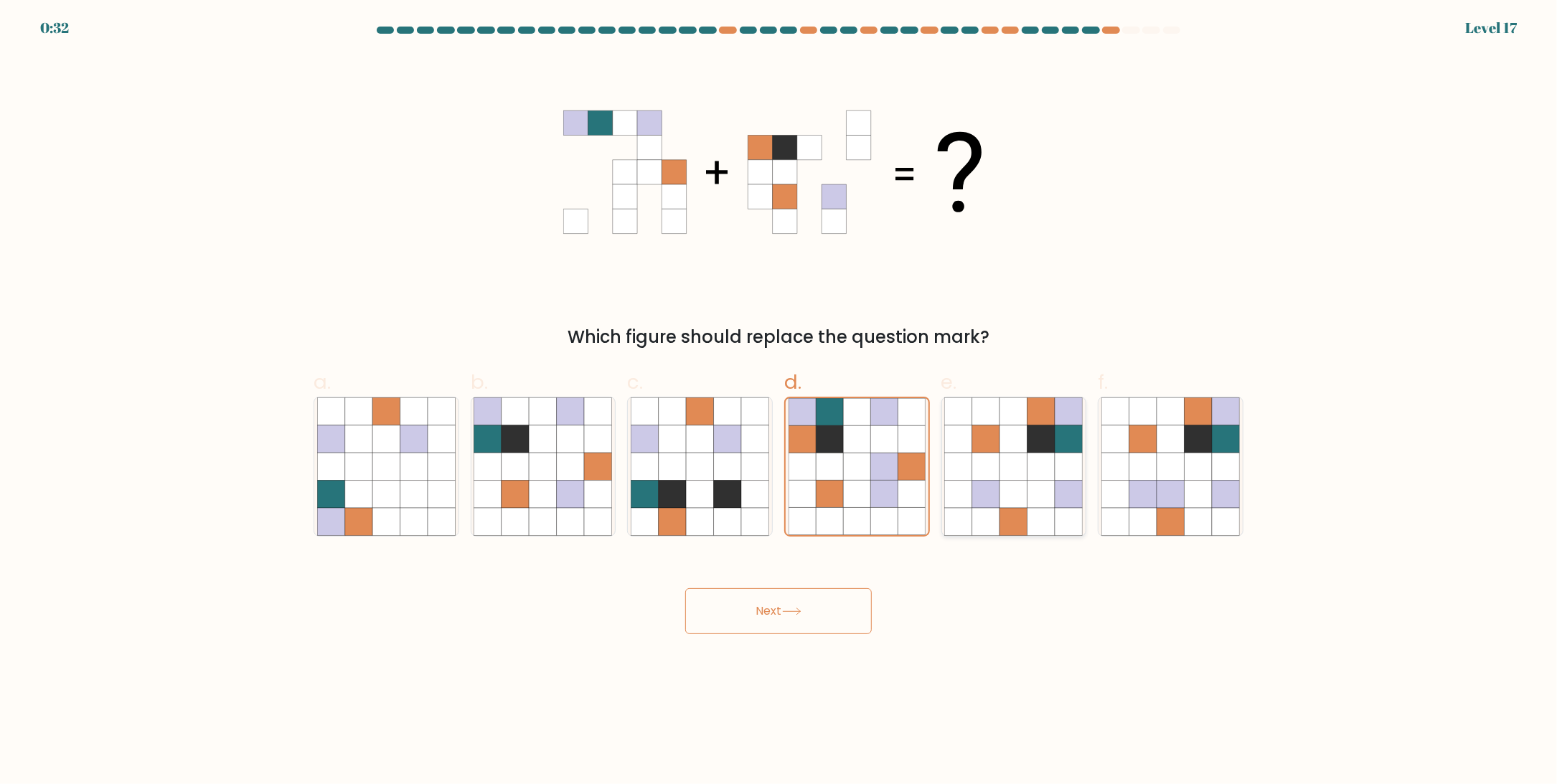
radio input "true"
click at [771, 622] on button "Next" at bounding box center [778, 611] width 187 height 46
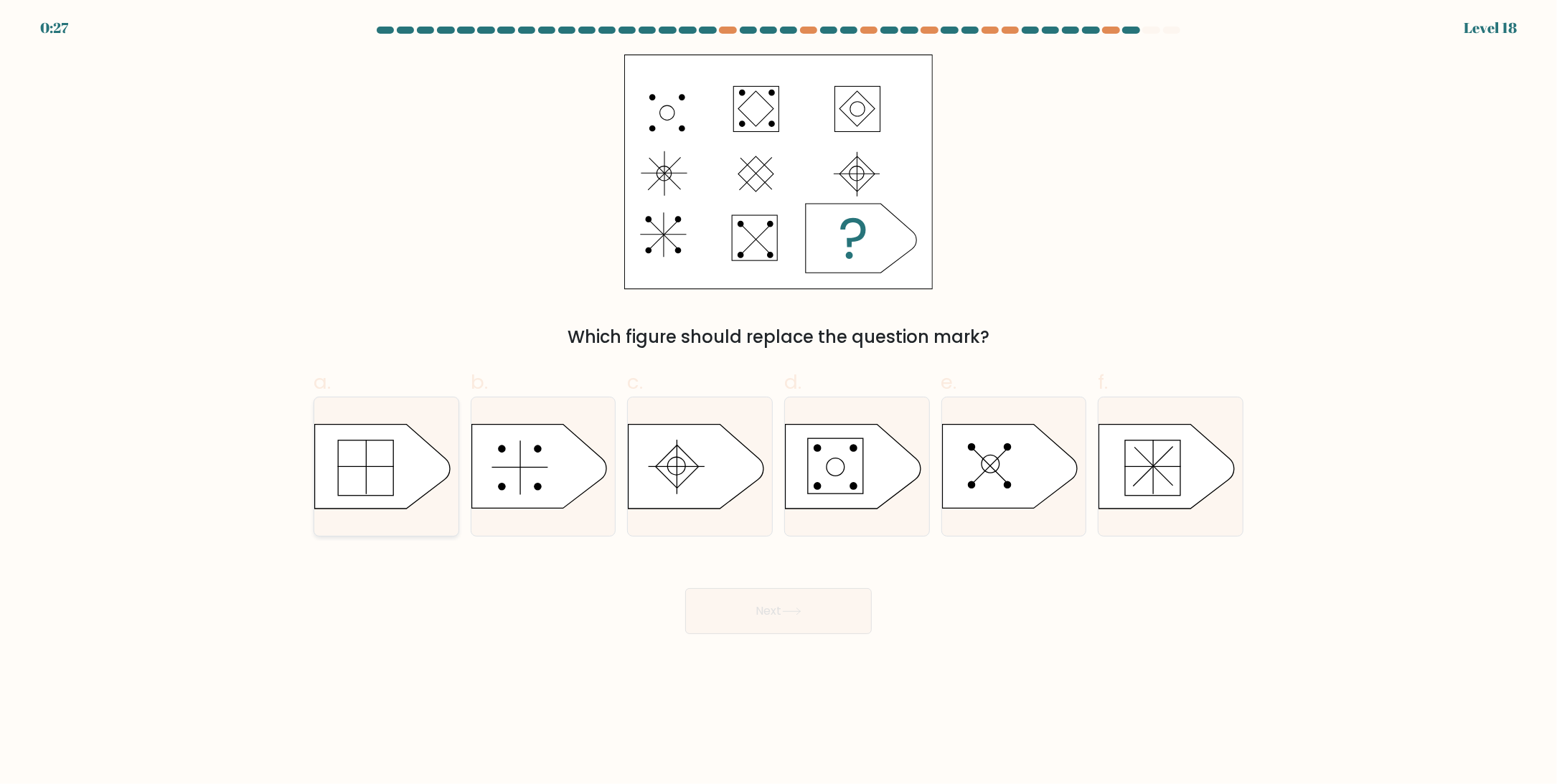
click at [348, 450] on icon at bounding box center [382, 467] width 135 height 84
click at [778, 402] on input "a." at bounding box center [778, 397] width 1 height 9
radio input "true"
click at [772, 599] on button "Next" at bounding box center [778, 611] width 187 height 46
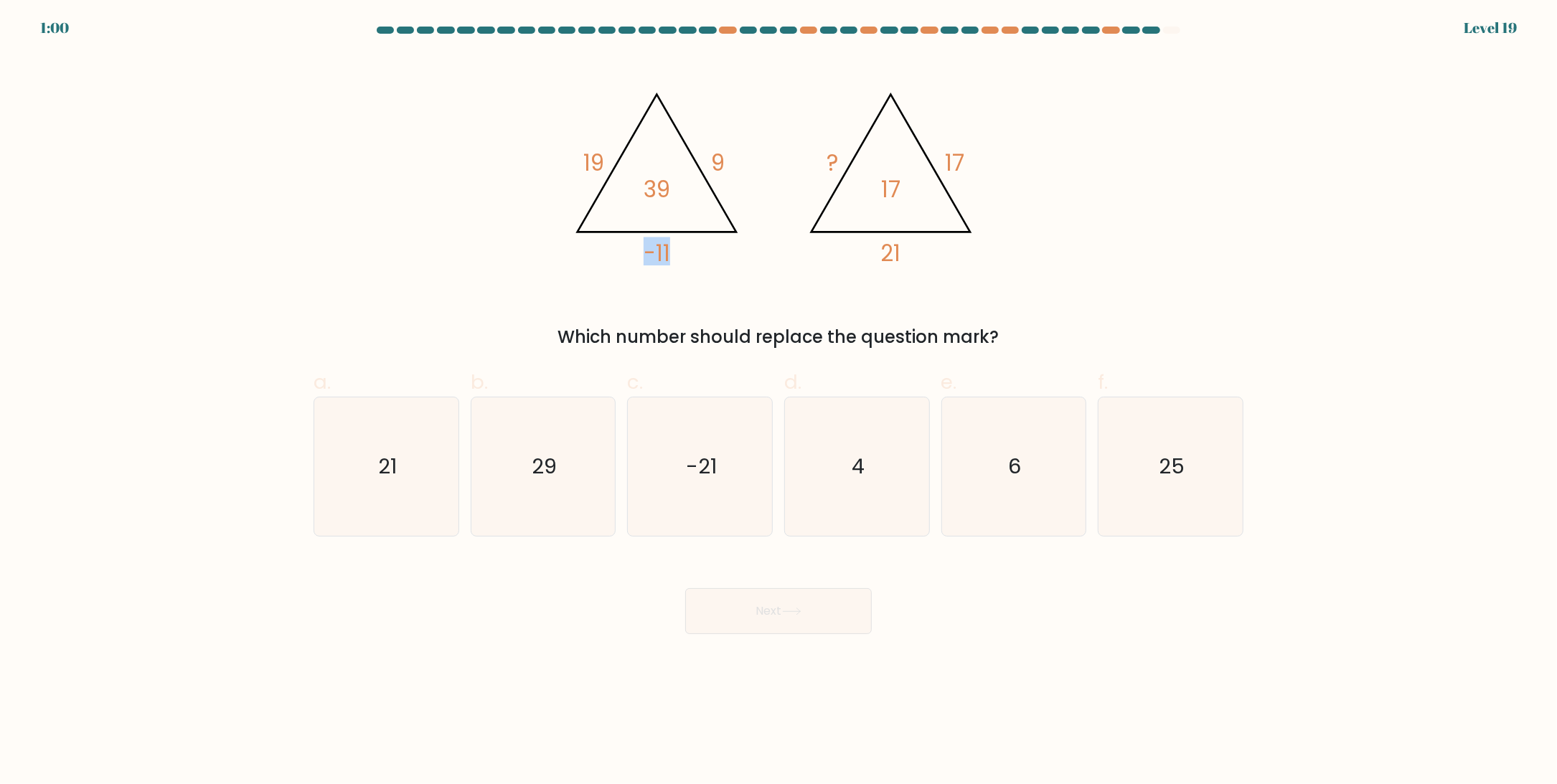
drag, startPoint x: 677, startPoint y: 256, endPoint x: 638, endPoint y: 259, distance: 39.1
click at [638, 259] on icon "@import url('https://fonts.googleapis.com/css?family=Abril+Fatface:400,100,100i…" at bounding box center [778, 172] width 430 height 235
drag, startPoint x: 669, startPoint y: 254, endPoint x: 650, endPoint y: 254, distance: 19.0
click at [650, 254] on tspan "-11" at bounding box center [657, 253] width 26 height 32
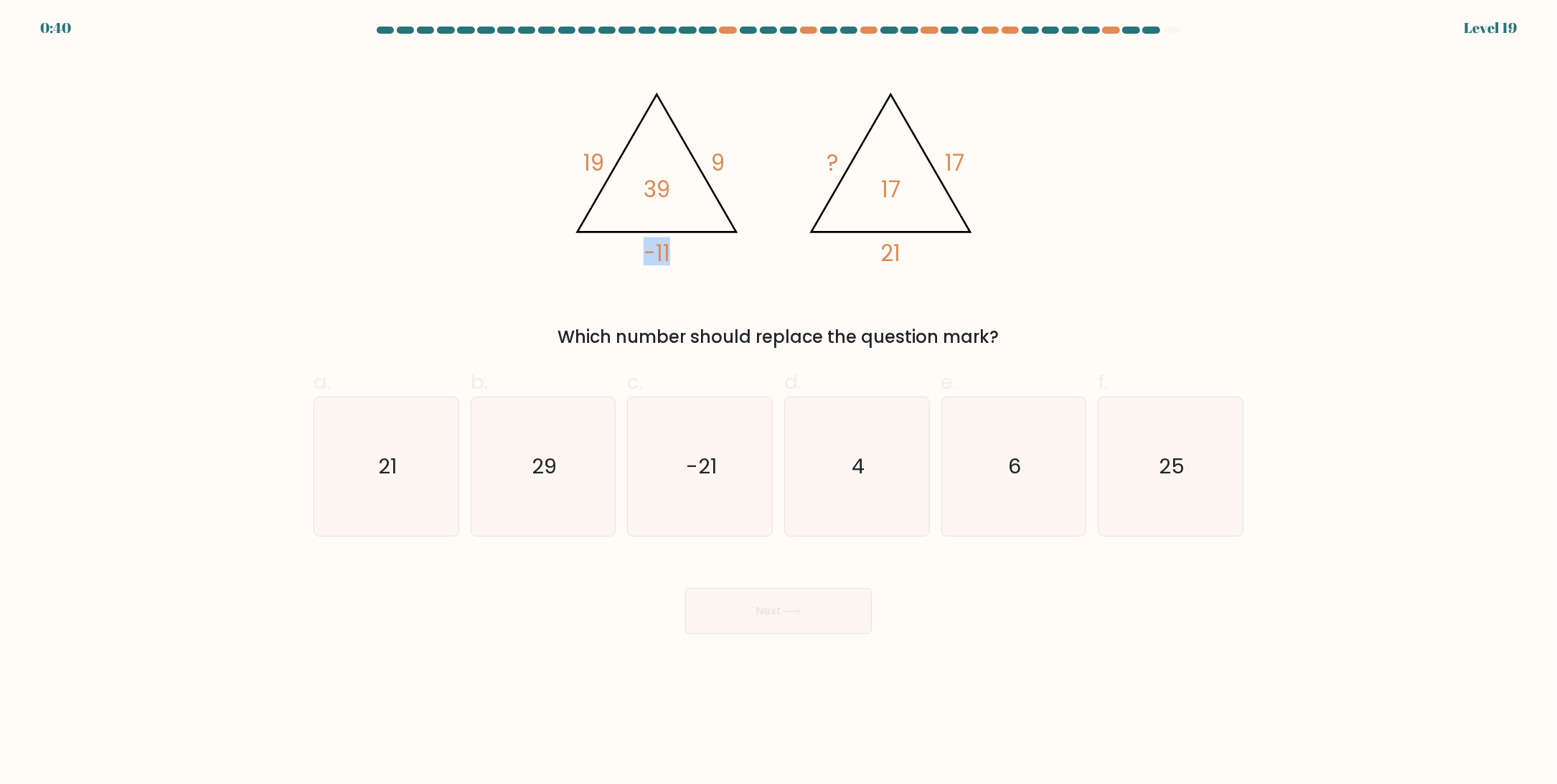
click at [650, 254] on tspan "-11" at bounding box center [657, 253] width 26 height 32
drag, startPoint x: 646, startPoint y: 189, endPoint x: 681, endPoint y: 189, distance: 35.0
click at [680, 189] on icon "@import url('https://fonts.googleapis.com/css?family=Abril+Fatface:400,100,100i…" at bounding box center [778, 172] width 430 height 235
click at [681, 189] on icon "@import url('https://fonts.googleapis.com/css?family=Abril+Fatface:400,100,100i…" at bounding box center [778, 172] width 430 height 235
click at [952, 165] on tspan "17" at bounding box center [954, 163] width 19 height 32
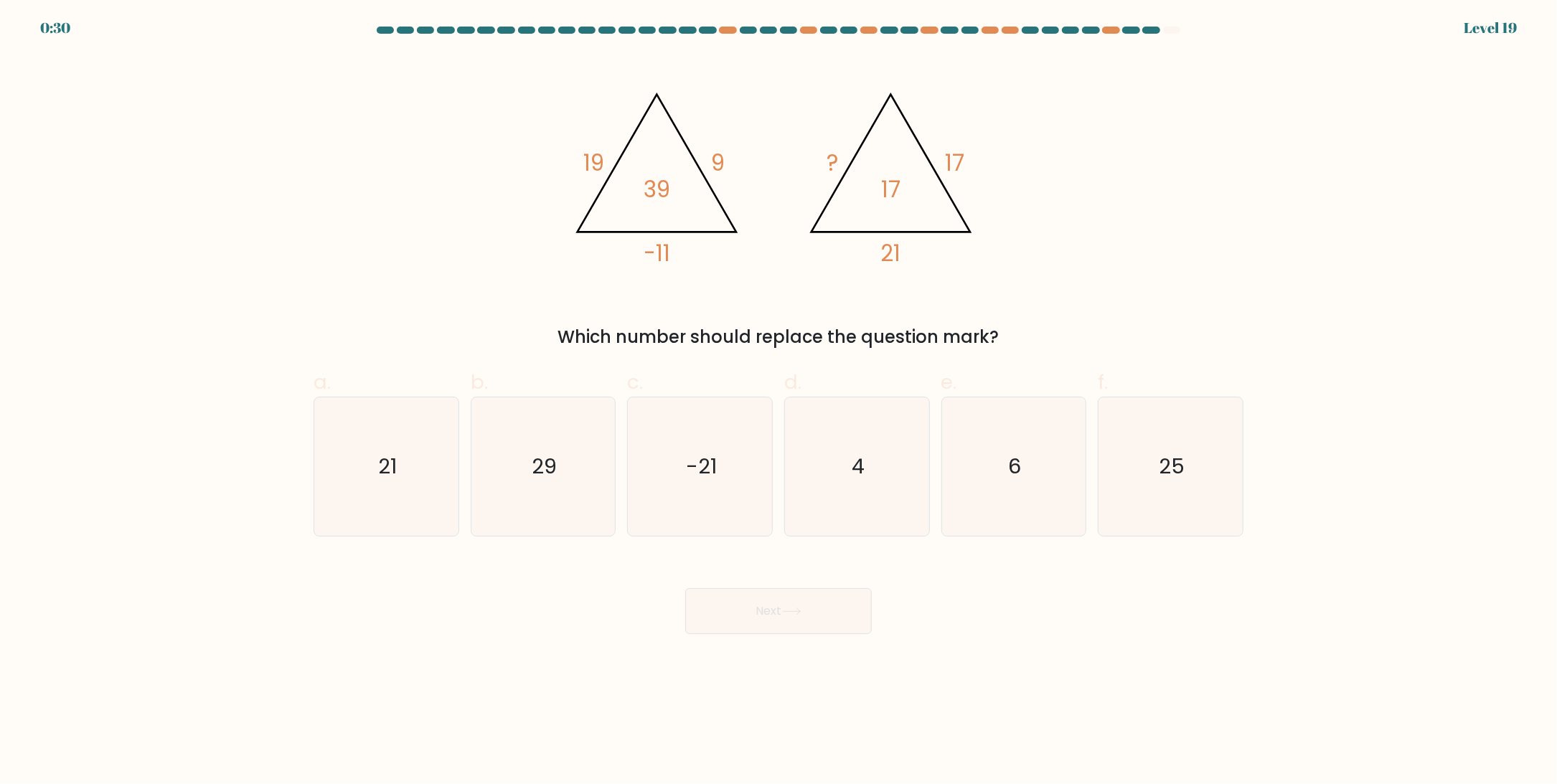
click at [879, 256] on icon "@import url('https://fonts.googleapis.com/css?family=Abril+Fatface:400,100,100i…" at bounding box center [778, 172] width 430 height 235
drag, startPoint x: 883, startPoint y: 252, endPoint x: 900, endPoint y: 254, distance: 17.1
click at [900, 254] on icon "@import url('https://fonts.googleapis.com/css?family=Abril+Fatface:400,100,100i…" at bounding box center [778, 172] width 430 height 235
click at [693, 497] on icon "-21" at bounding box center [700, 466] width 139 height 139
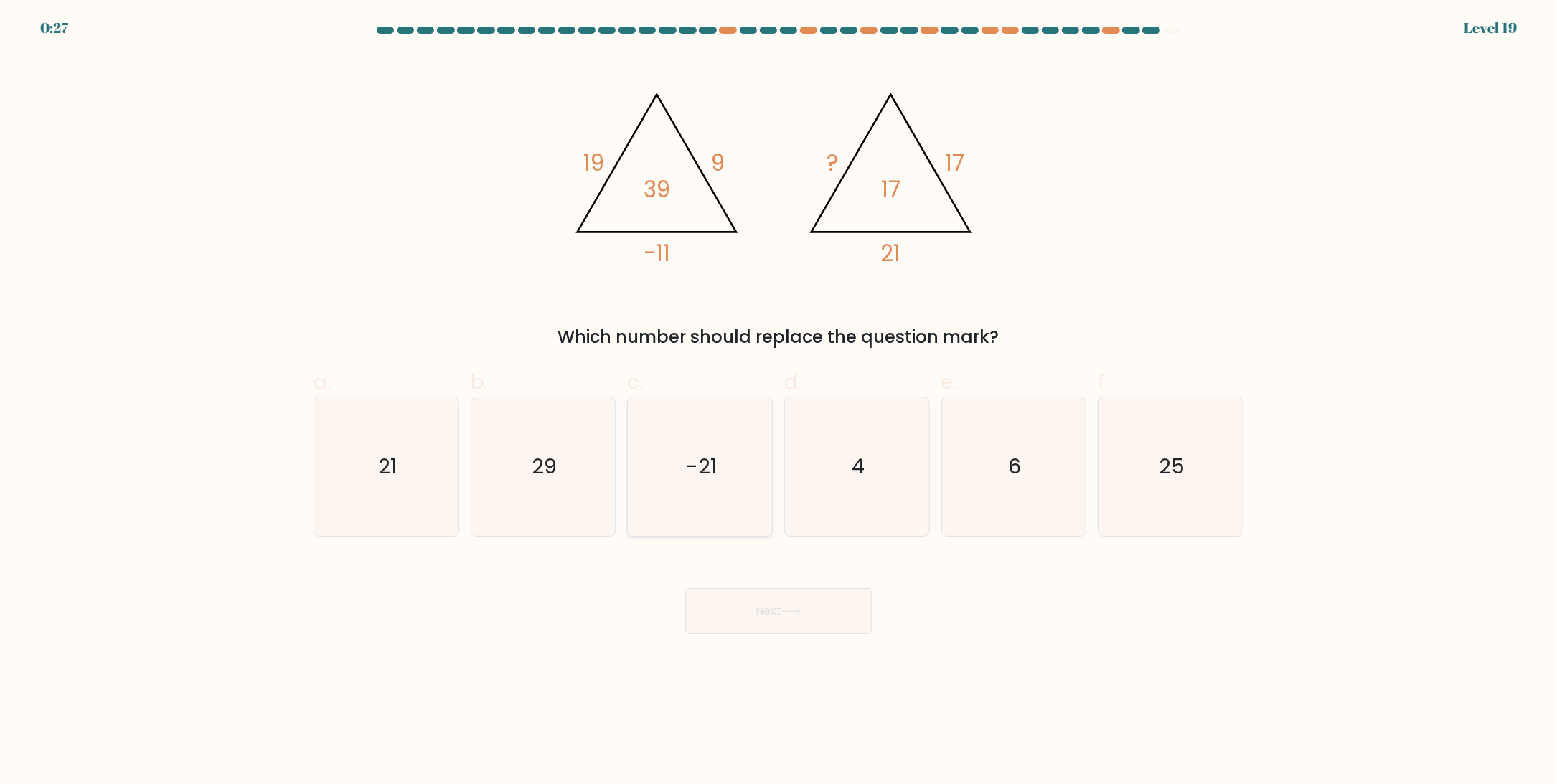
click at [778, 402] on input "c. -21" at bounding box center [778, 397] width 1 height 9
radio input "true"
click at [794, 601] on button "Next" at bounding box center [778, 611] width 187 height 46
click at [776, 615] on button "Next" at bounding box center [778, 611] width 187 height 46
click at [940, 621] on div "Next" at bounding box center [778, 594] width 947 height 80
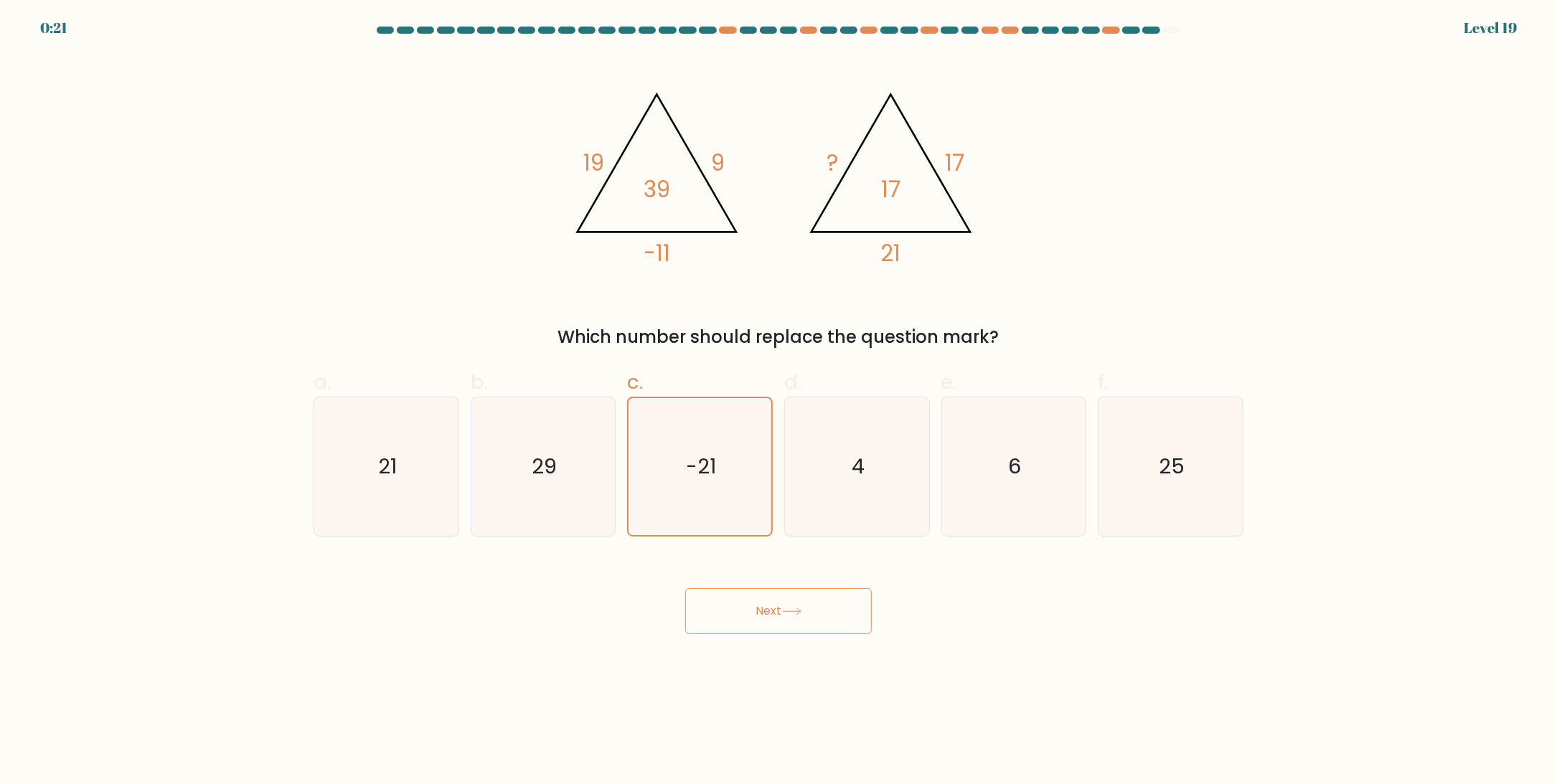
click at [739, 596] on button "Next" at bounding box center [778, 611] width 187 height 46
click at [743, 611] on button "Next" at bounding box center [778, 611] width 187 height 46
click at [825, 475] on icon "4" at bounding box center [857, 466] width 139 height 139
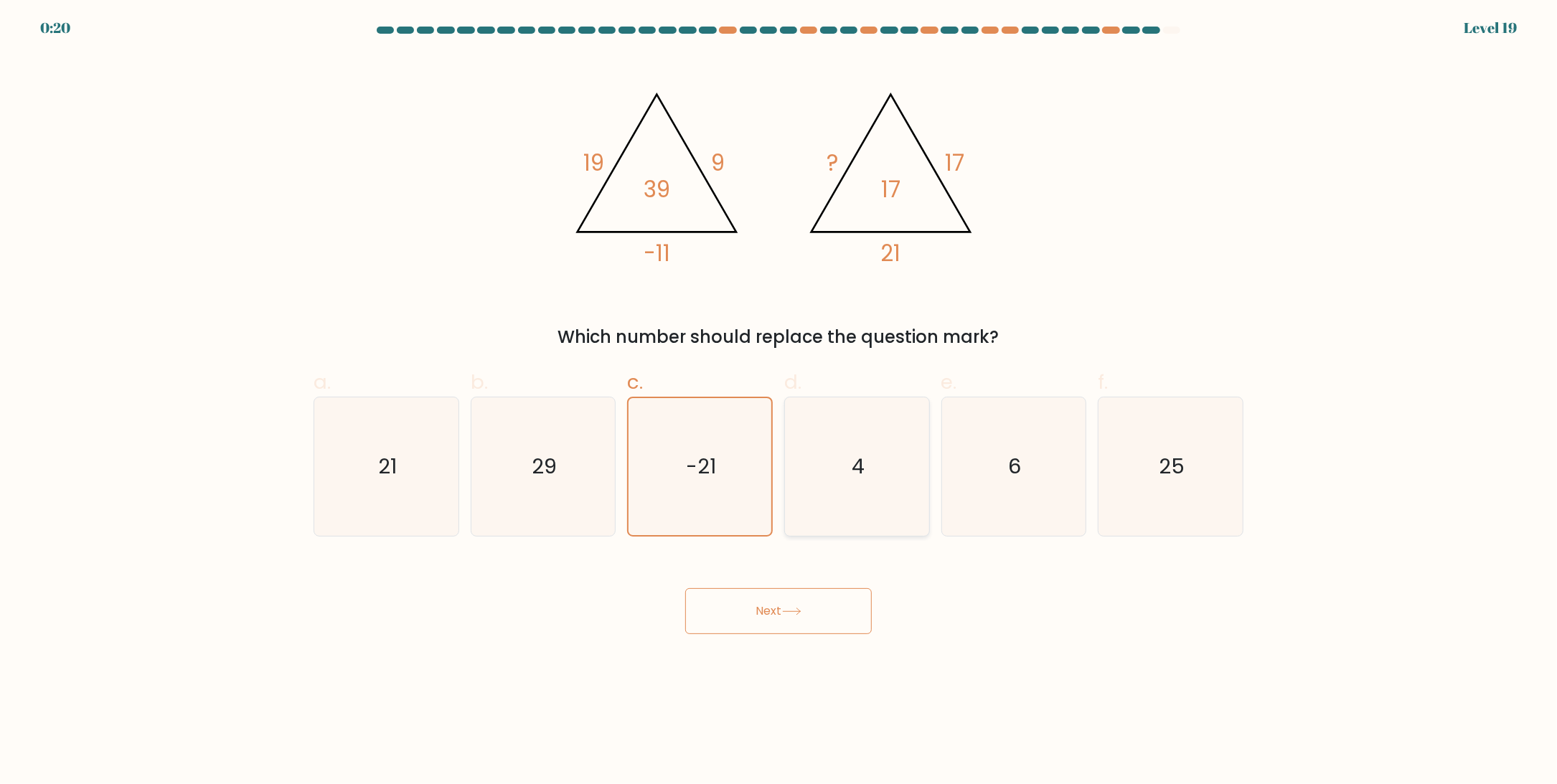
click at [779, 402] on input "d. 4" at bounding box center [778, 397] width 1 height 9
radio input "true"
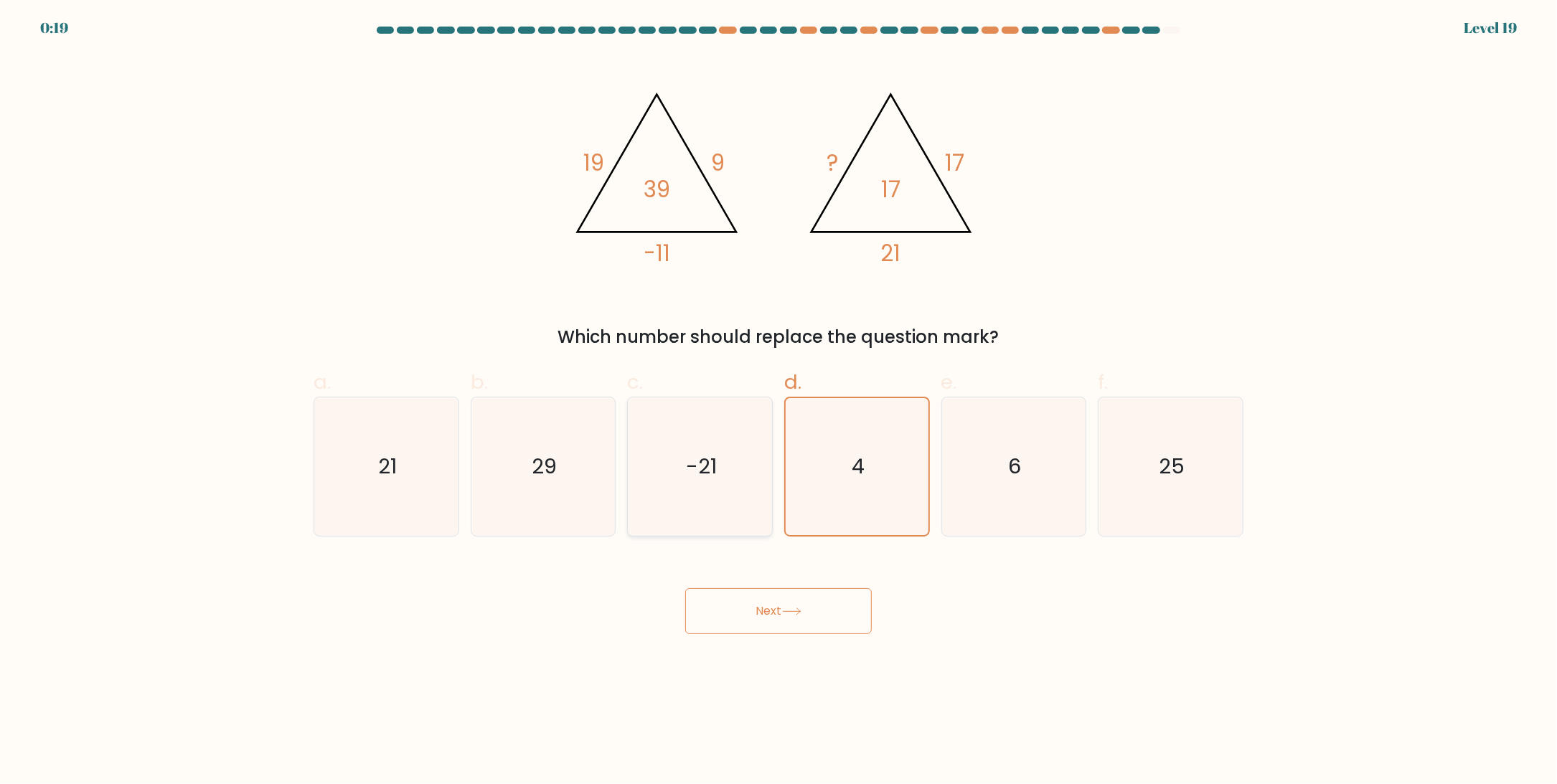
click at [717, 480] on icon "-21" at bounding box center [700, 466] width 139 height 139
click at [778, 402] on input "c. -21" at bounding box center [778, 397] width 1 height 9
radio input "true"
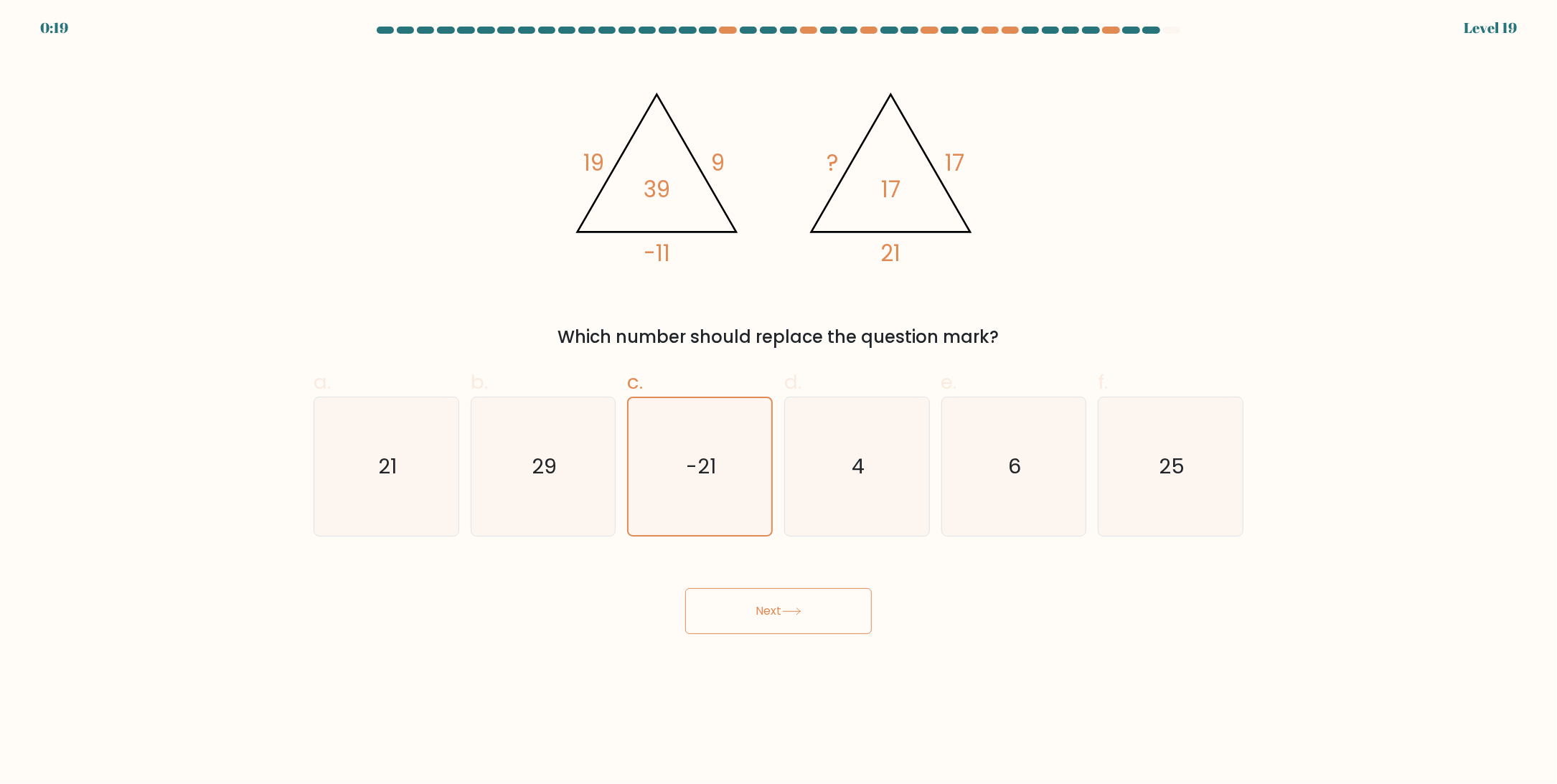
click at [777, 632] on button "Next" at bounding box center [778, 611] width 187 height 46
click at [782, 608] on button "Next" at bounding box center [778, 611] width 187 height 46
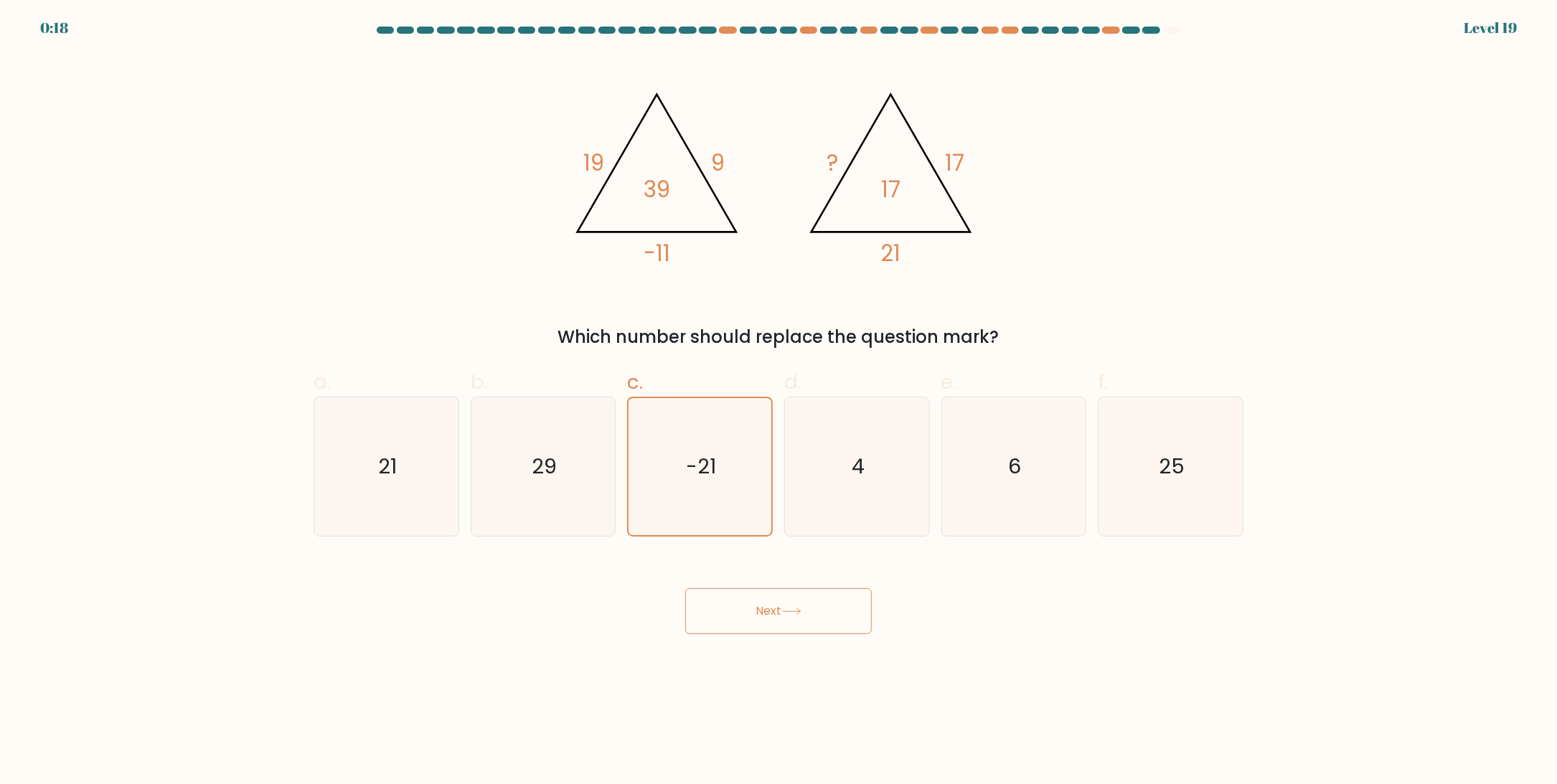
click at [782, 608] on button "Next" at bounding box center [778, 611] width 187 height 46
click at [924, 615] on div "Next" at bounding box center [778, 594] width 947 height 80
click at [773, 618] on button "Next" at bounding box center [778, 611] width 187 height 46
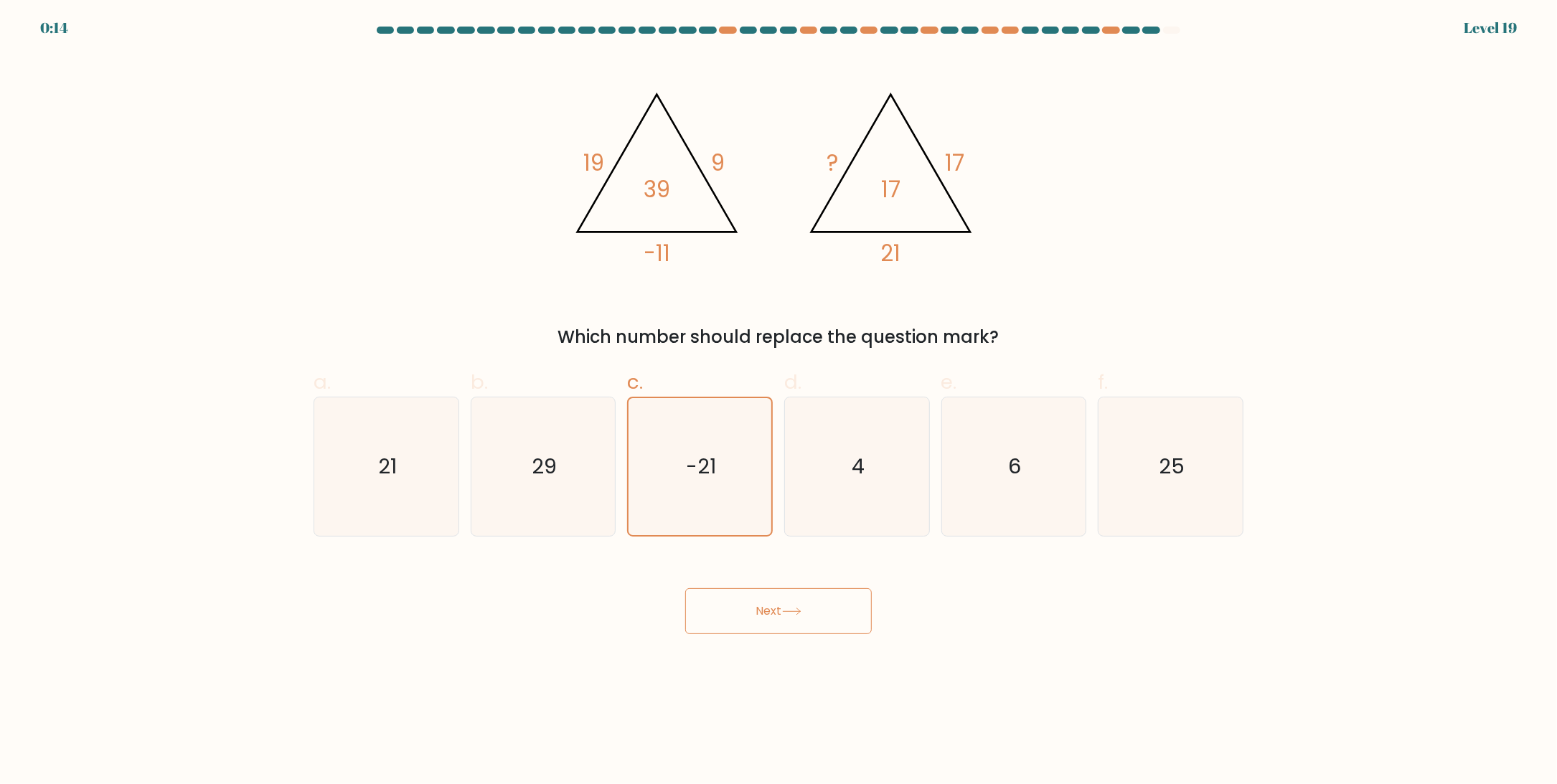
click at [773, 618] on button "Next" at bounding box center [778, 611] width 187 height 46
click at [773, 616] on button "Next" at bounding box center [778, 611] width 187 height 46
click at [773, 615] on button "Next" at bounding box center [778, 611] width 187 height 46
click at [784, 610] on button "Next" at bounding box center [778, 611] width 187 height 46
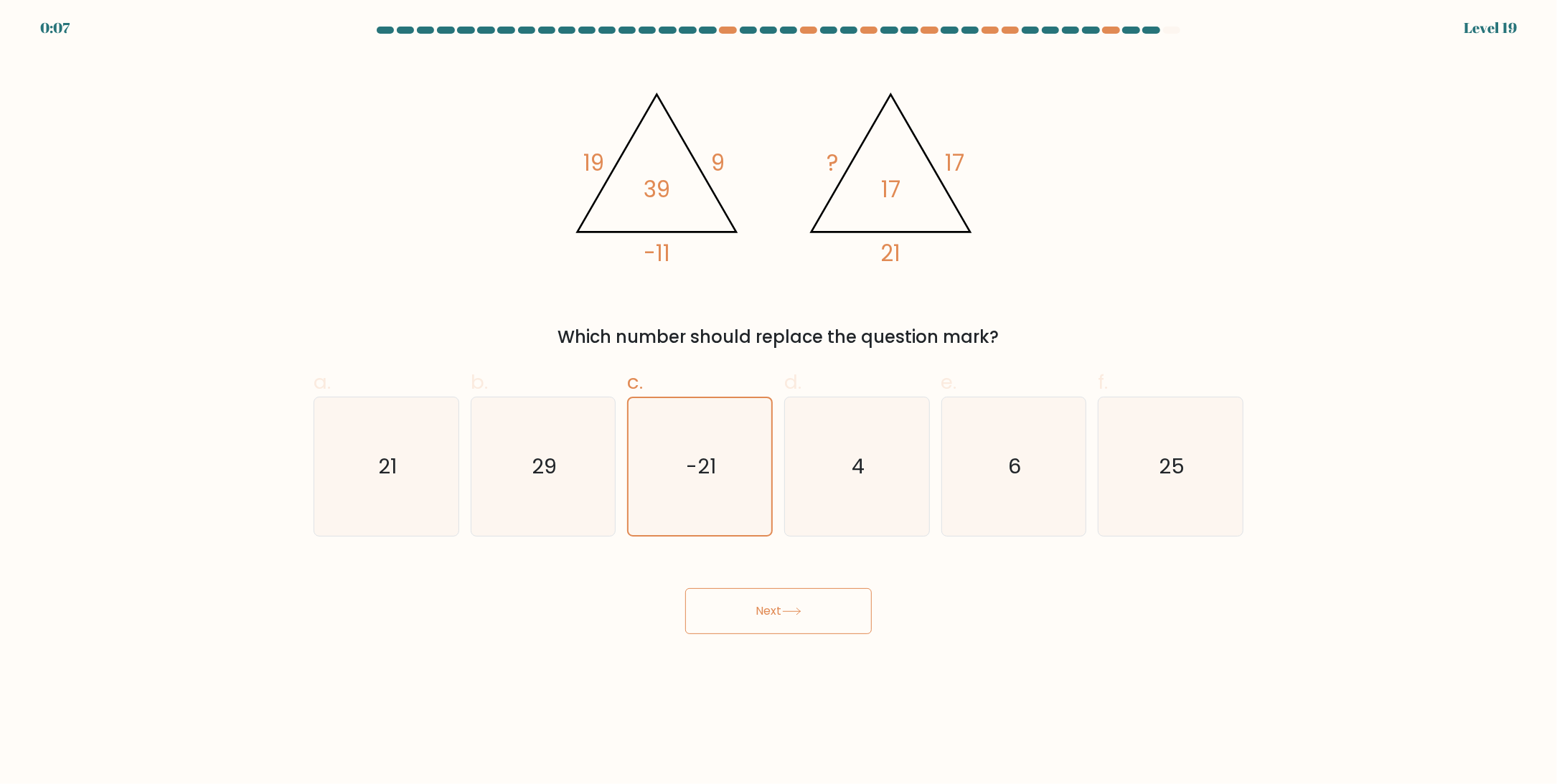
click at [784, 610] on button "Next" at bounding box center [778, 611] width 187 height 46
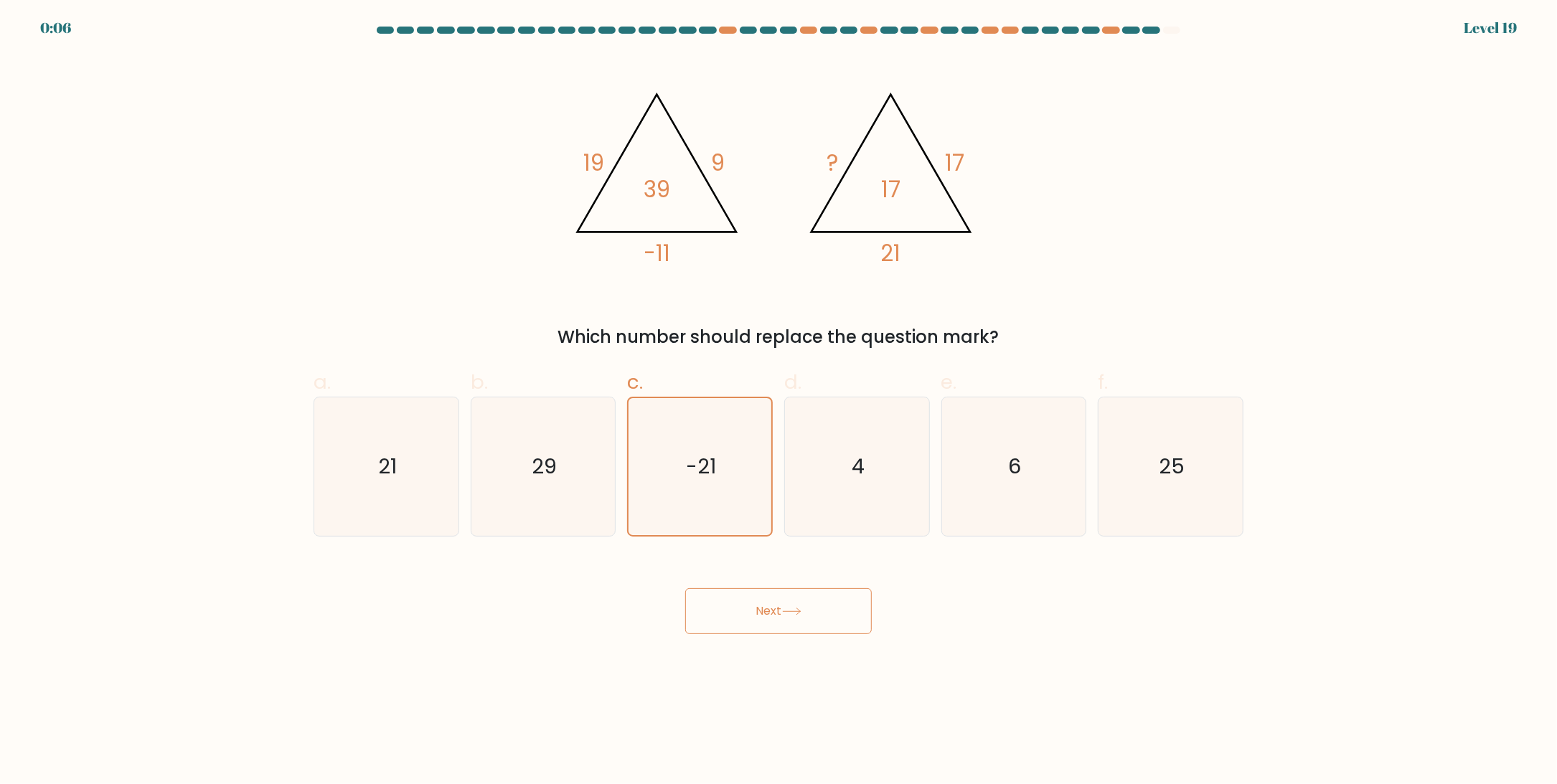
click at [784, 610] on button "Next" at bounding box center [778, 611] width 187 height 46
click at [811, 464] on icon "4" at bounding box center [857, 466] width 139 height 139
click at [779, 402] on input "d. 4" at bounding box center [778, 397] width 1 height 9
radio input "true"
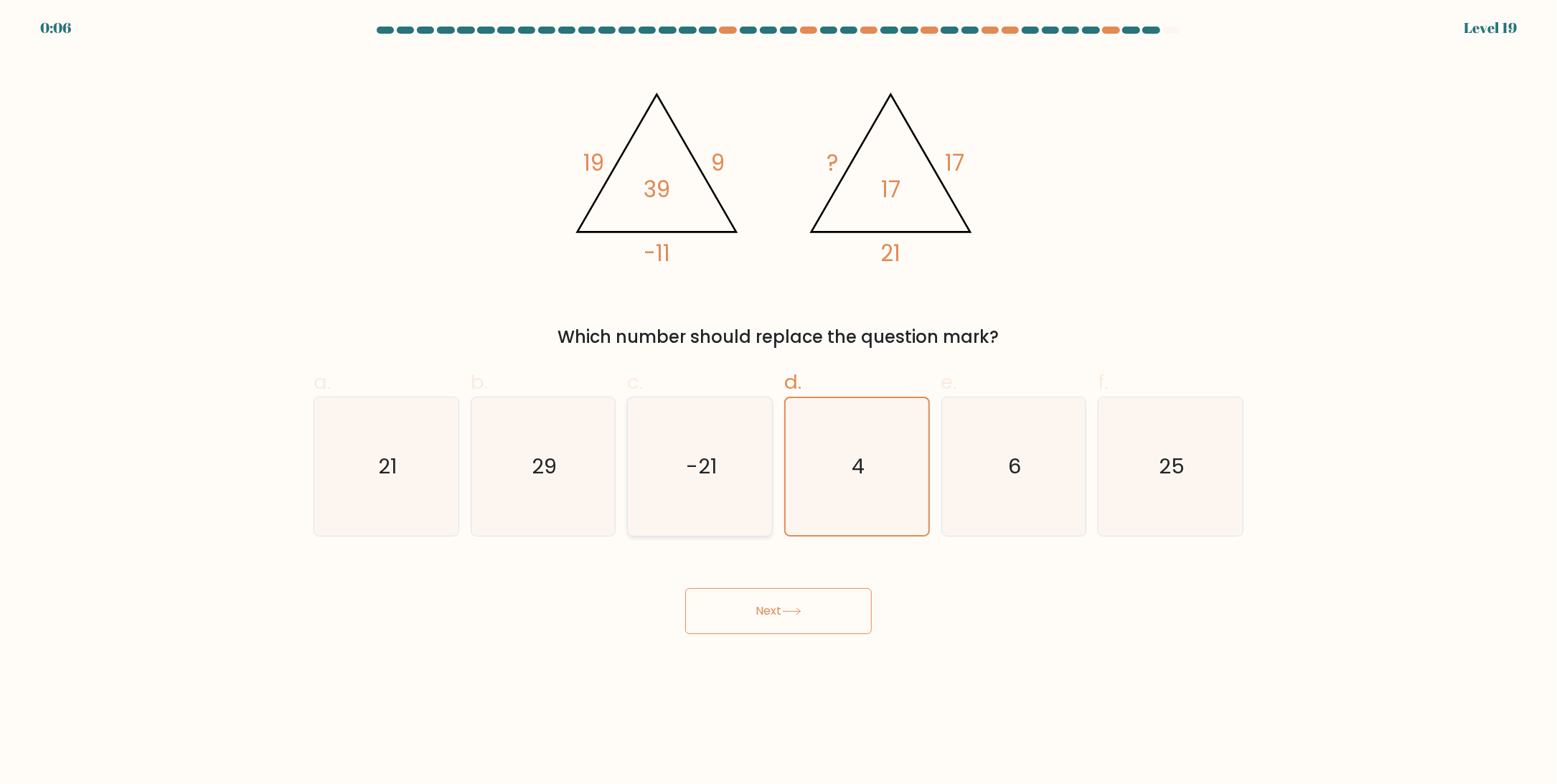
click at [721, 467] on icon "-21" at bounding box center [700, 466] width 139 height 139
click at [778, 402] on input "c. -21" at bounding box center [778, 397] width 1 height 9
radio input "true"
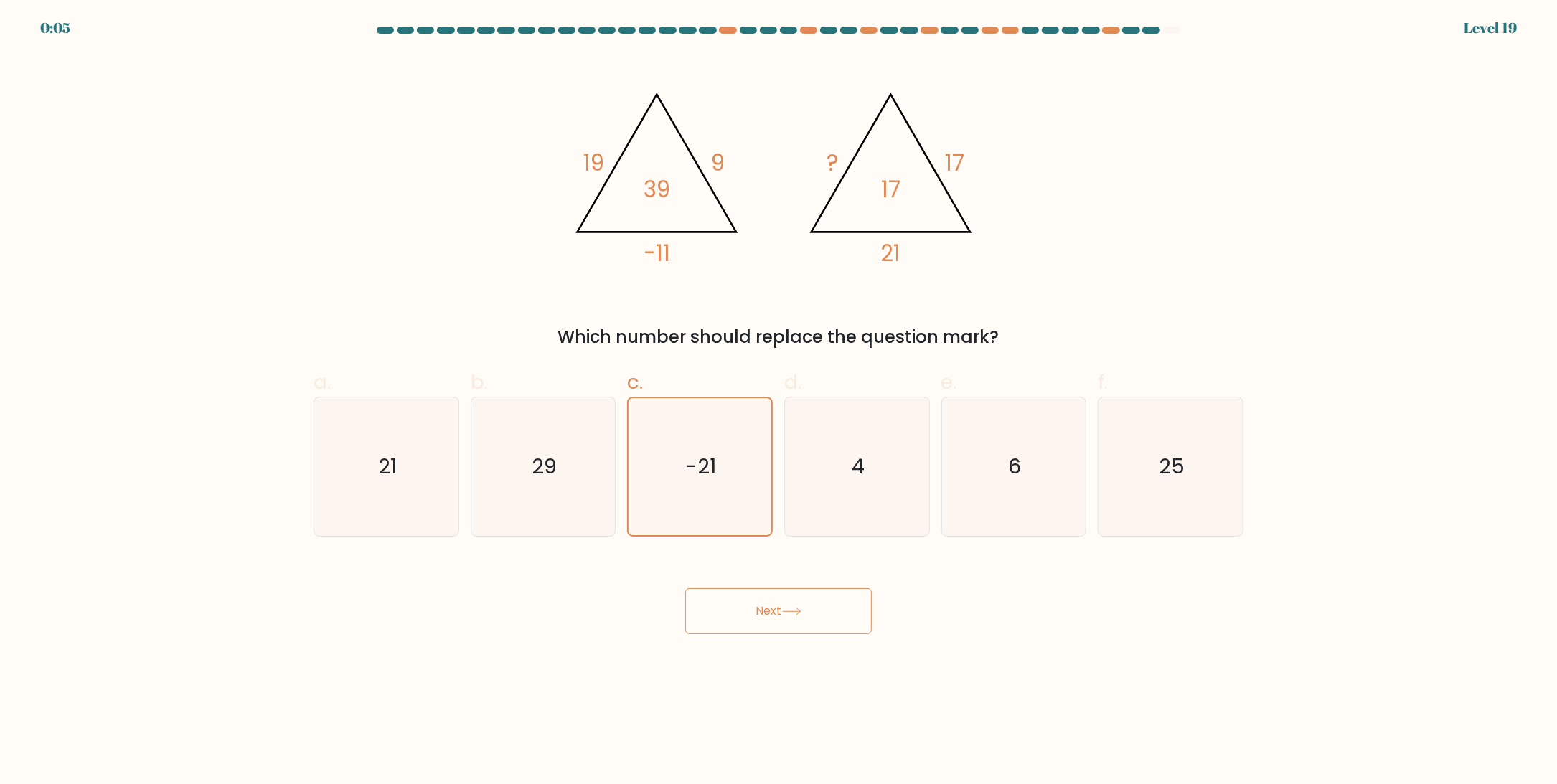
click at [818, 614] on button "Next" at bounding box center [778, 611] width 187 height 46
click at [784, 608] on button "Next" at bounding box center [778, 611] width 187 height 46
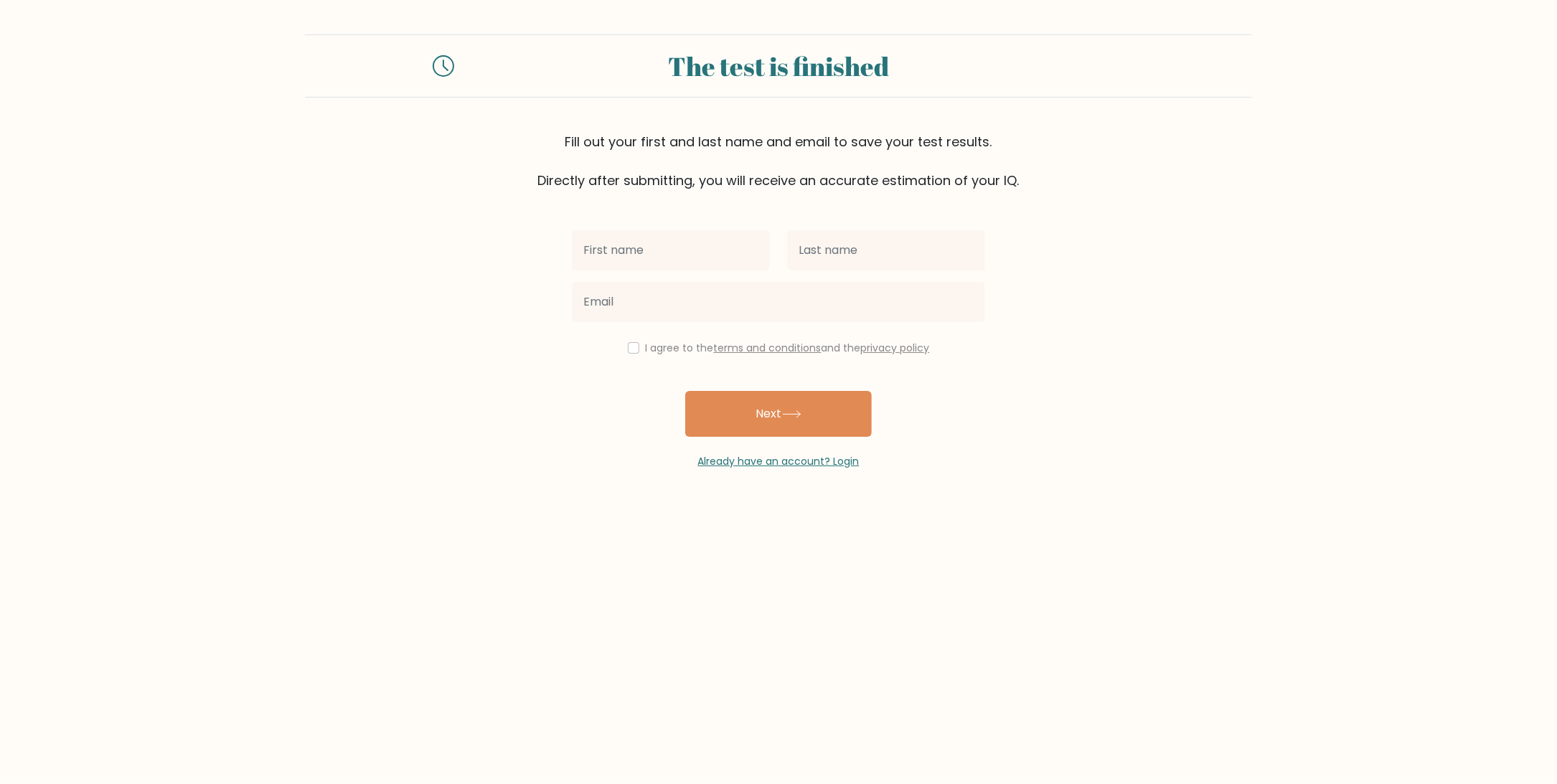
click at [729, 246] on input "text" at bounding box center [671, 250] width 198 height 40
type input "jochem"
type input "[PERSON_NAME]"
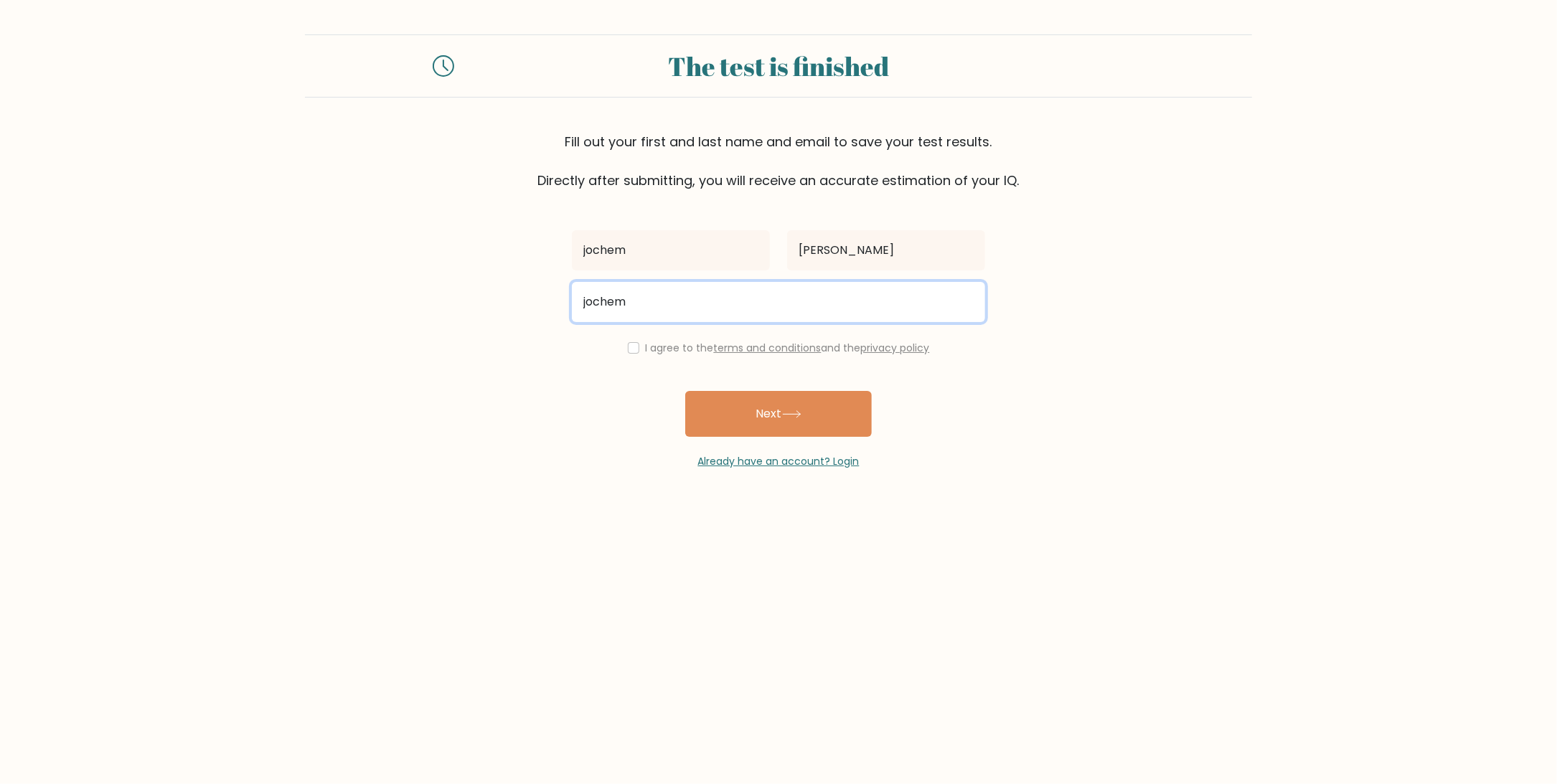
type input "[EMAIL_ADDRESS][DOMAIN_NAME]"
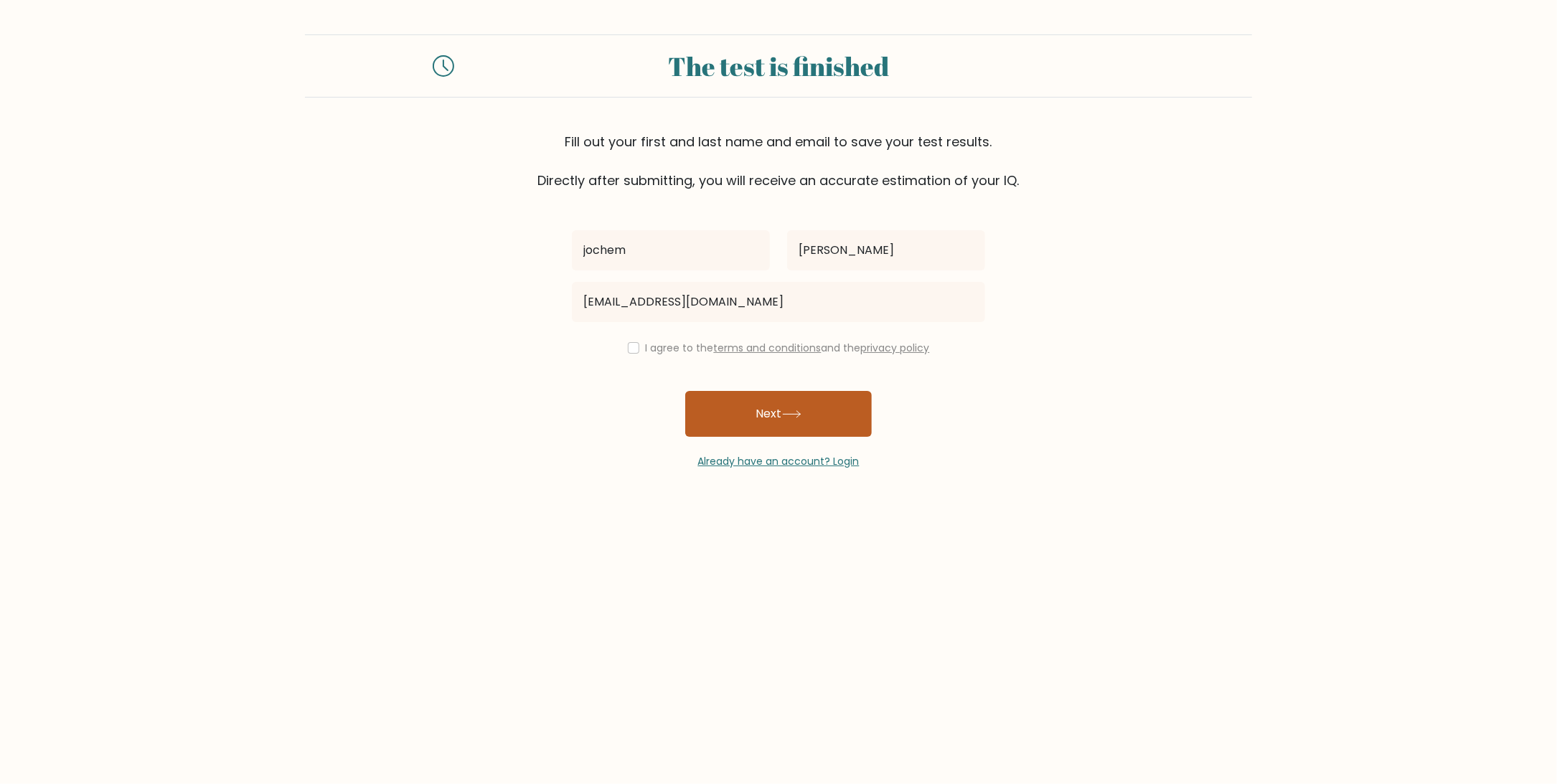
click at [773, 421] on button "Next" at bounding box center [778, 413] width 187 height 46
click at [705, 358] on div "[PERSON_NAME] [EMAIL_ADDRESS][DOMAIN_NAME] I agree to the terms and conditions …" at bounding box center [778, 330] width 430 height 279
click at [650, 346] on label "I agree to the terms and conditions and the privacy policy" at bounding box center [787, 347] width 284 height 15
click at [633, 347] on div "I agree to the terms and conditions and the privacy policy" at bounding box center [778, 347] width 430 height 17
click at [632, 347] on div "I agree to the terms and conditions and the privacy policy" at bounding box center [778, 347] width 430 height 17
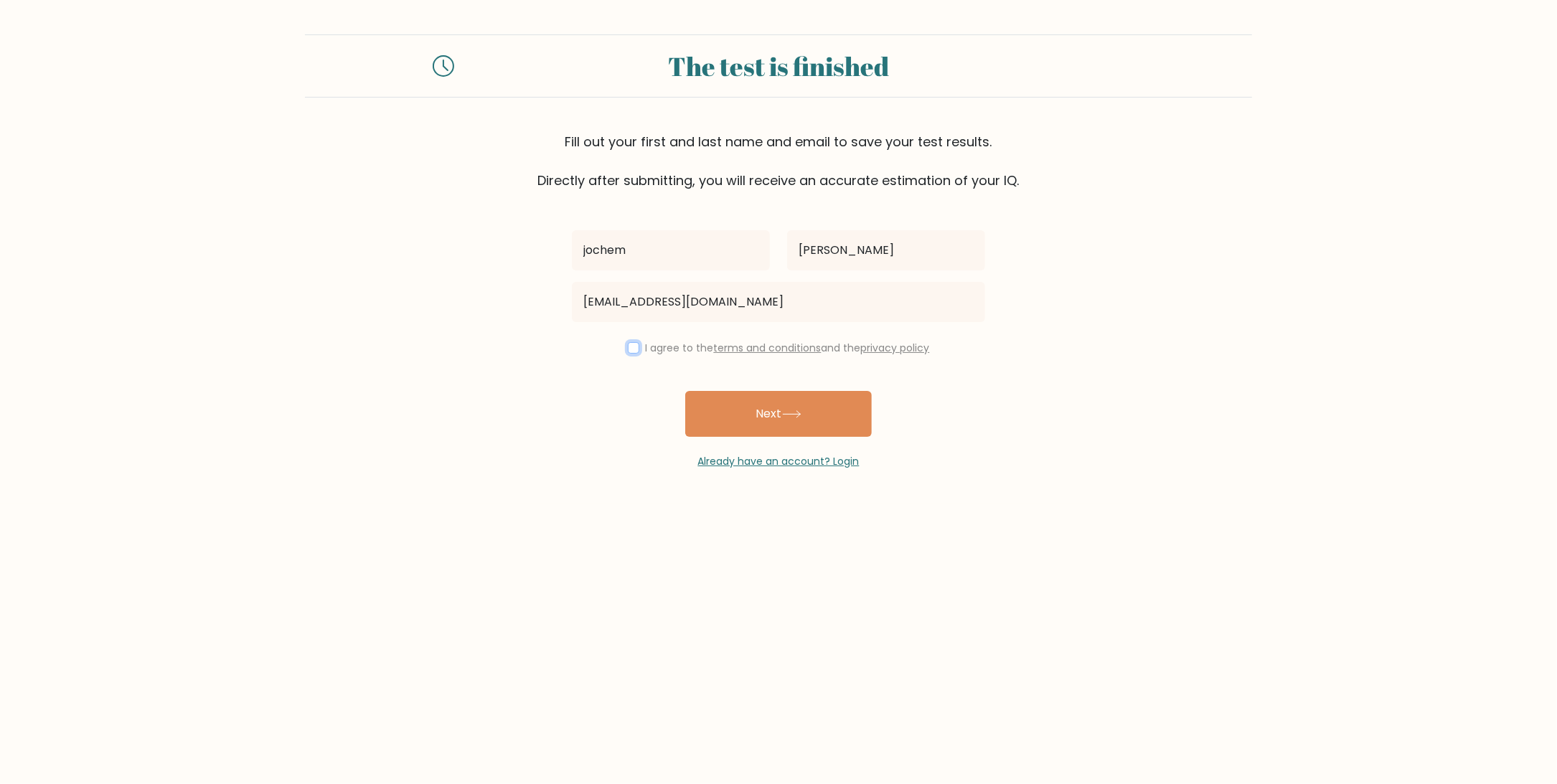
click at [628, 347] on input "checkbox" at bounding box center [633, 347] width 12 height 12
checkbox input "true"
click at [733, 398] on button "Next" at bounding box center [778, 413] width 187 height 46
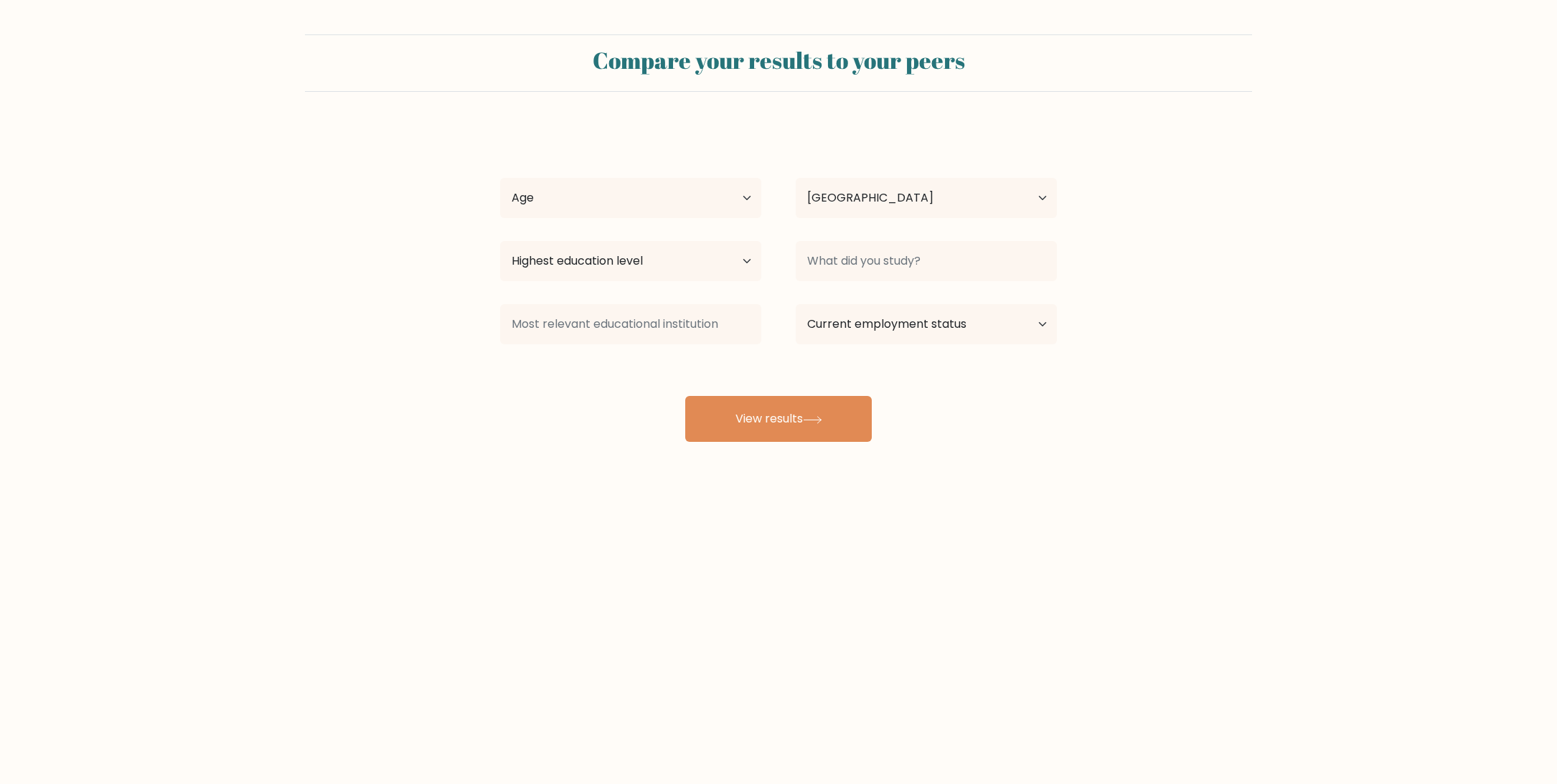
select select "BE"
click at [706, 197] on select "Age Under [DEMOGRAPHIC_DATA] [DEMOGRAPHIC_DATA] [DEMOGRAPHIC_DATA] [DEMOGRAPHIC…" at bounding box center [630, 198] width 261 height 40
click at [500, 178] on select "Age Under [DEMOGRAPHIC_DATA] [DEMOGRAPHIC_DATA] [DEMOGRAPHIC_DATA] [DEMOGRAPHIC…" at bounding box center [630, 198] width 261 height 40
click at [685, 203] on select "Age Under [DEMOGRAPHIC_DATA] [DEMOGRAPHIC_DATA] [DEMOGRAPHIC_DATA] [DEMOGRAPHIC…" at bounding box center [630, 198] width 261 height 40
select select "25_34"
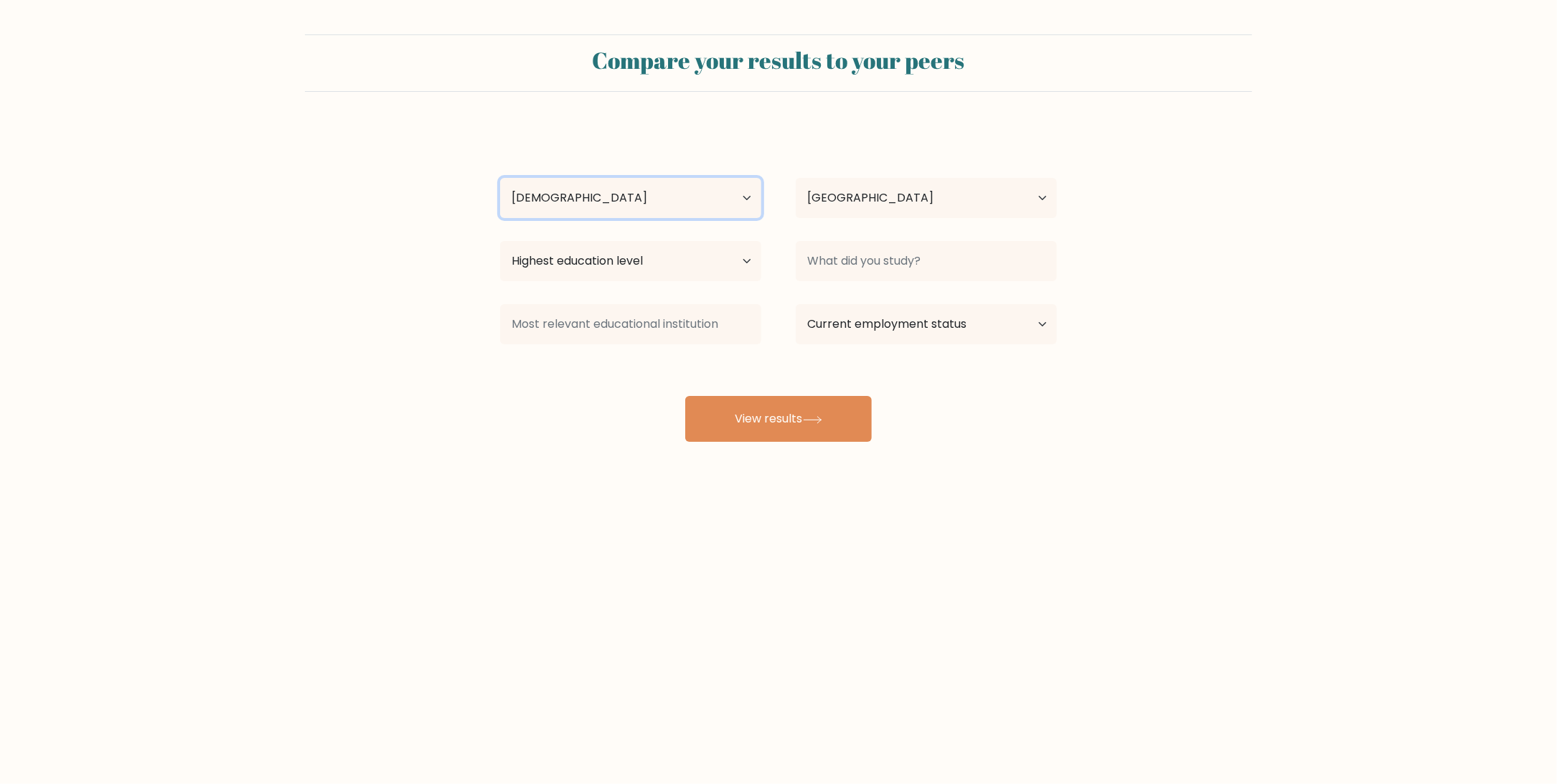
click at [500, 178] on select "Age Under [DEMOGRAPHIC_DATA] [DEMOGRAPHIC_DATA] [DEMOGRAPHIC_DATA] [DEMOGRAPHIC…" at bounding box center [630, 198] width 261 height 40
click at [648, 269] on select "Highest education level No schooling Primary Lower Secondary Upper Secondary Oc…" at bounding box center [630, 261] width 261 height 40
select select "bachelors_degree"
click at [500, 241] on select "Highest education level No schooling Primary Lower Secondary Upper Secondary Oc…" at bounding box center [630, 261] width 261 height 40
click at [907, 192] on select "Country [GEOGRAPHIC_DATA] [GEOGRAPHIC_DATA] [GEOGRAPHIC_DATA] [US_STATE] [GEOGR…" at bounding box center [926, 198] width 261 height 40
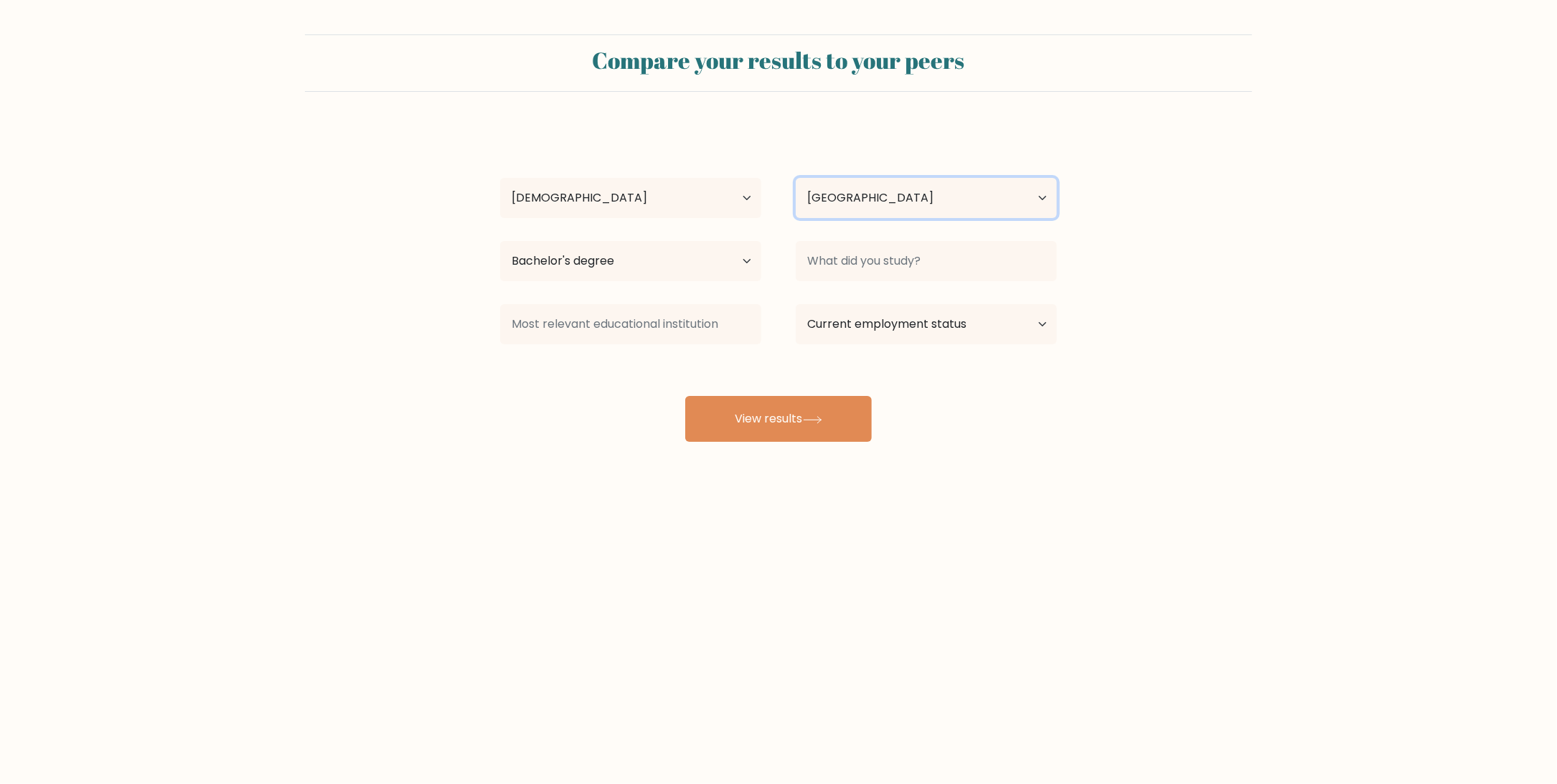
click at [907, 192] on select "Country [GEOGRAPHIC_DATA] [GEOGRAPHIC_DATA] [GEOGRAPHIC_DATA] [US_STATE] [GEOGR…" at bounding box center [926, 198] width 261 height 40
click at [979, 317] on select "Current employment status Employed Student Retired Other / prefer not to answer" at bounding box center [926, 324] width 261 height 40
select select "employed"
click at [796, 304] on select "Current employment status Employed Student Retired Other / prefer not to answer" at bounding box center [926, 324] width 261 height 40
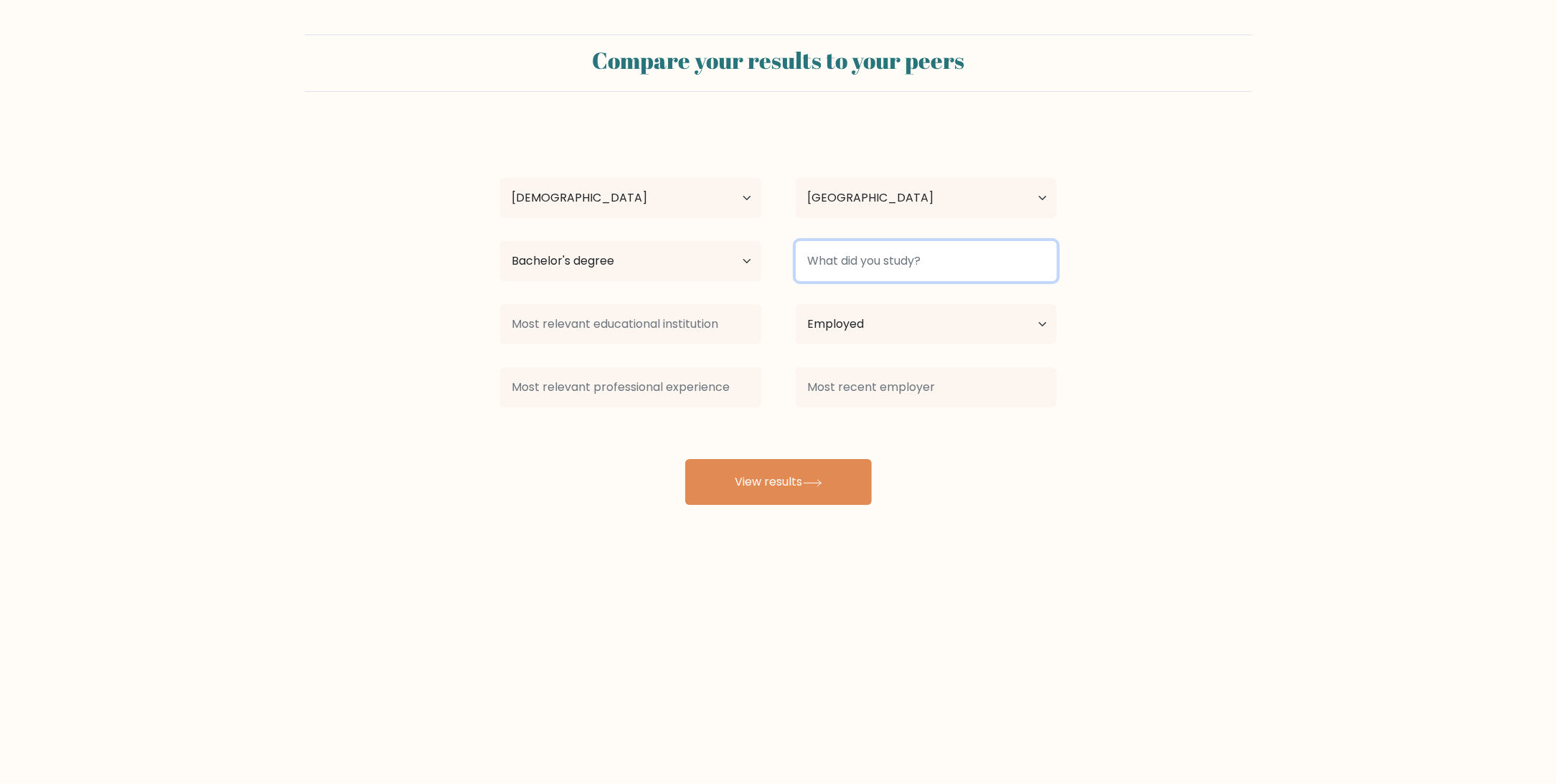
click at [927, 262] on input at bounding box center [926, 261] width 261 height 40
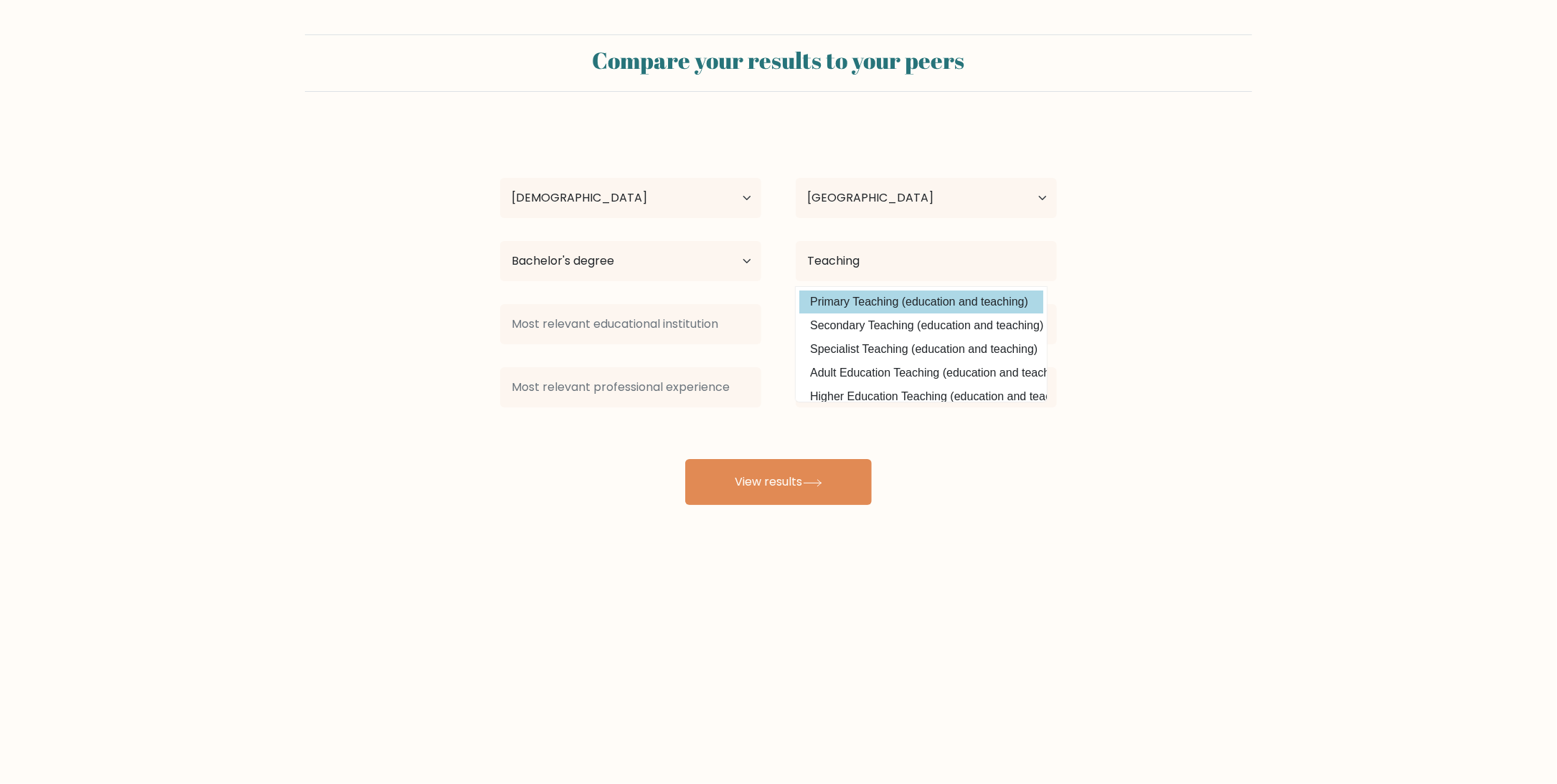
click at [904, 304] on option "Primary Teaching (education and teaching)" at bounding box center [921, 302] width 244 height 23
type input "Primary Teaching"
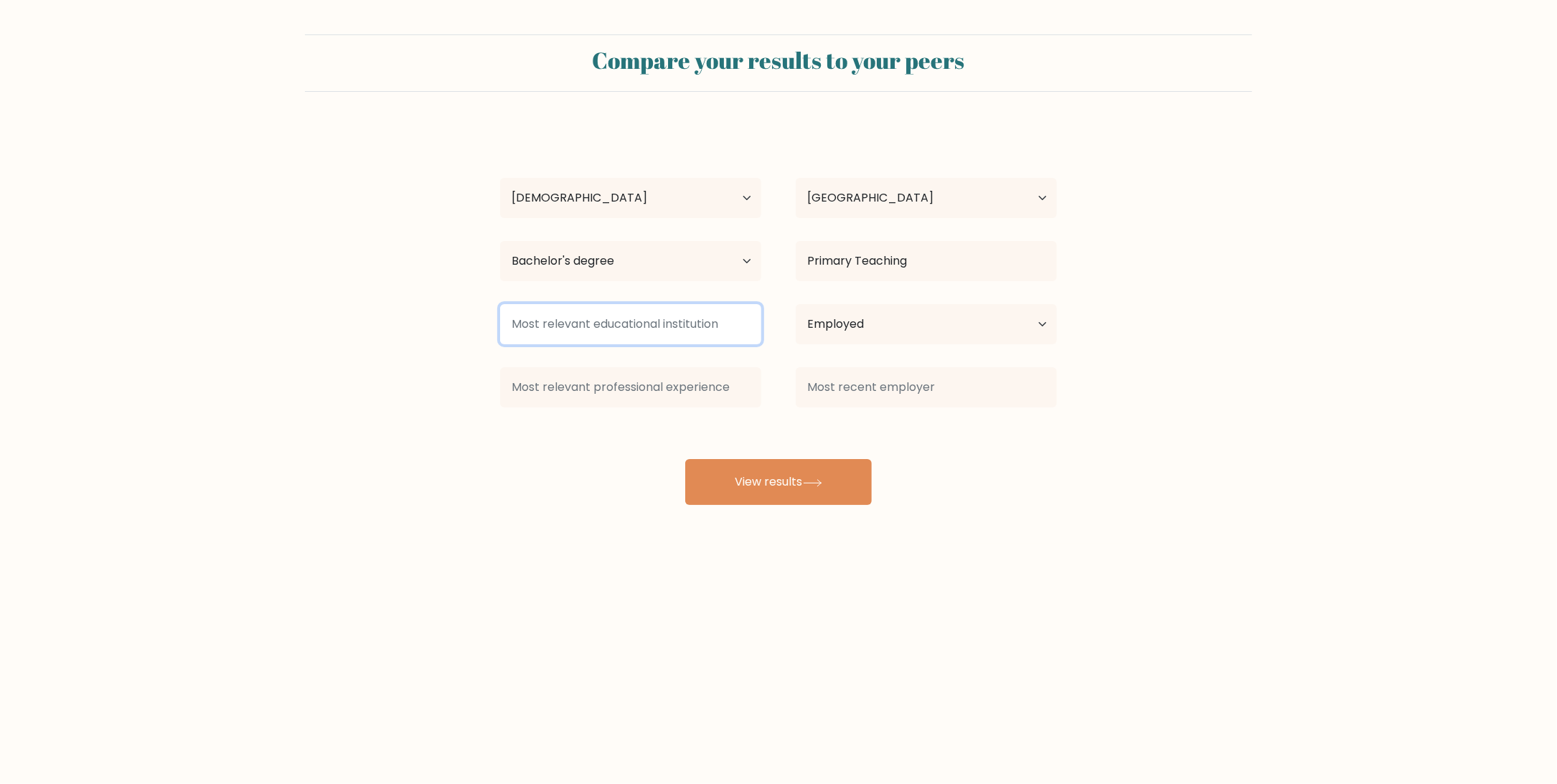
click at [687, 323] on input at bounding box center [630, 324] width 261 height 40
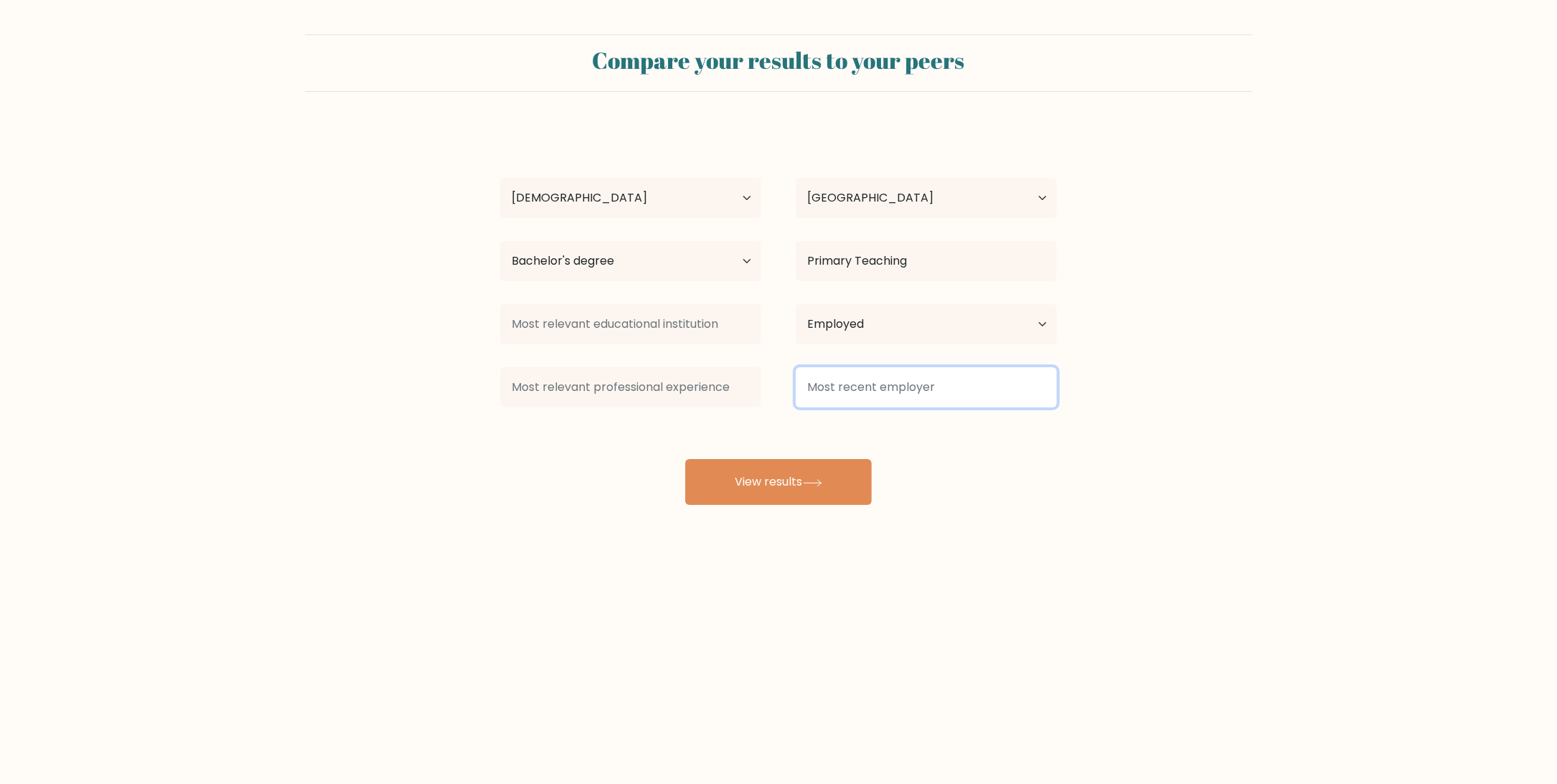
click at [873, 388] on input at bounding box center [926, 387] width 261 height 40
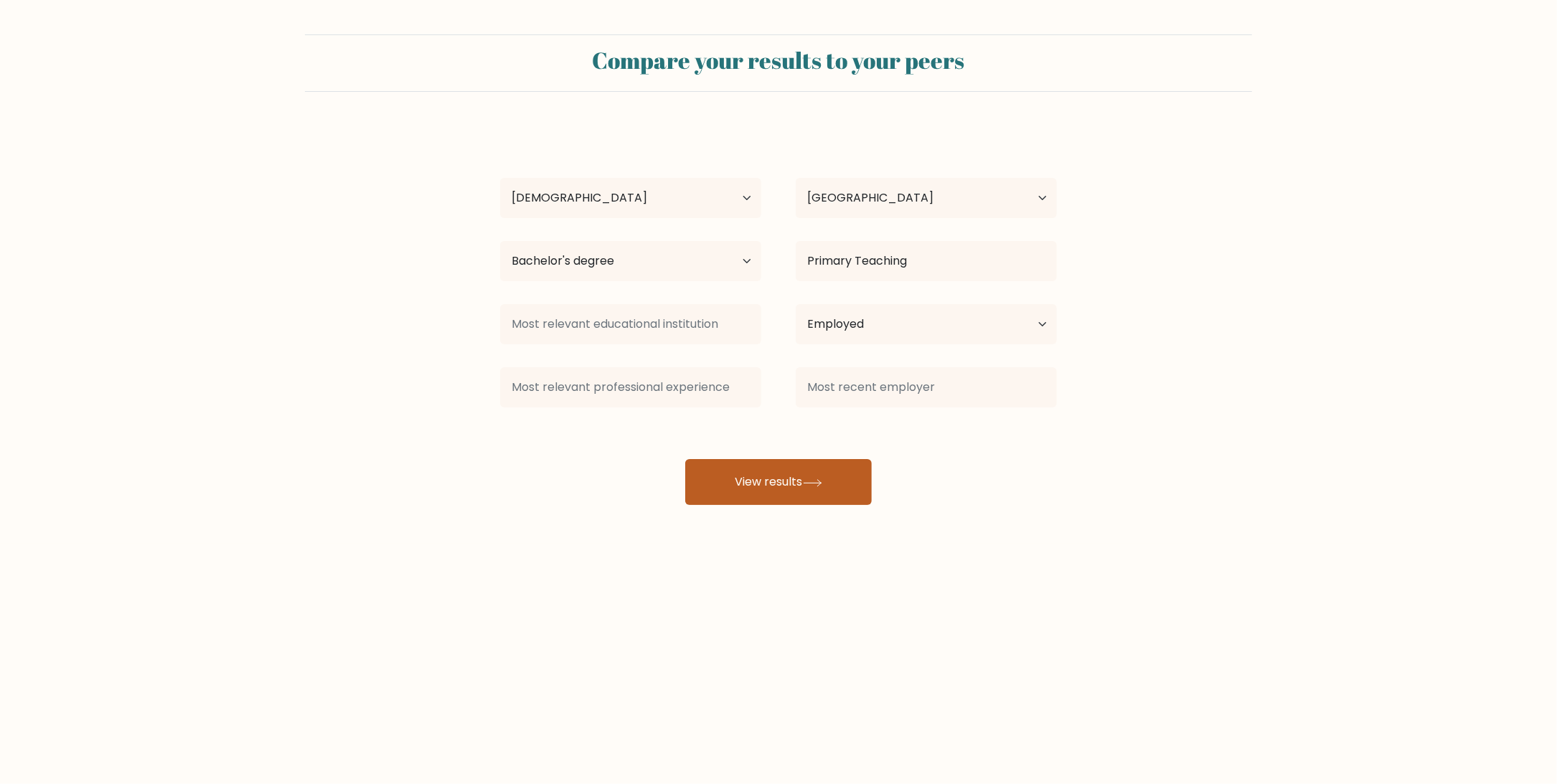
click at [793, 478] on button "View results" at bounding box center [778, 481] width 187 height 46
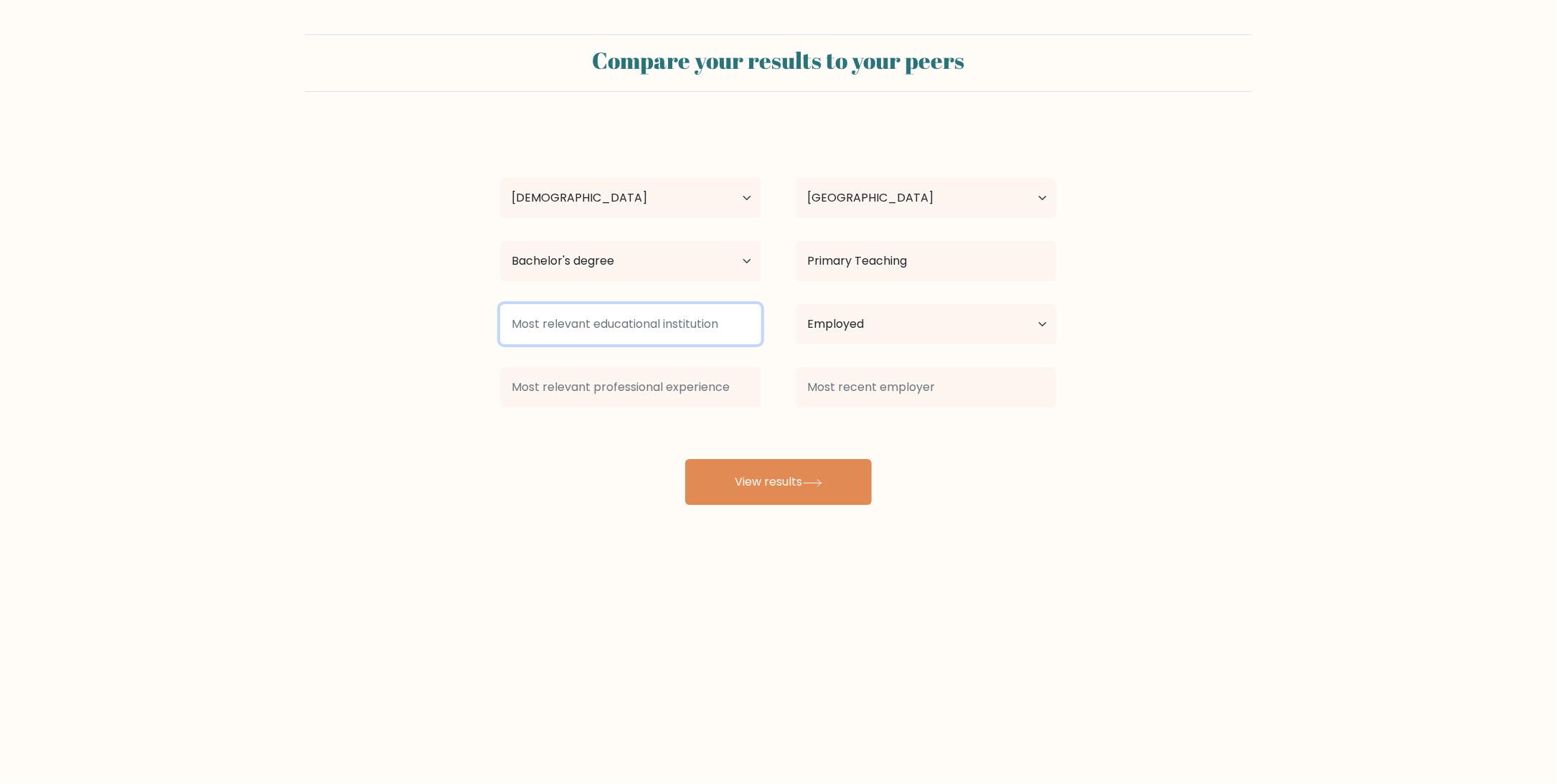
click at [666, 328] on input at bounding box center [630, 324] width 261 height 40
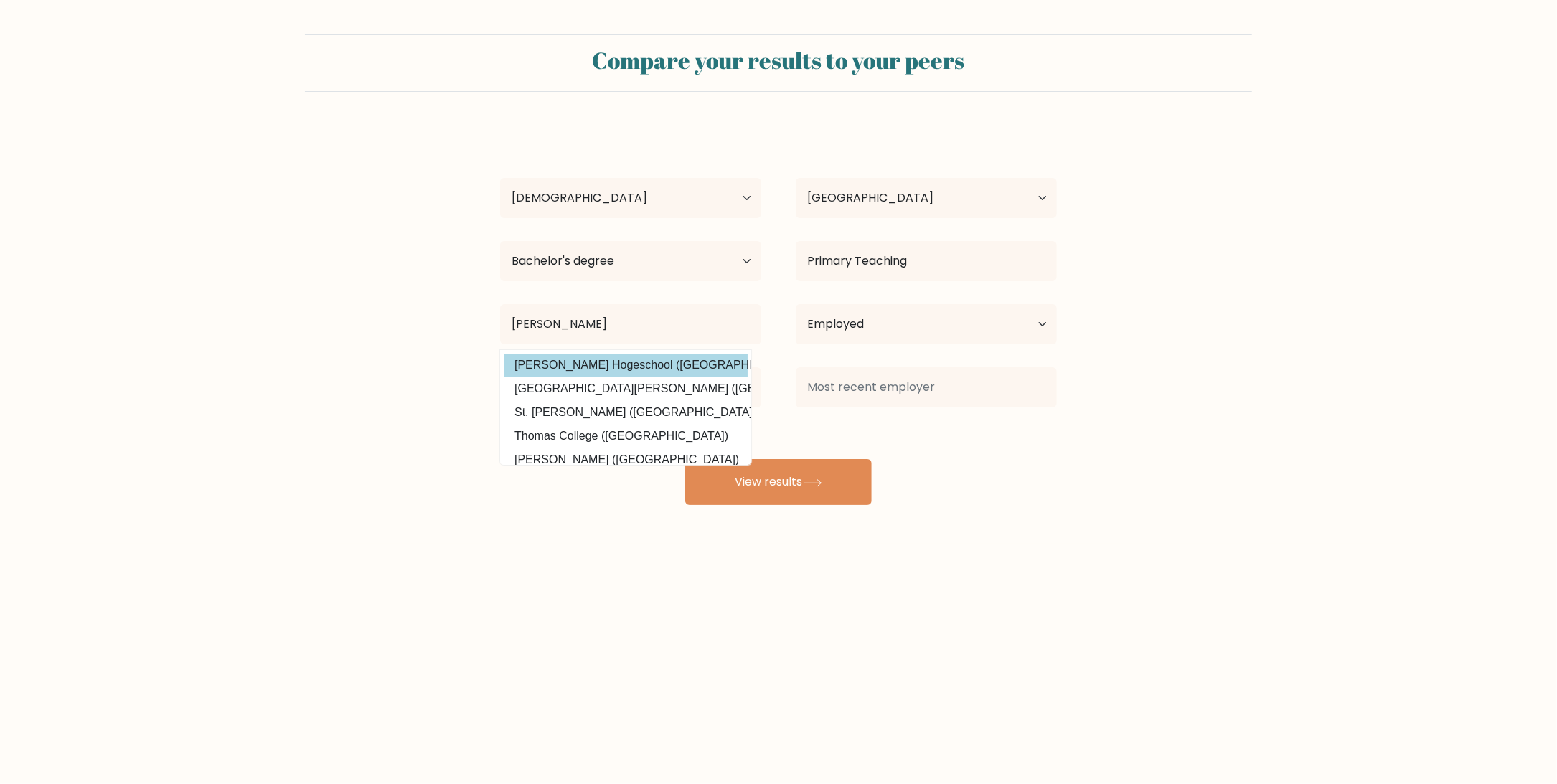
click at [629, 368] on option "[PERSON_NAME] Hogeschool ([GEOGRAPHIC_DATA])" at bounding box center [626, 365] width 244 height 23
type input "[PERSON_NAME] Hogeschool"
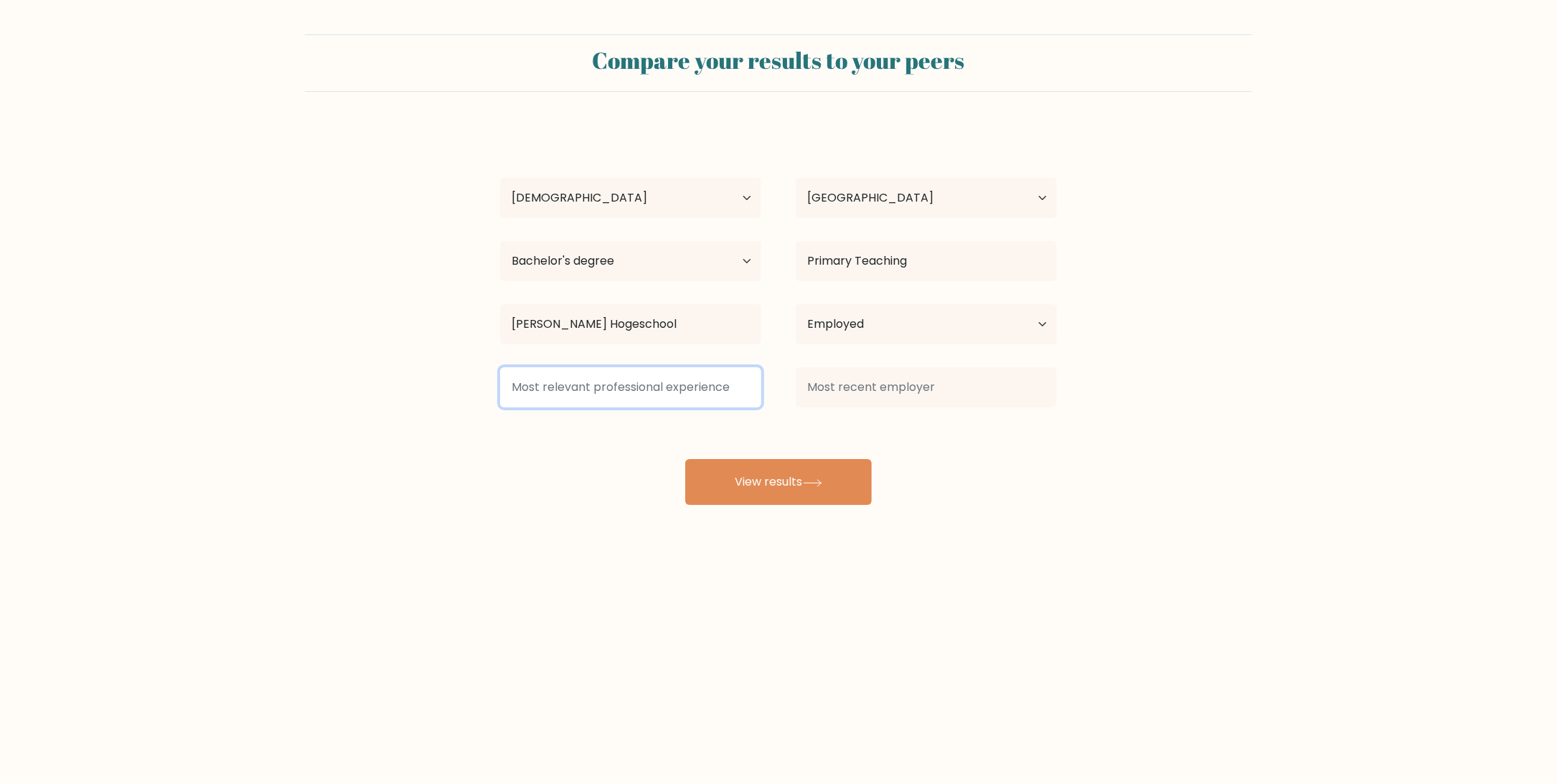
click at [631, 391] on input at bounding box center [630, 387] width 261 height 40
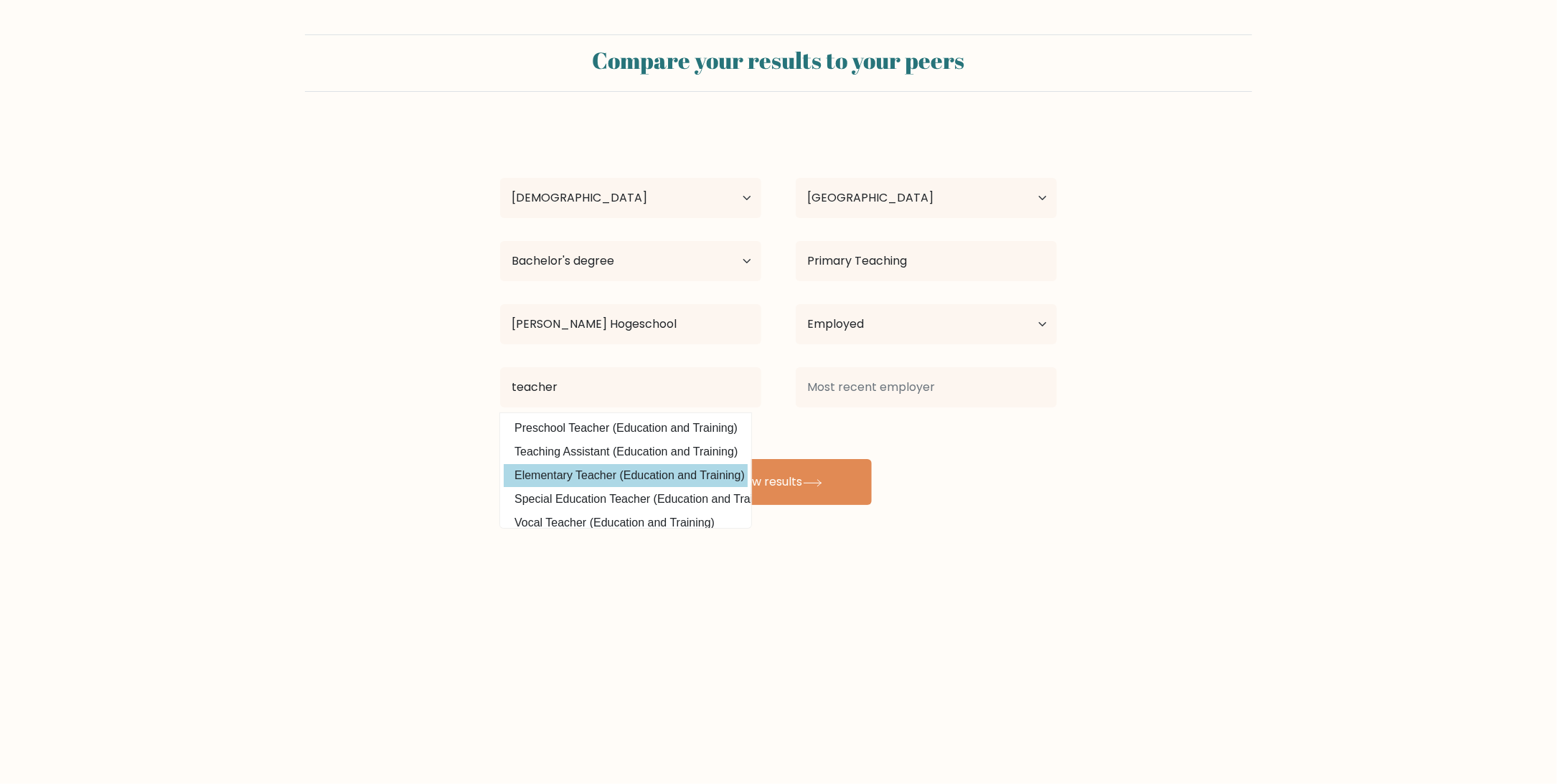
click at [604, 471] on option "Elementary Teacher (Education and Training)" at bounding box center [626, 476] width 244 height 23
type input "Elementary Teacher"
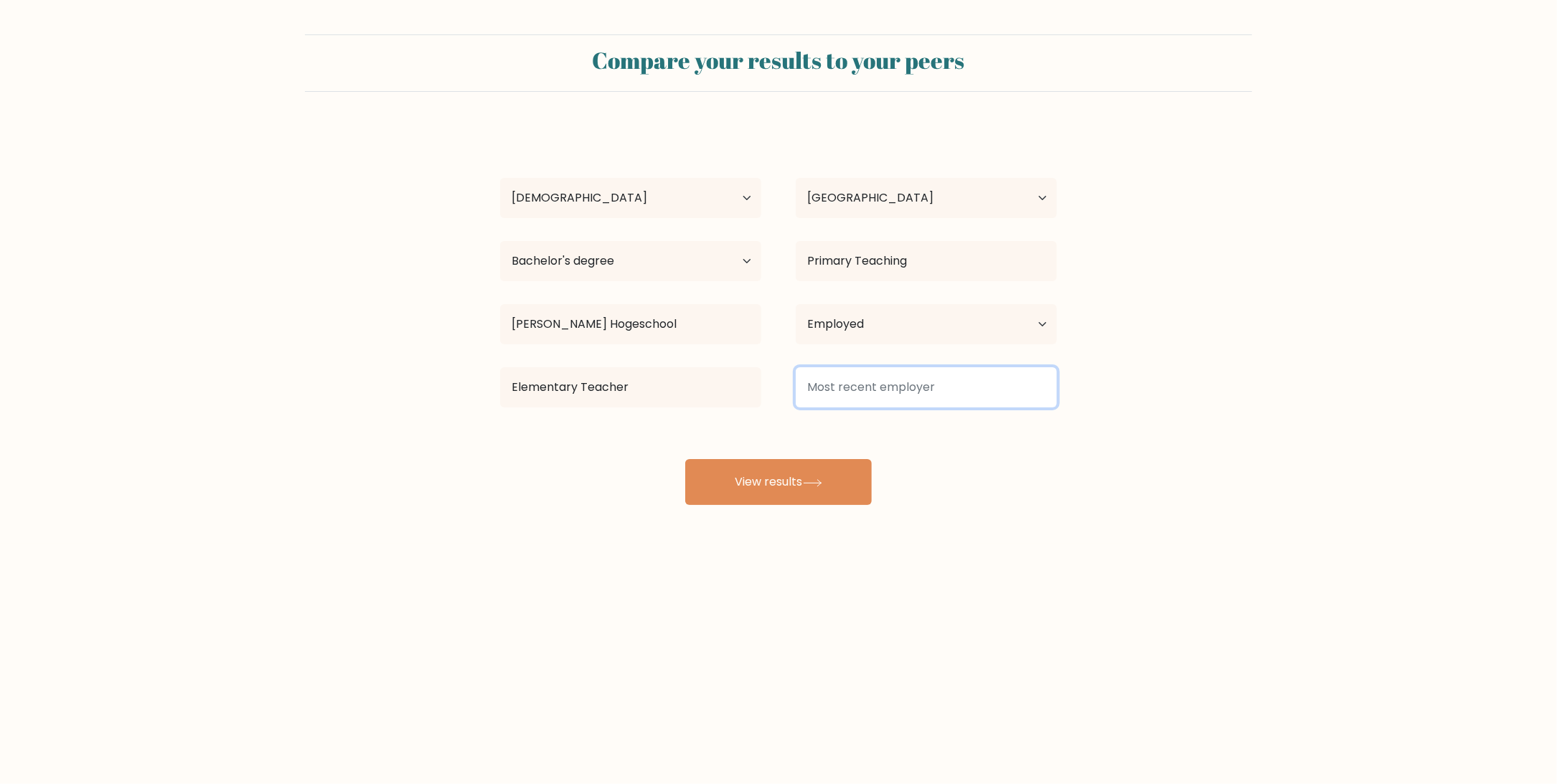
click at [879, 385] on input at bounding box center [926, 387] width 261 height 40
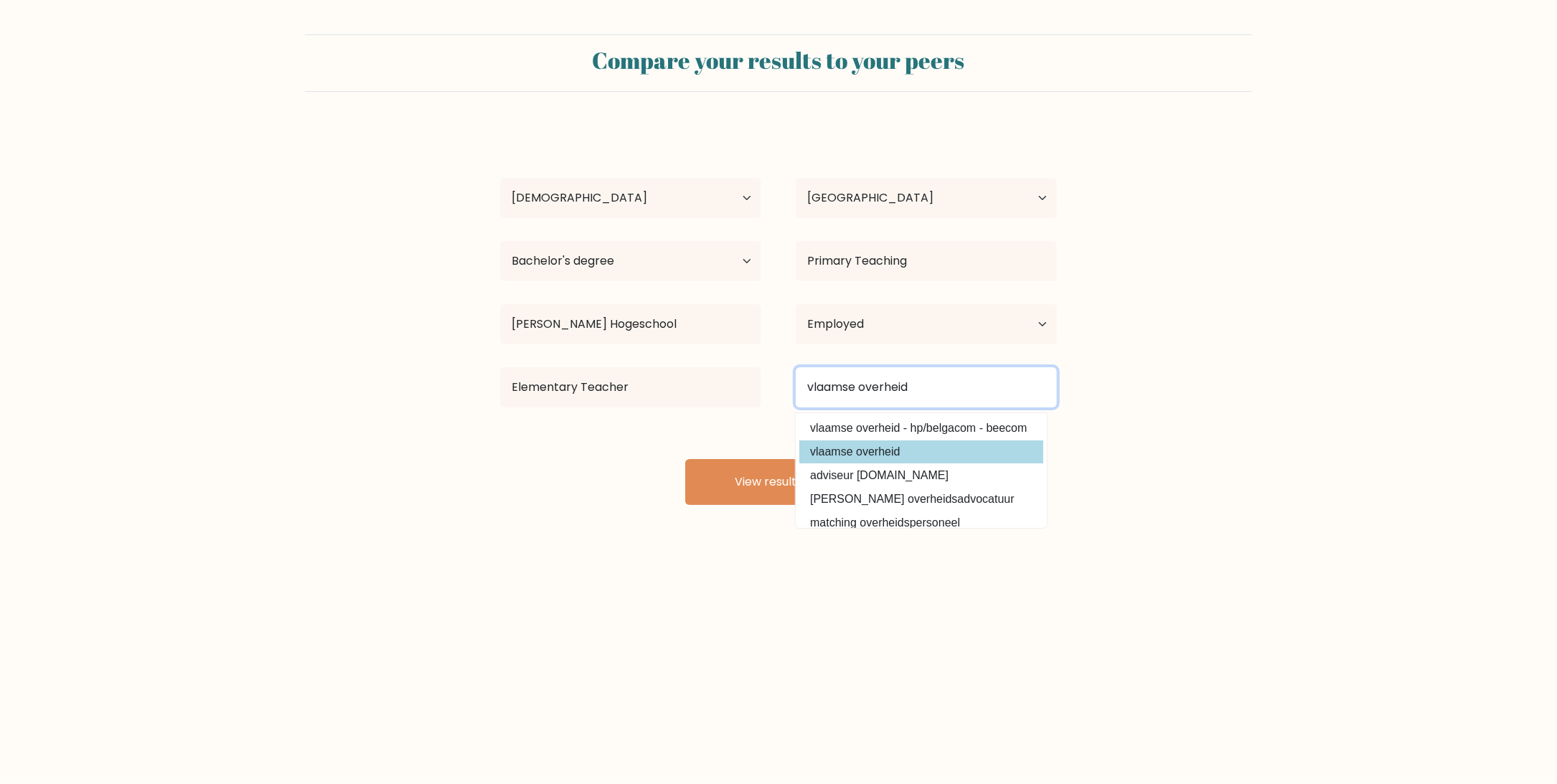
type input "vlaamse overheid"
click at [883, 454] on option "vlaamse overheid" at bounding box center [921, 452] width 244 height 23
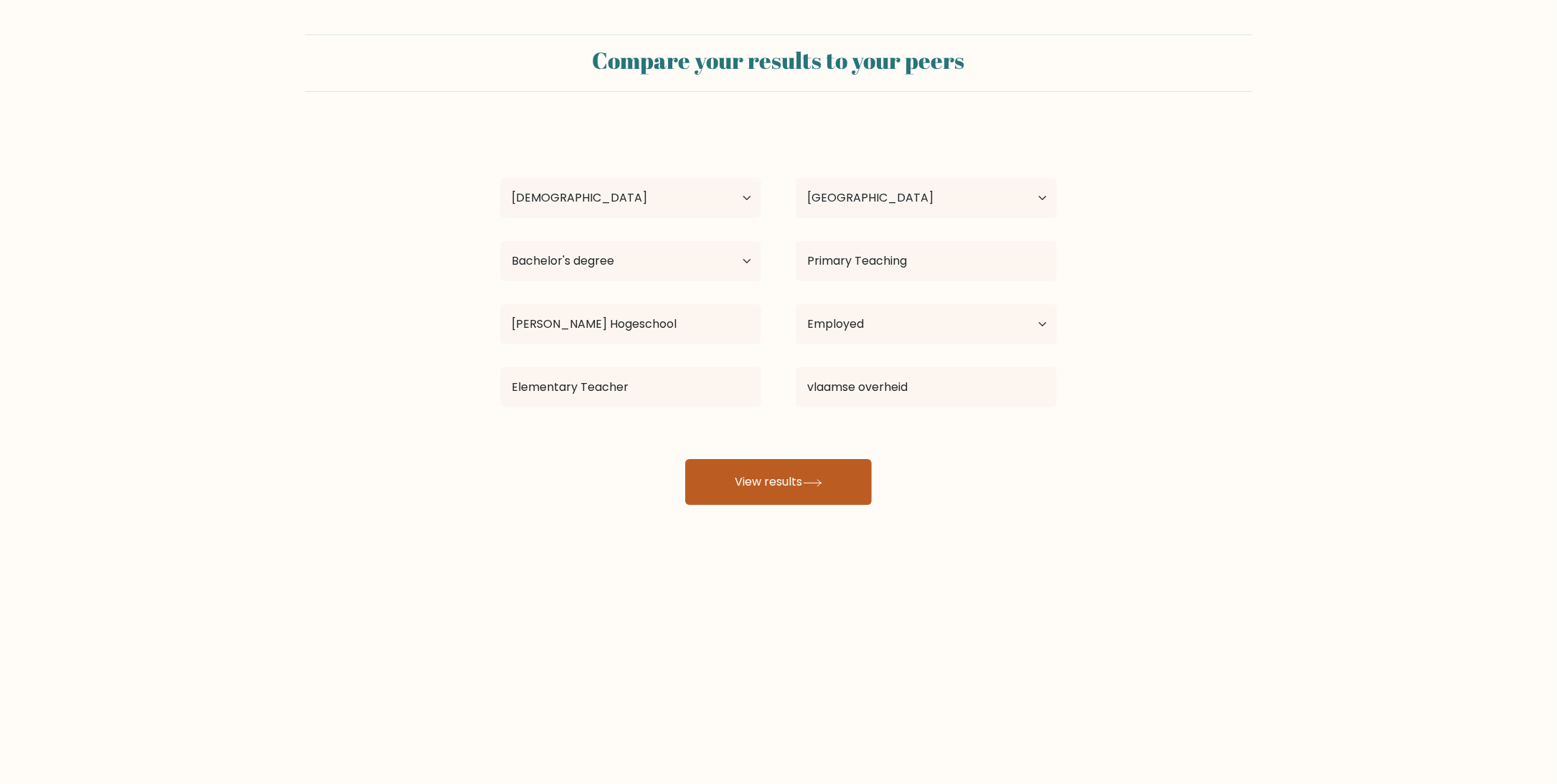
click at [801, 483] on button "View results" at bounding box center [778, 481] width 187 height 46
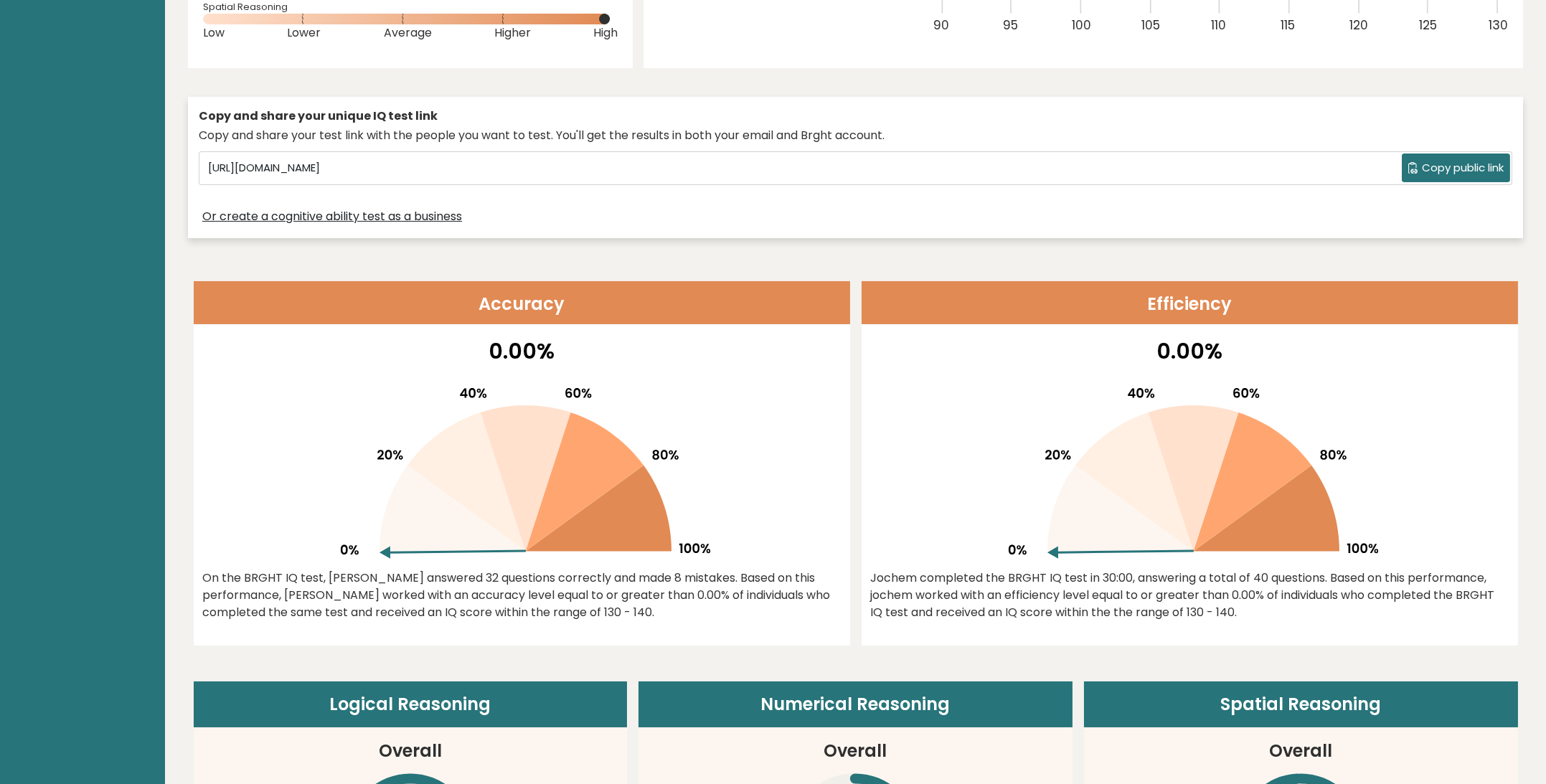
scroll to position [498, 0]
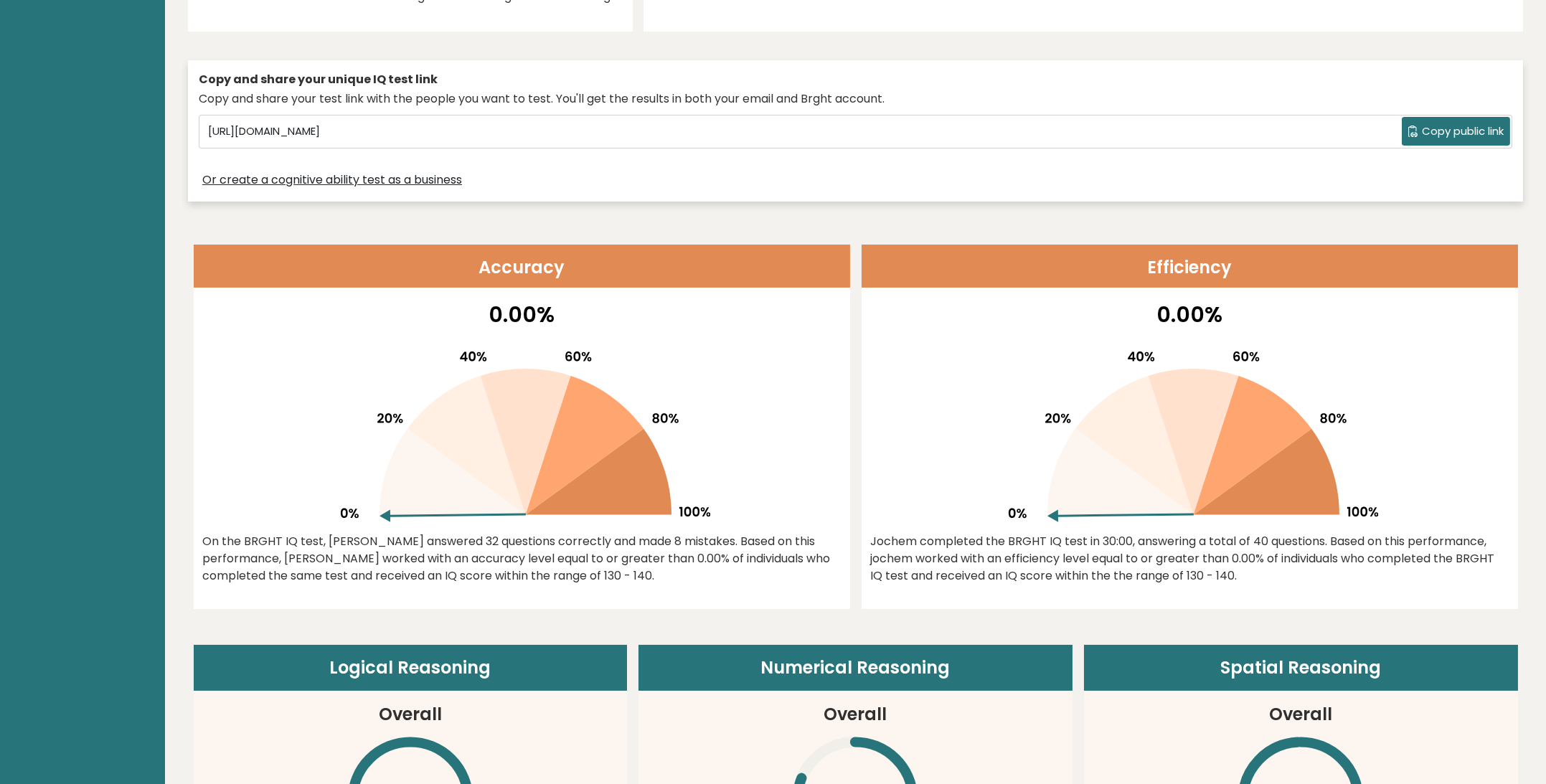
drag, startPoint x: 644, startPoint y: 541, endPoint x: 649, endPoint y: 598, distance: 57.2
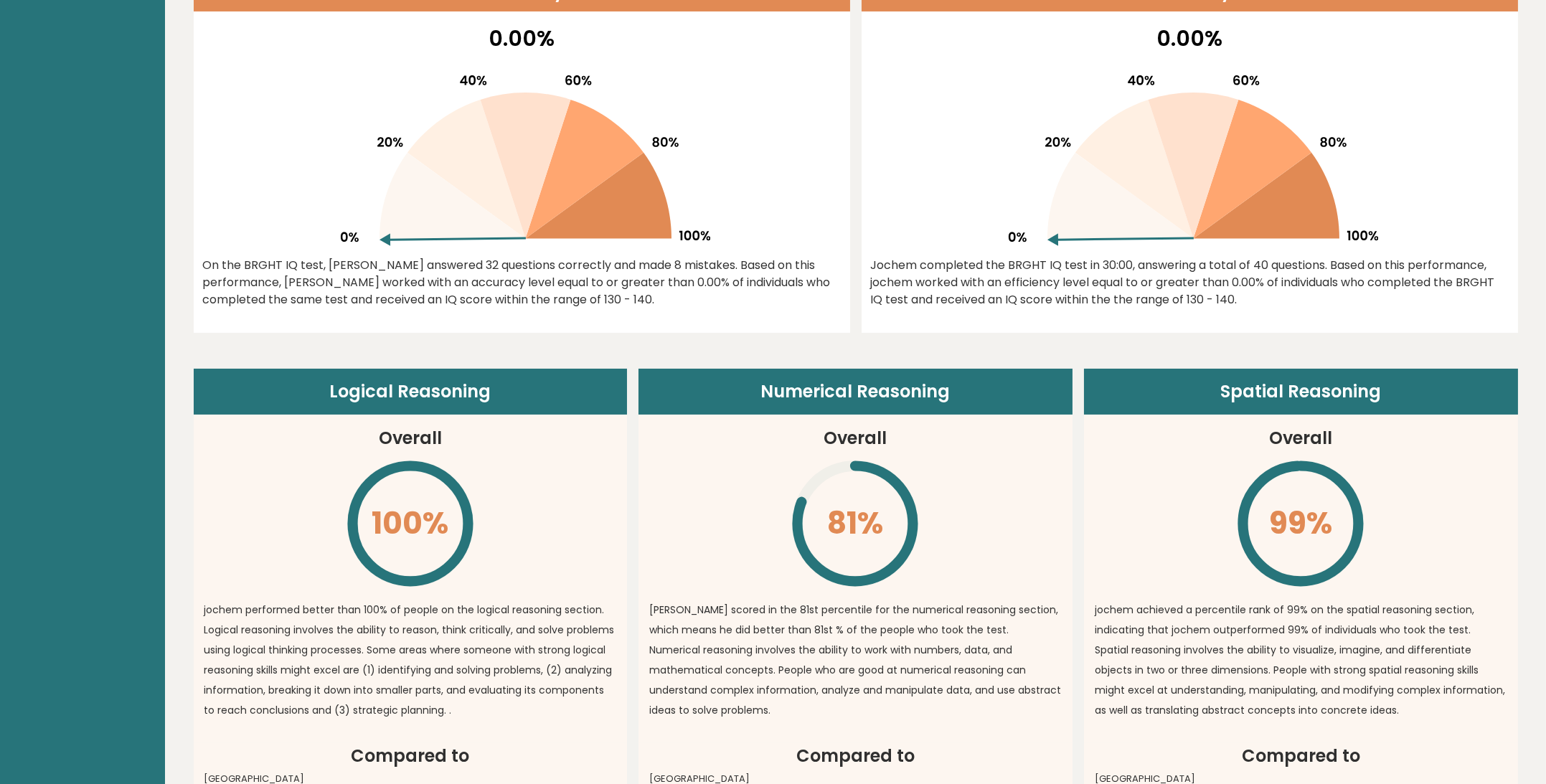
scroll to position [895, 0]
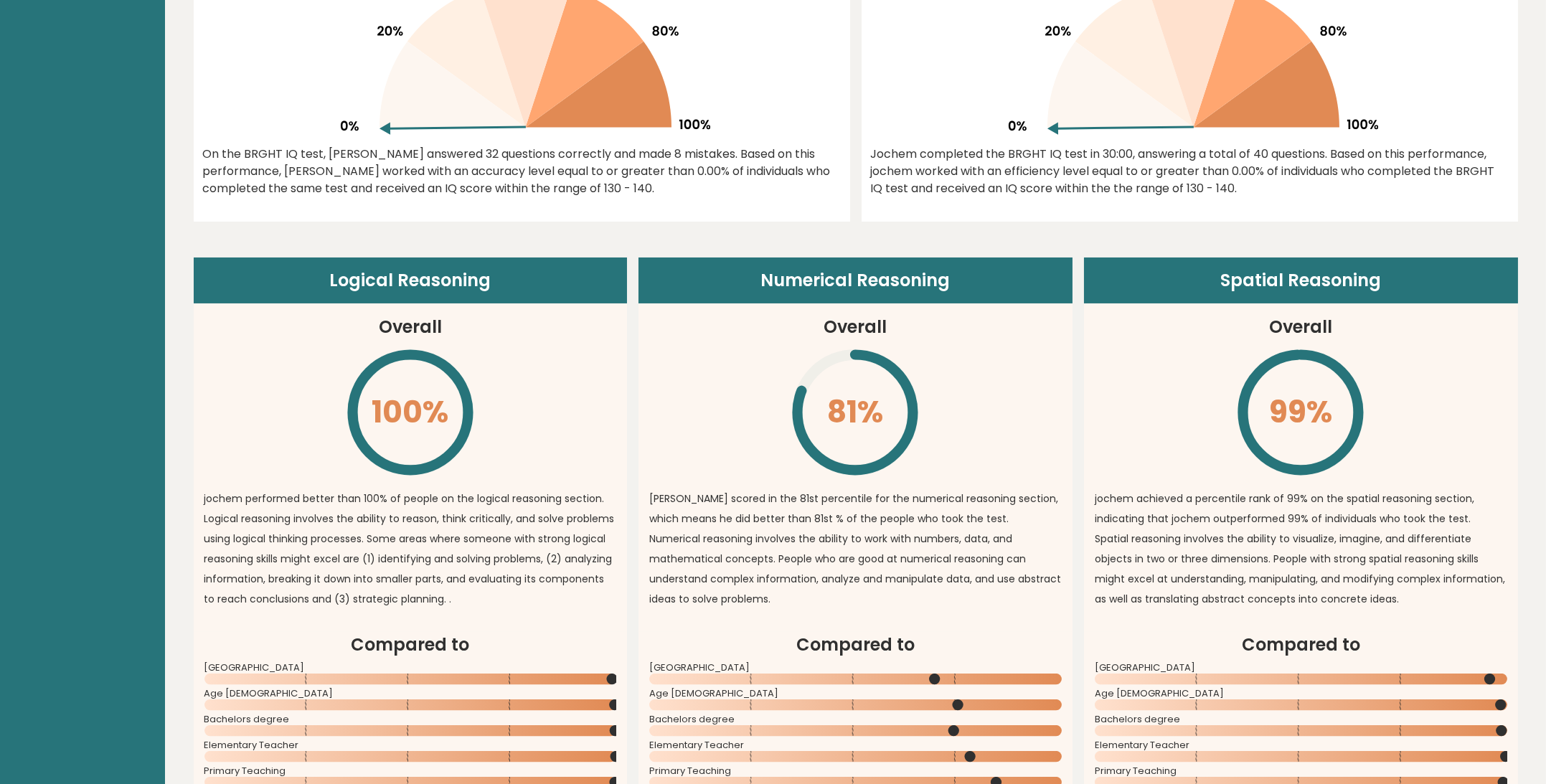
drag, startPoint x: 1494, startPoint y: 547, endPoint x: 1494, endPoint y: 644, distance: 97.0
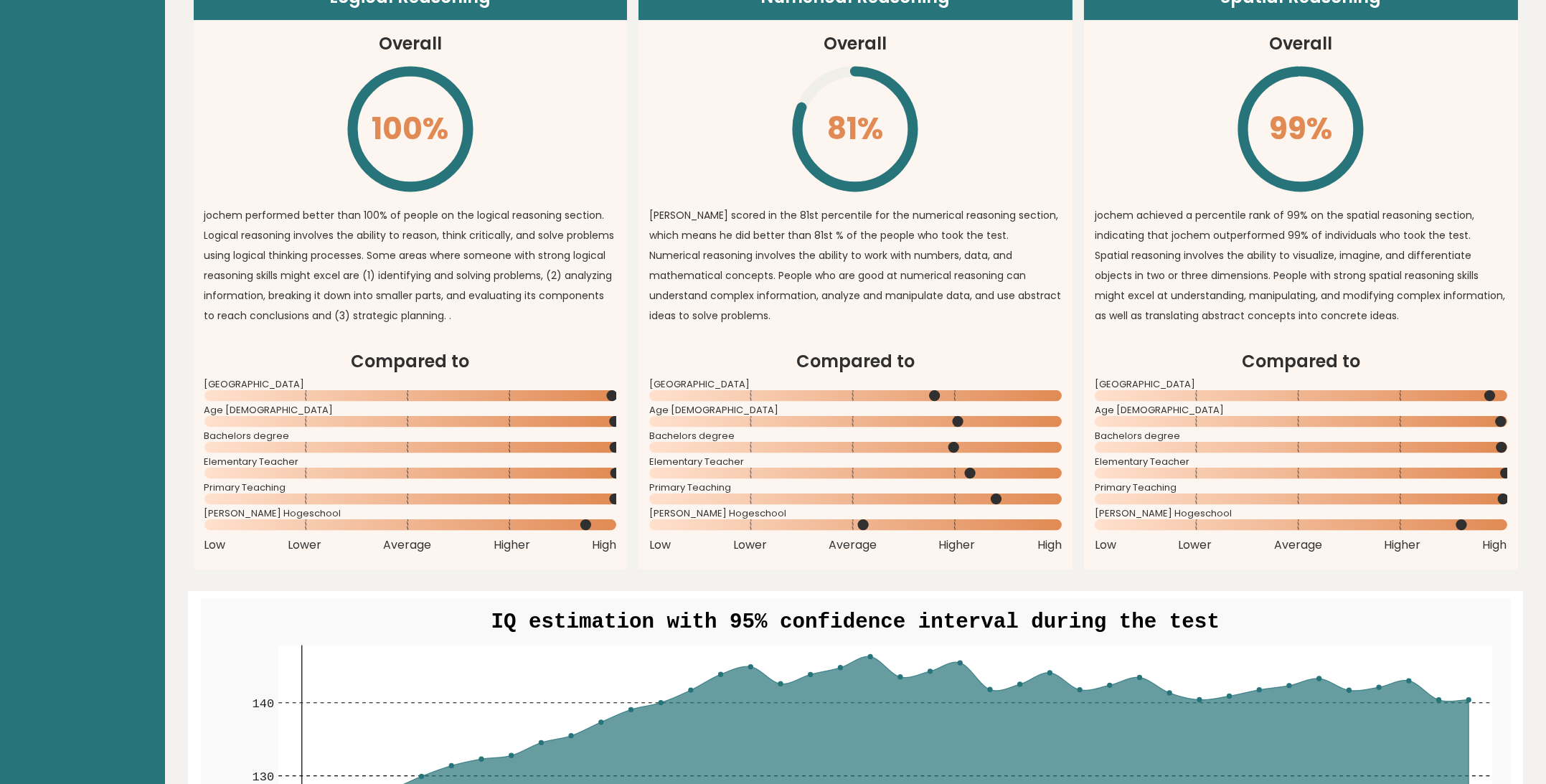
scroll to position [1337, 0]
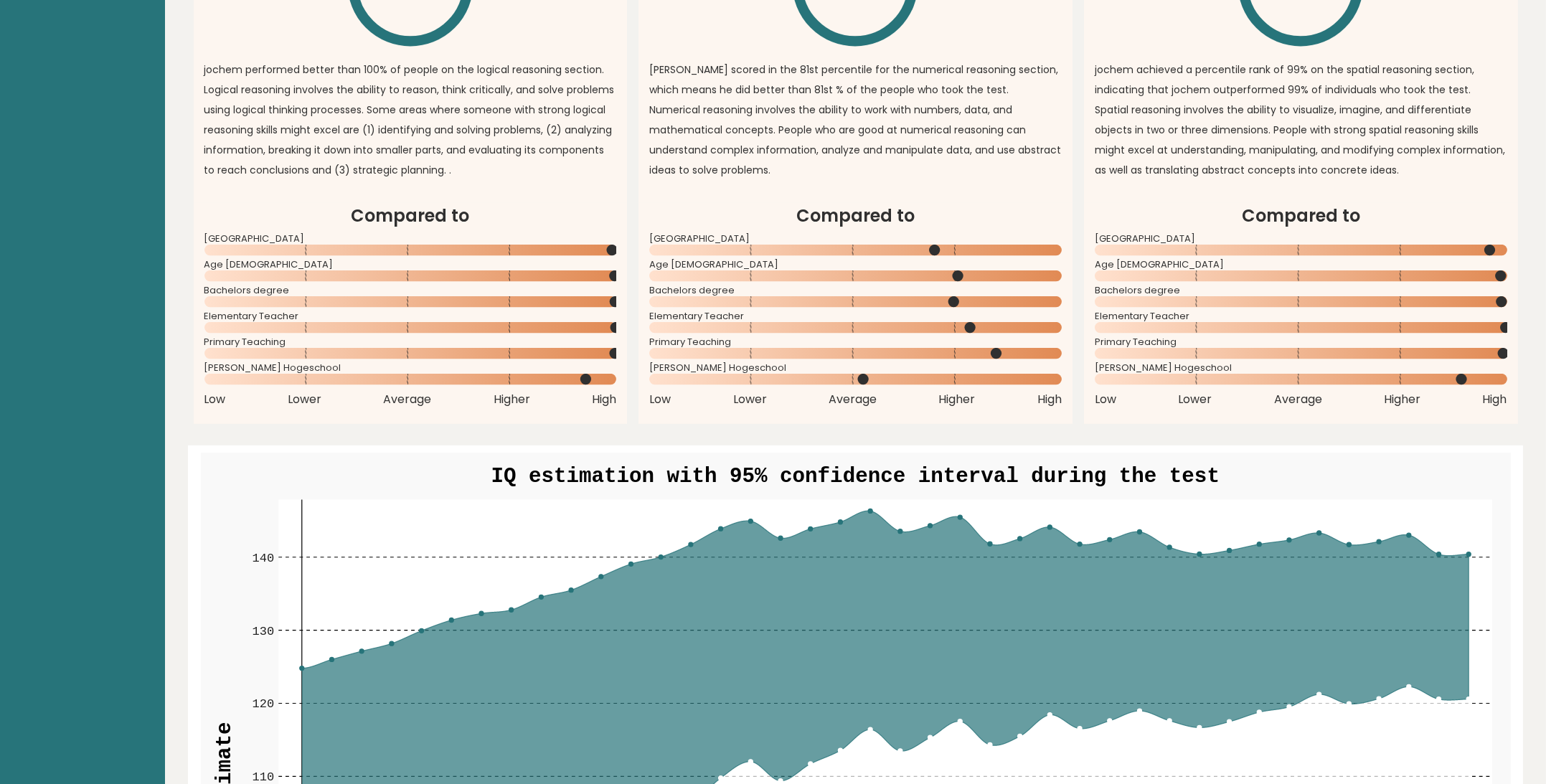
drag, startPoint x: 1087, startPoint y: 518, endPoint x: 1109, endPoint y: 635, distance: 119.1
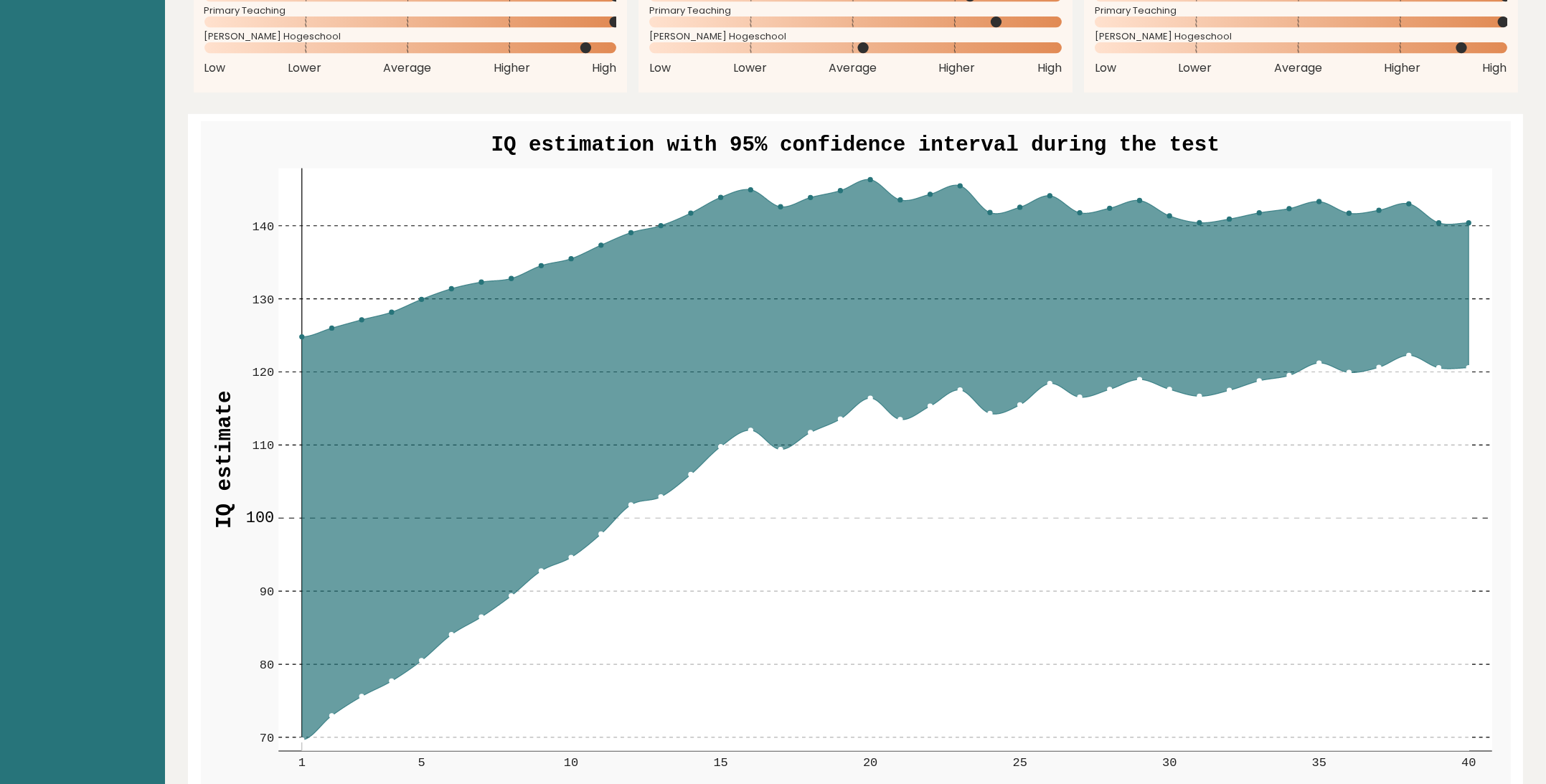
scroll to position [1649, 0]
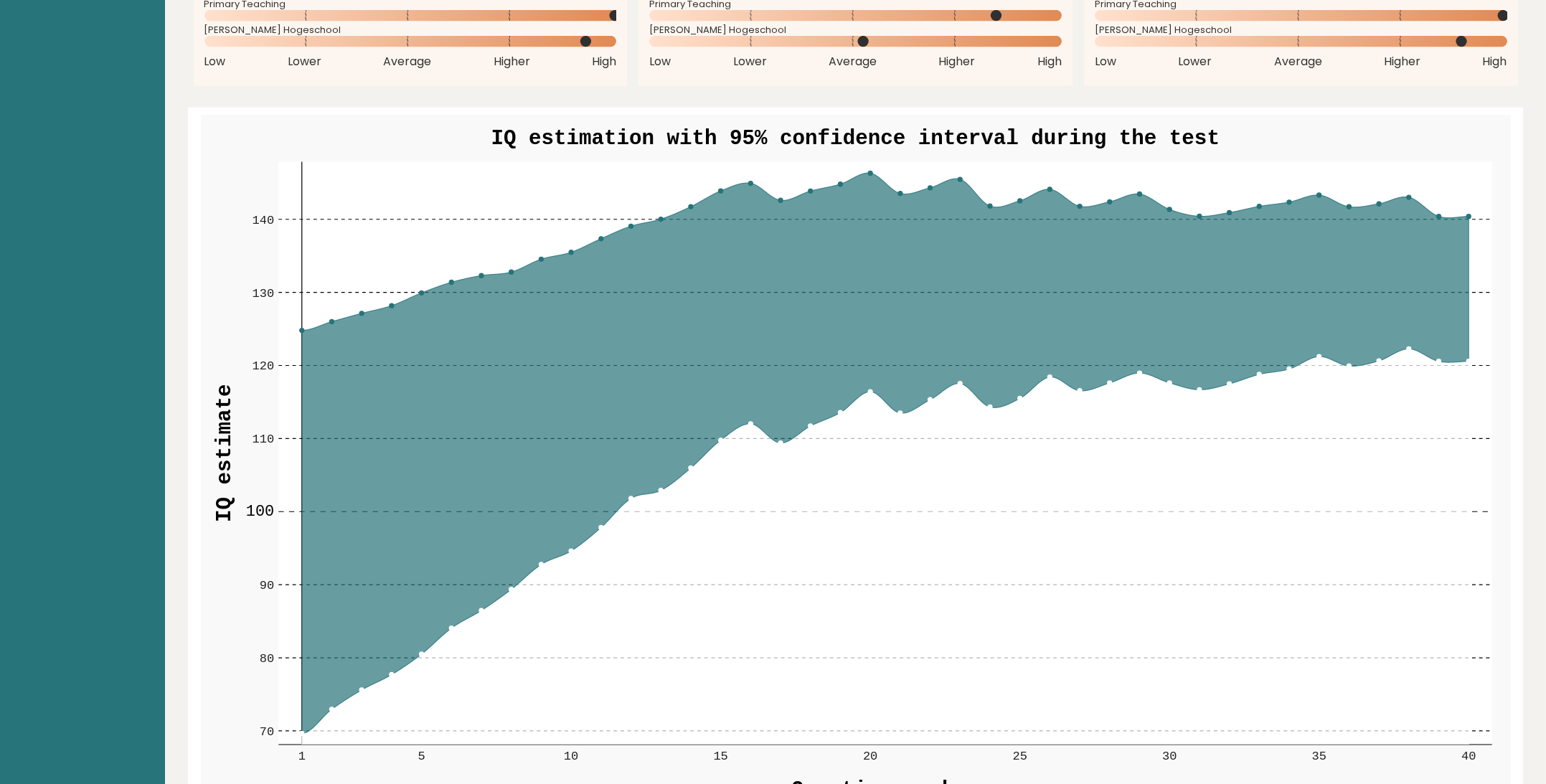
drag, startPoint x: 1023, startPoint y: 375, endPoint x: 1034, endPoint y: 409, distance: 35.7
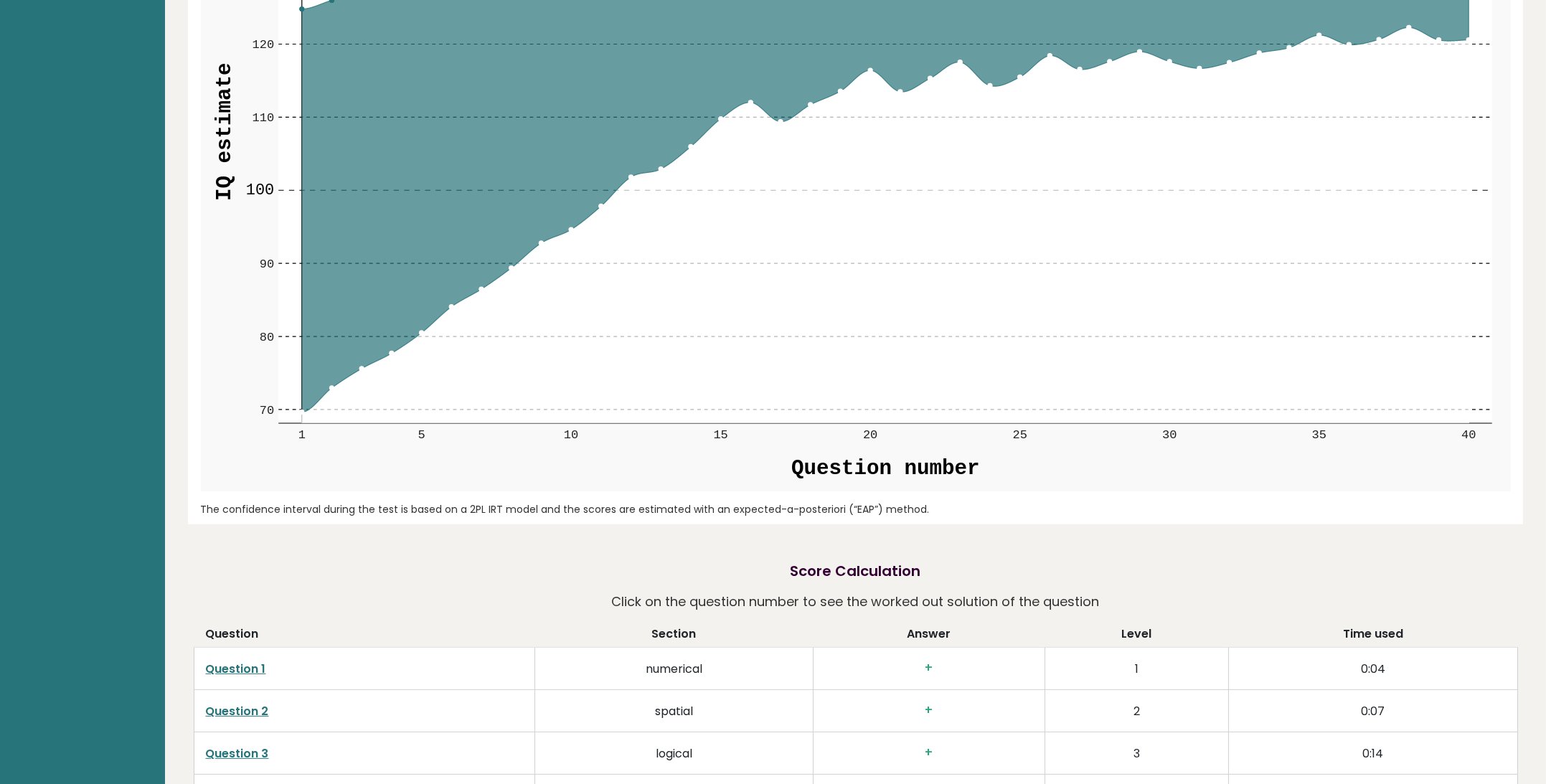
scroll to position [2138, 0]
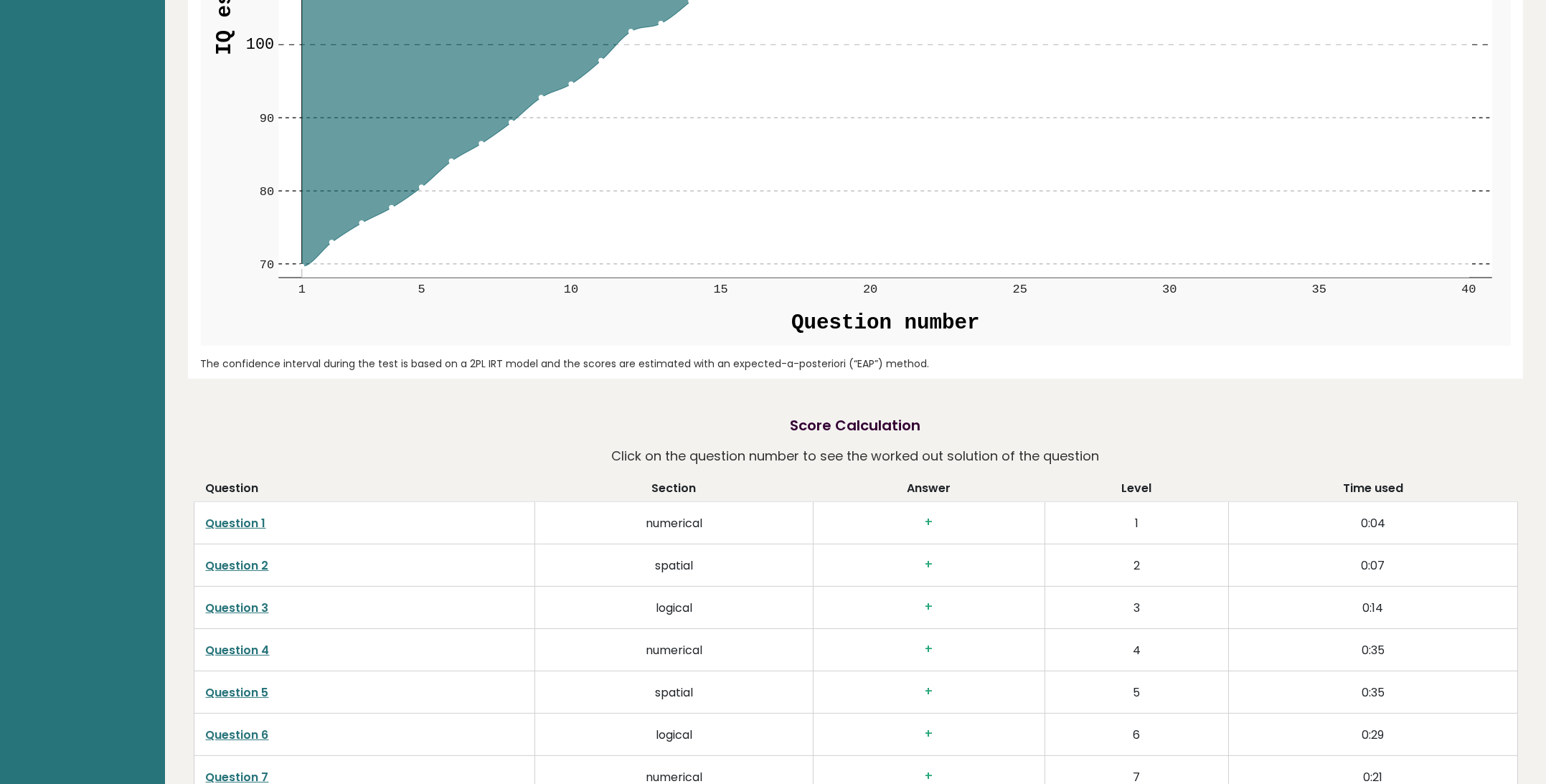
drag, startPoint x: 241, startPoint y: 235, endPoint x: 229, endPoint y: 361, distance: 126.6
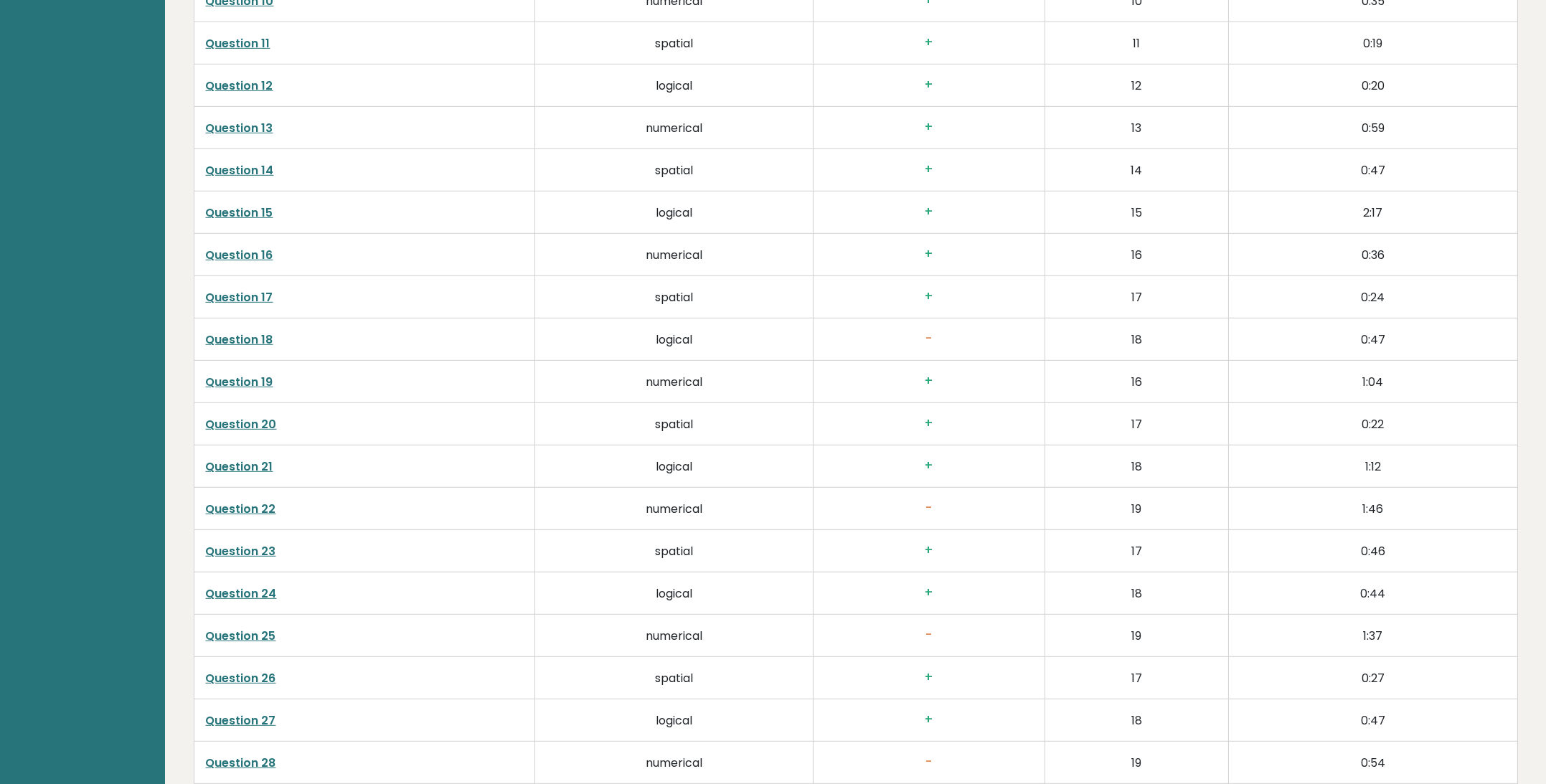
scroll to position [3020, 0]
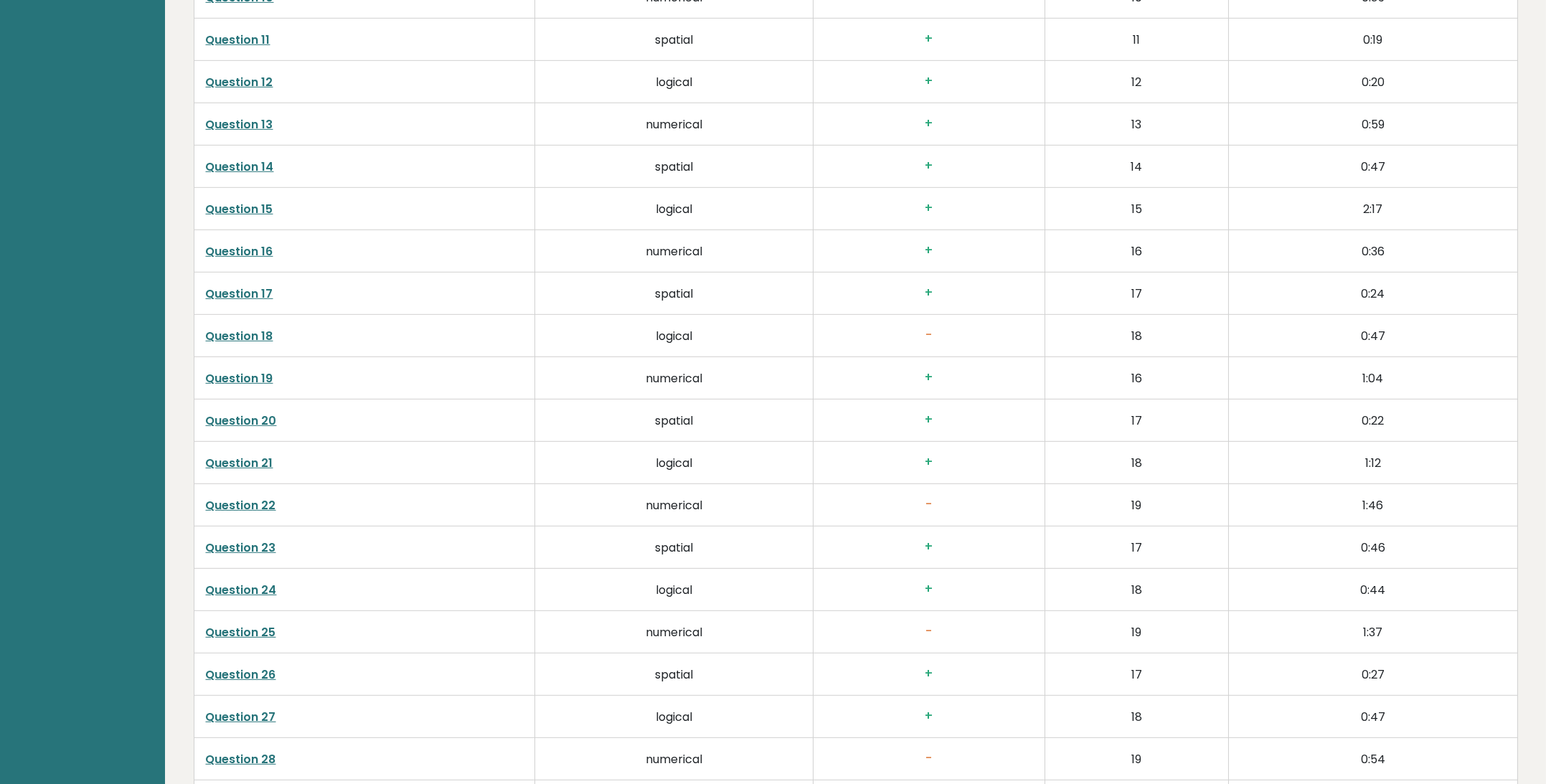
click at [250, 504] on link "Question 22" at bounding box center [241, 505] width 70 height 16
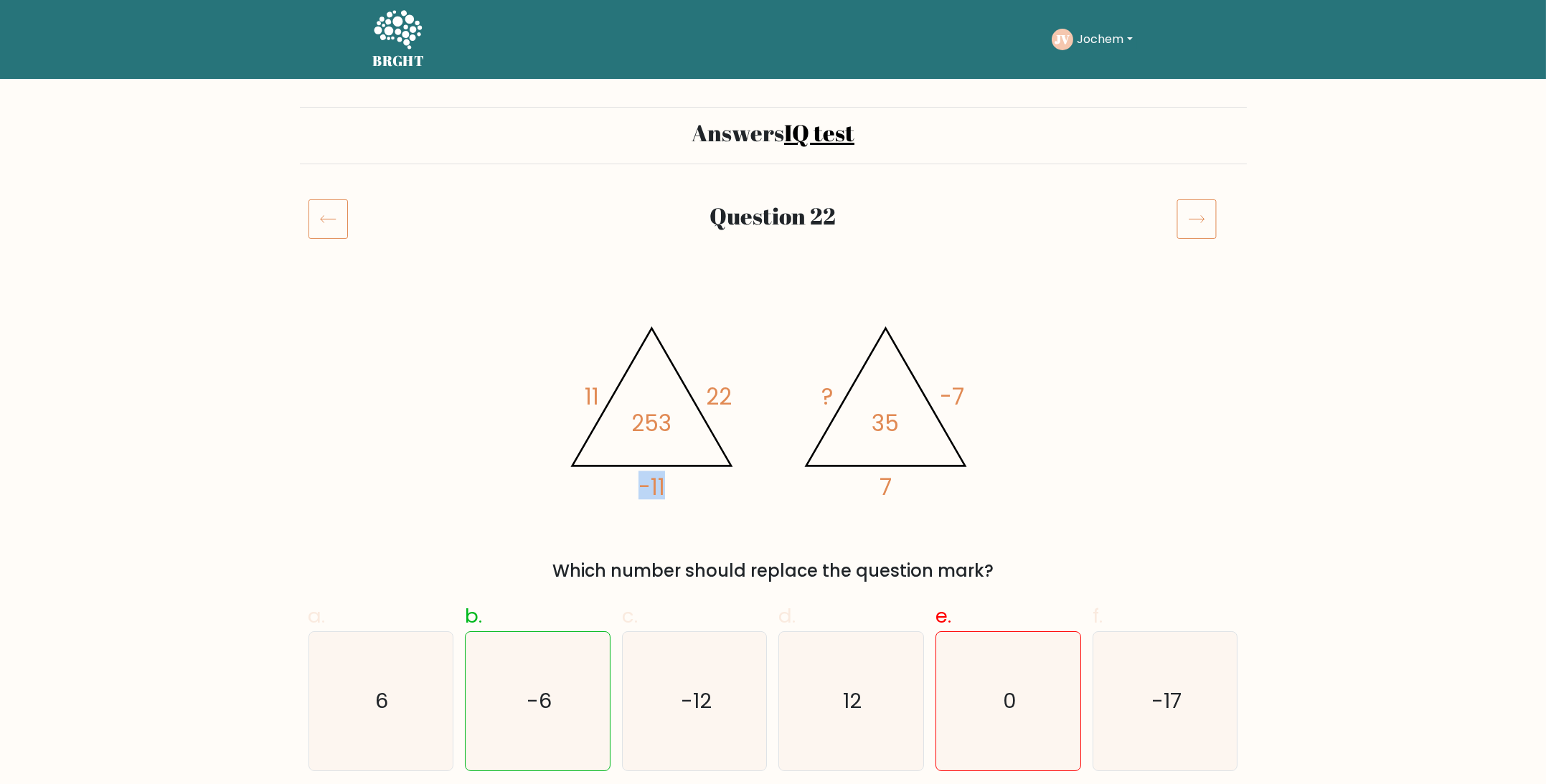
drag, startPoint x: 640, startPoint y: 491, endPoint x: 664, endPoint y: 491, distance: 24.0
click at [664, 491] on tspan "-11" at bounding box center [651, 487] width 26 height 32
drag, startPoint x: 869, startPoint y: 423, endPoint x: 907, endPoint y: 423, distance: 38.0
click at [907, 423] on icon "@import url('[URL][DOMAIN_NAME]); 11 22 -11 253 @import url('[URL][DOMAIN_NAME]…" at bounding box center [773, 406] width 430 height 235
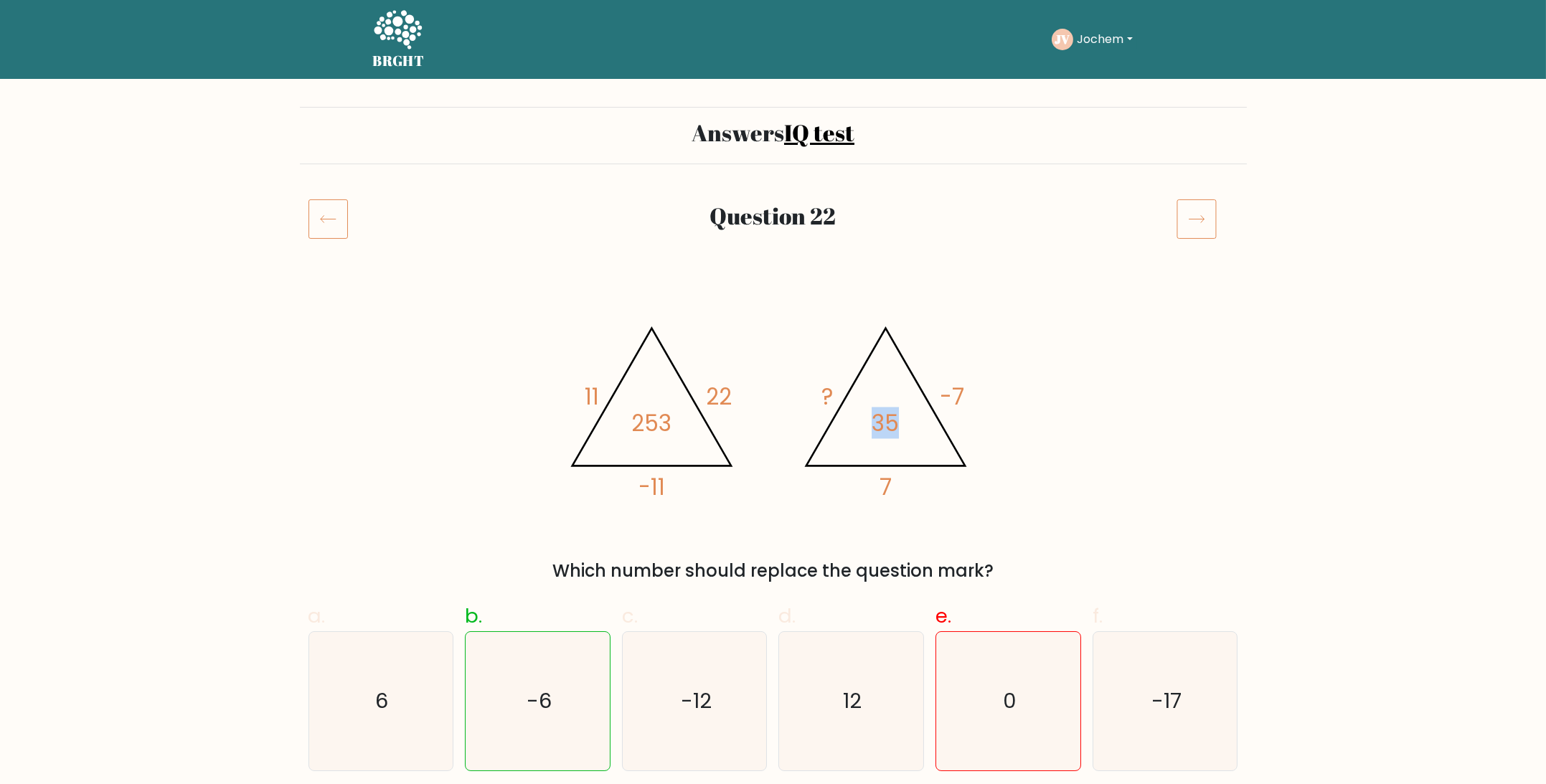
click at [907, 423] on icon "@import url('[URL][DOMAIN_NAME]); 11 22 -11 253 @import url('[URL][DOMAIN_NAME]…" at bounding box center [773, 406] width 430 height 235
drag, startPoint x: 511, startPoint y: 320, endPoint x: 485, endPoint y: 282, distance: 46.0
click at [510, 320] on div "@import url('[URL][DOMAIN_NAME]); 11 22 -11 253 @import url('[URL][DOMAIN_NAME]…" at bounding box center [773, 437] width 947 height 296
click at [326, 237] on icon at bounding box center [327, 219] width 39 height 40
